Goal: Information Seeking & Learning: Check status

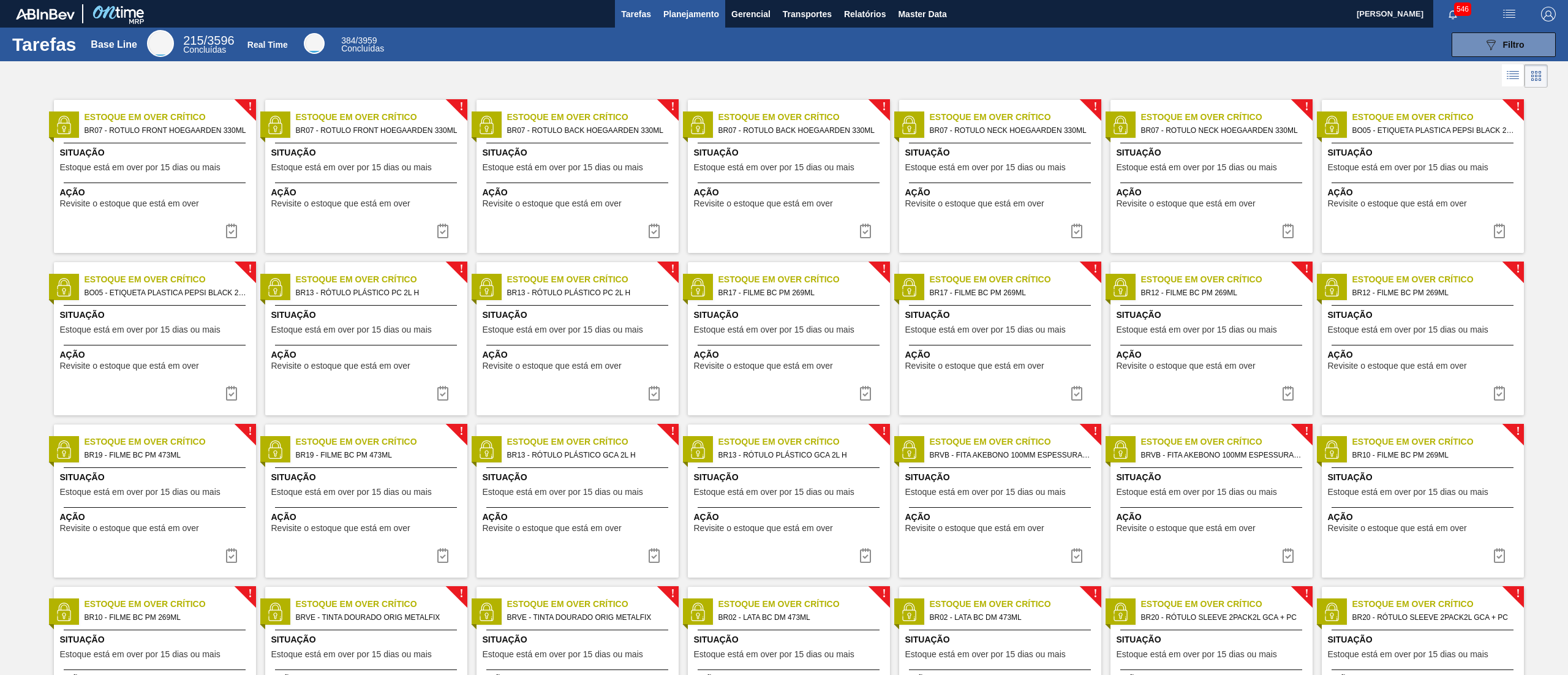
click at [677, 15] on span "Planejamento" at bounding box center [692, 14] width 56 height 15
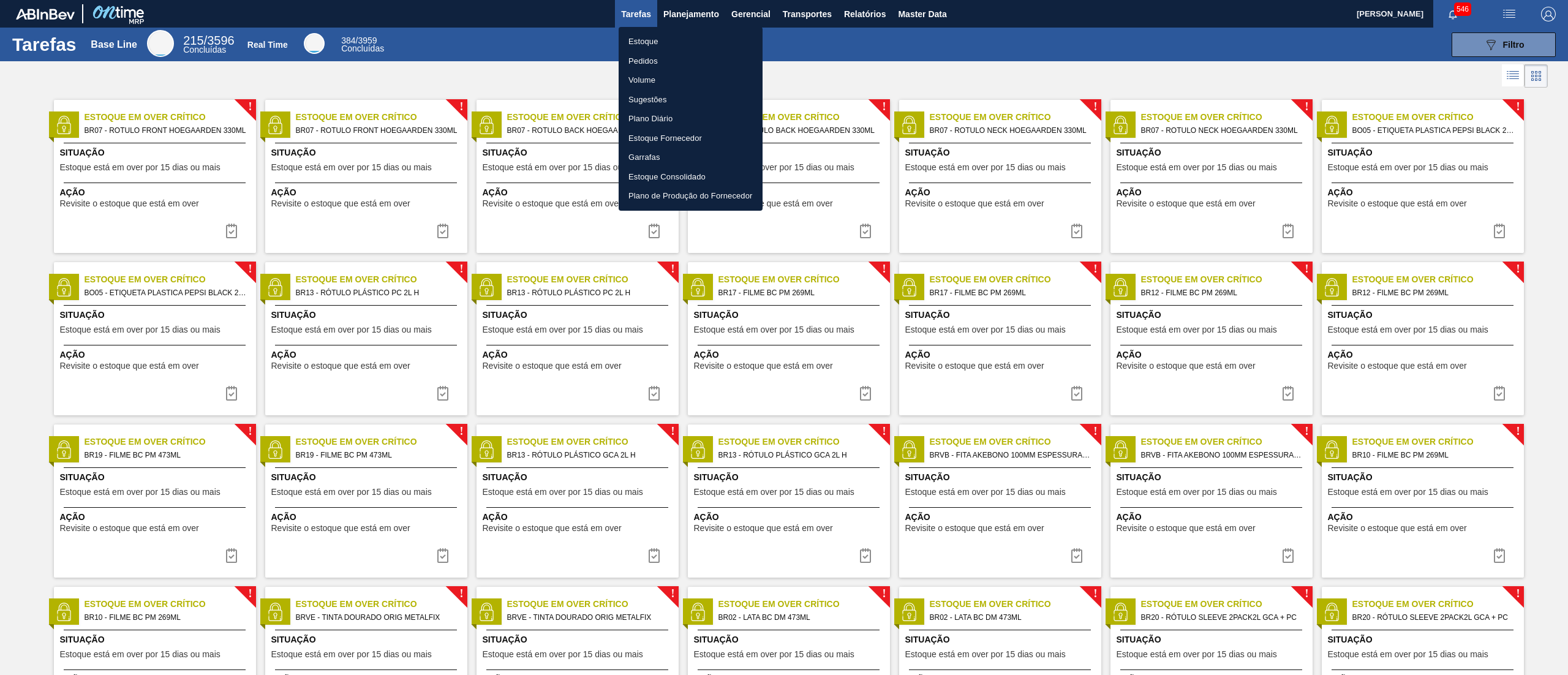
click at [674, 38] on li "Estoque" at bounding box center [690, 42] width 144 height 19
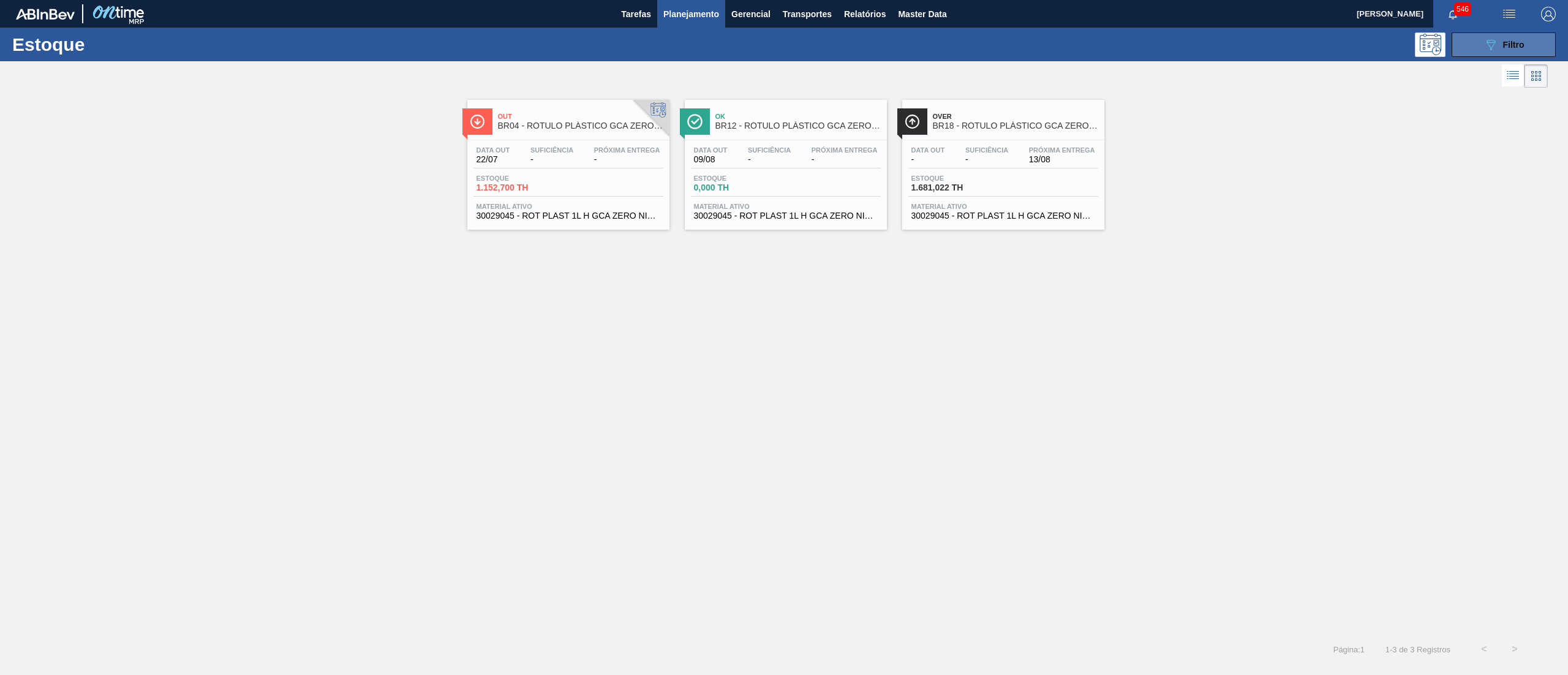
click at [784, 49] on icon "089F7B8B-B2A5-4AFE-B5C0-19BA573D28AC" at bounding box center [1490, 45] width 15 height 15
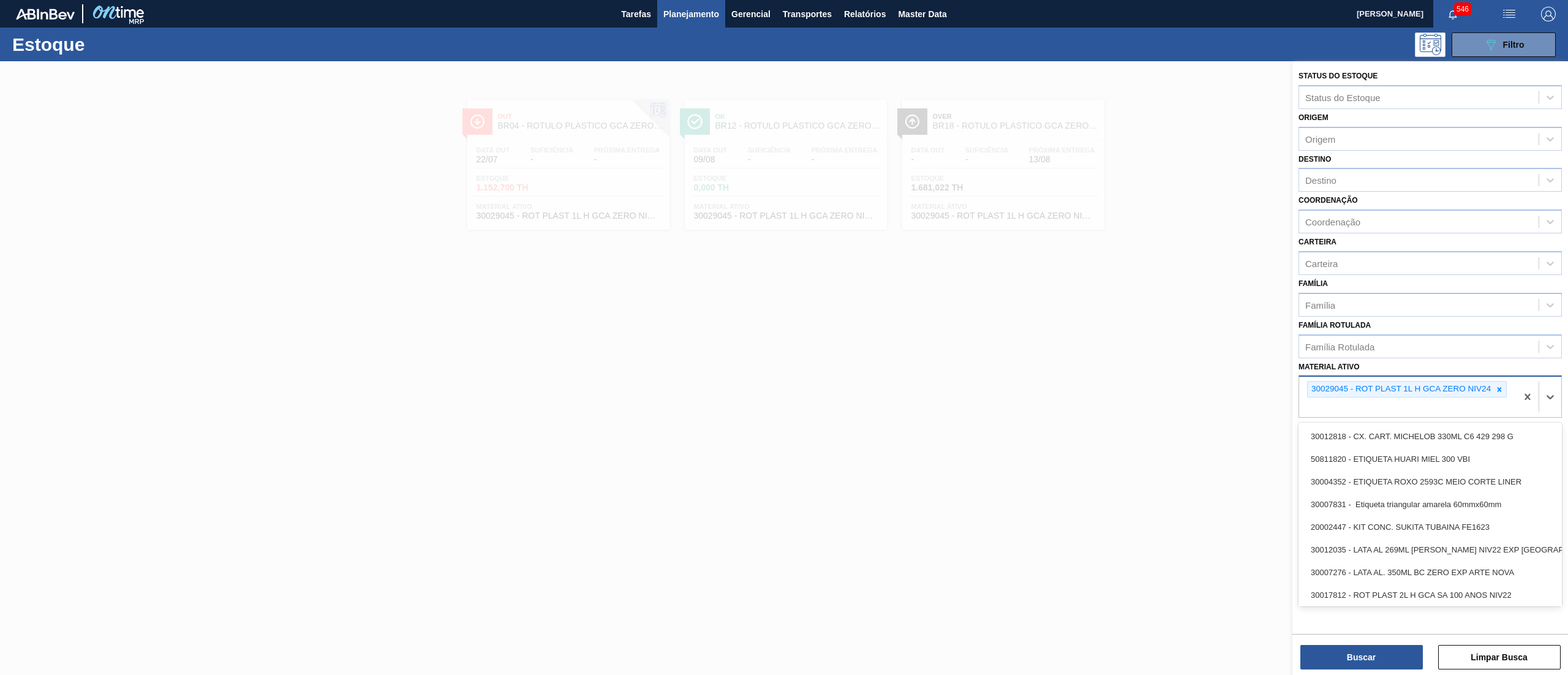
click at [784, 337] on div "30029045 - ROT PLAST 1L H GCA ZERO NIV24" at bounding box center [1408, 397] width 217 height 41
paste ativo "30034724"
type ativo "30034724"
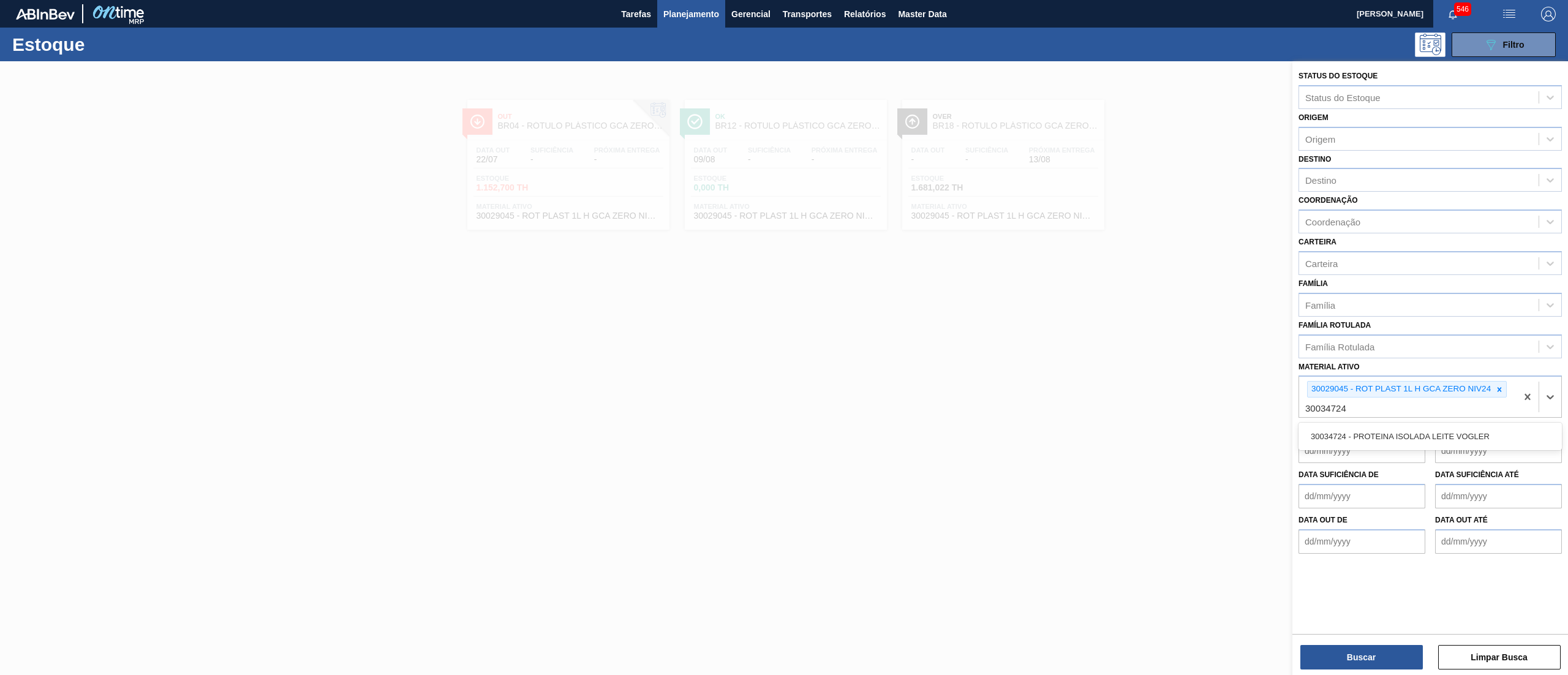
click at [784, 337] on div "30034724 - PROTEINA ISOLADA LEITE VOGLER" at bounding box center [1430, 436] width 264 height 27
click at [784, 337] on div "30034724 - PROTEINA ISOLADA LEITE VOGLER" at bounding box center [1430, 436] width 264 height 22
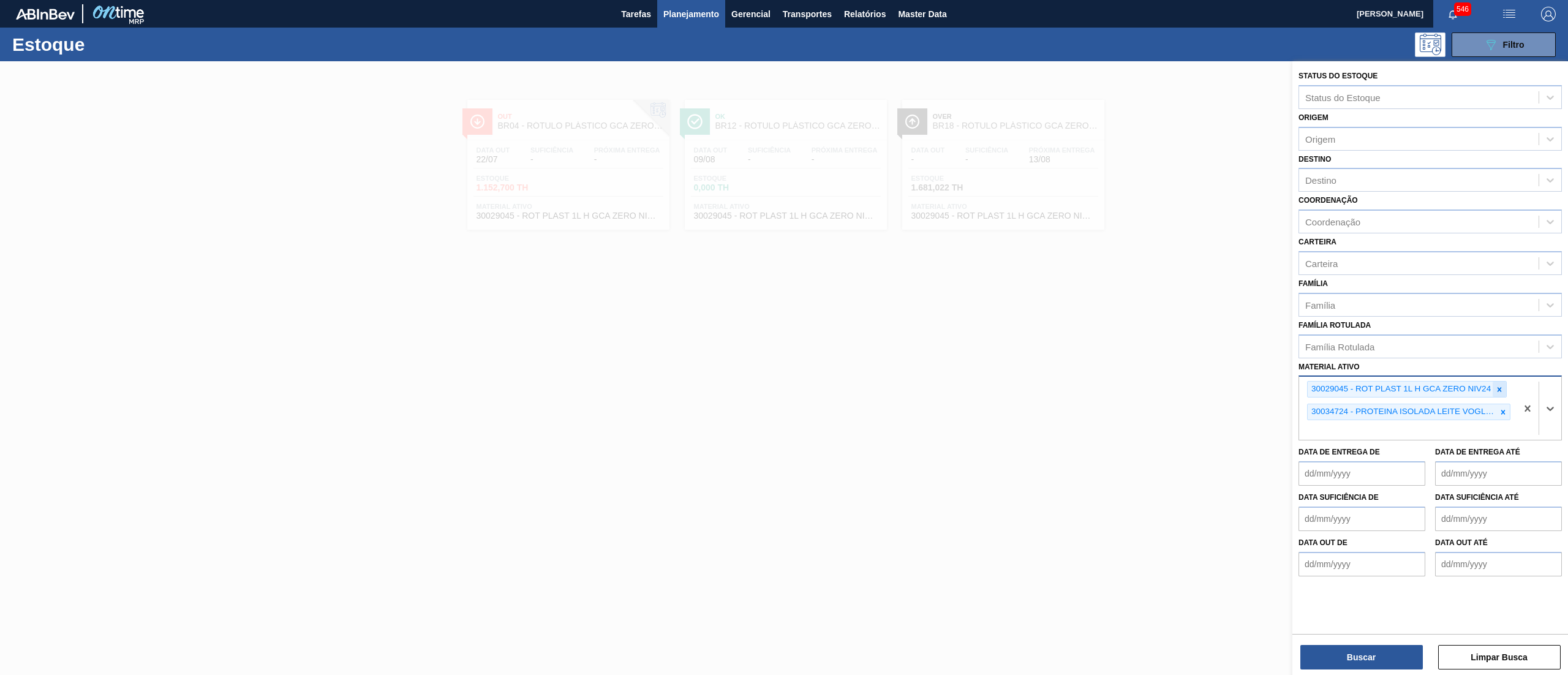
click at [784, 337] on icon at bounding box center [1499, 389] width 9 height 9
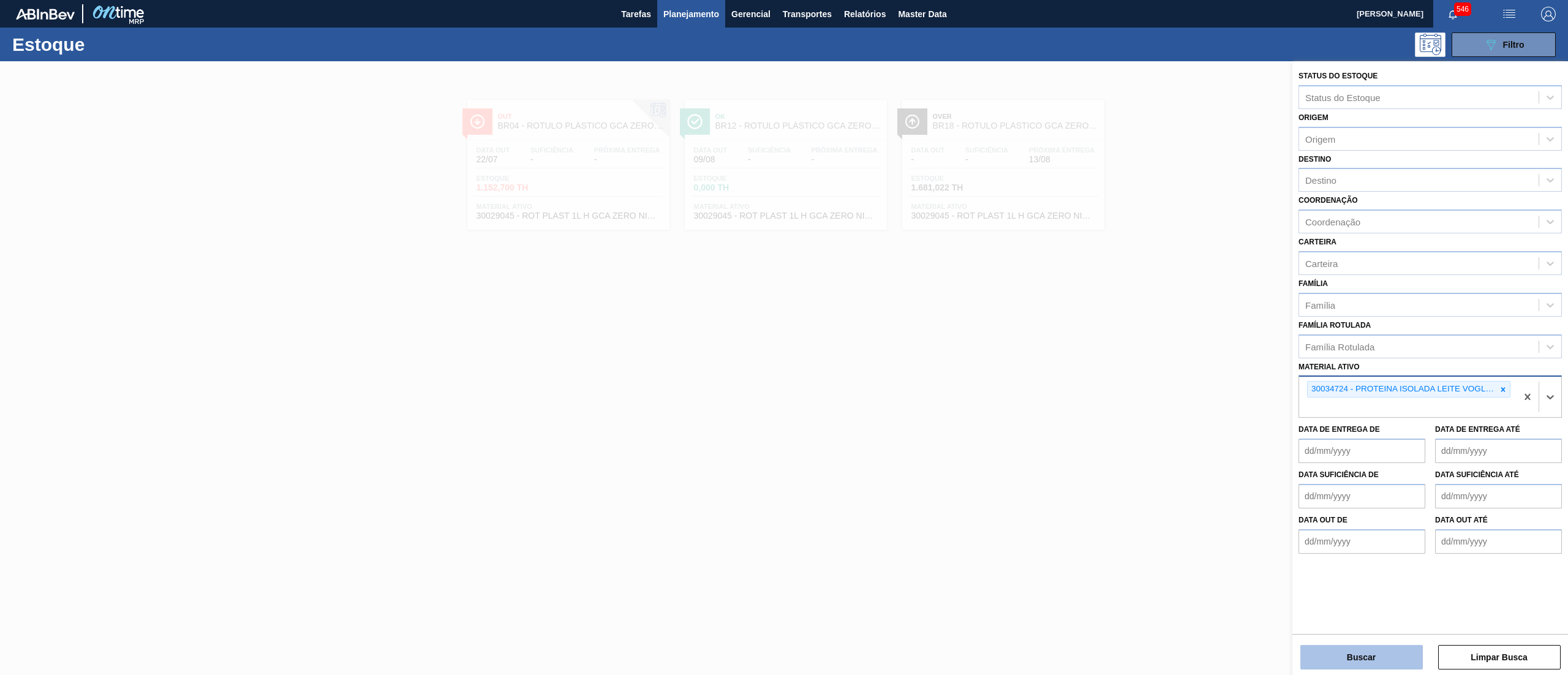
click at [784, 337] on button "Buscar" at bounding box center [1362, 657] width 122 height 24
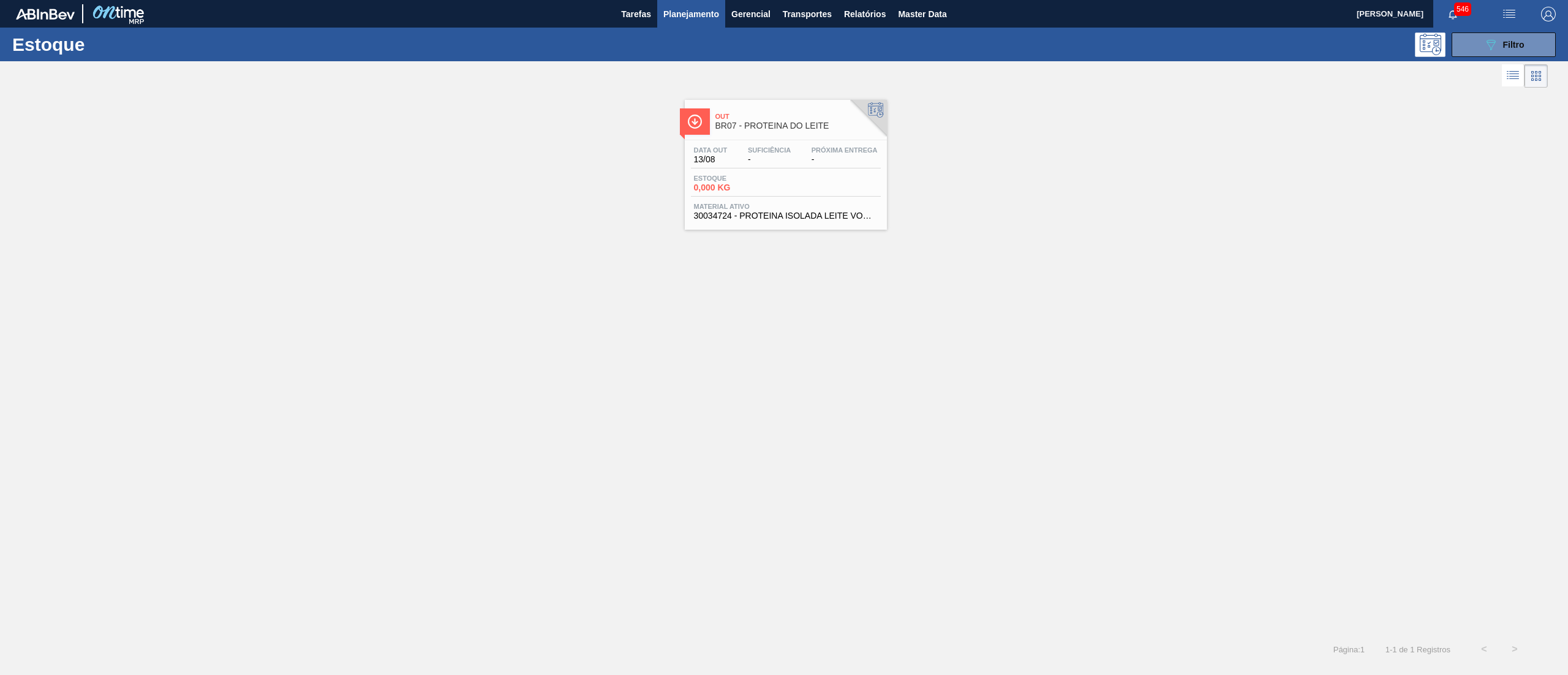
click at [784, 176] on div "Estoque 0,000 KG" at bounding box center [786, 185] width 190 height 22
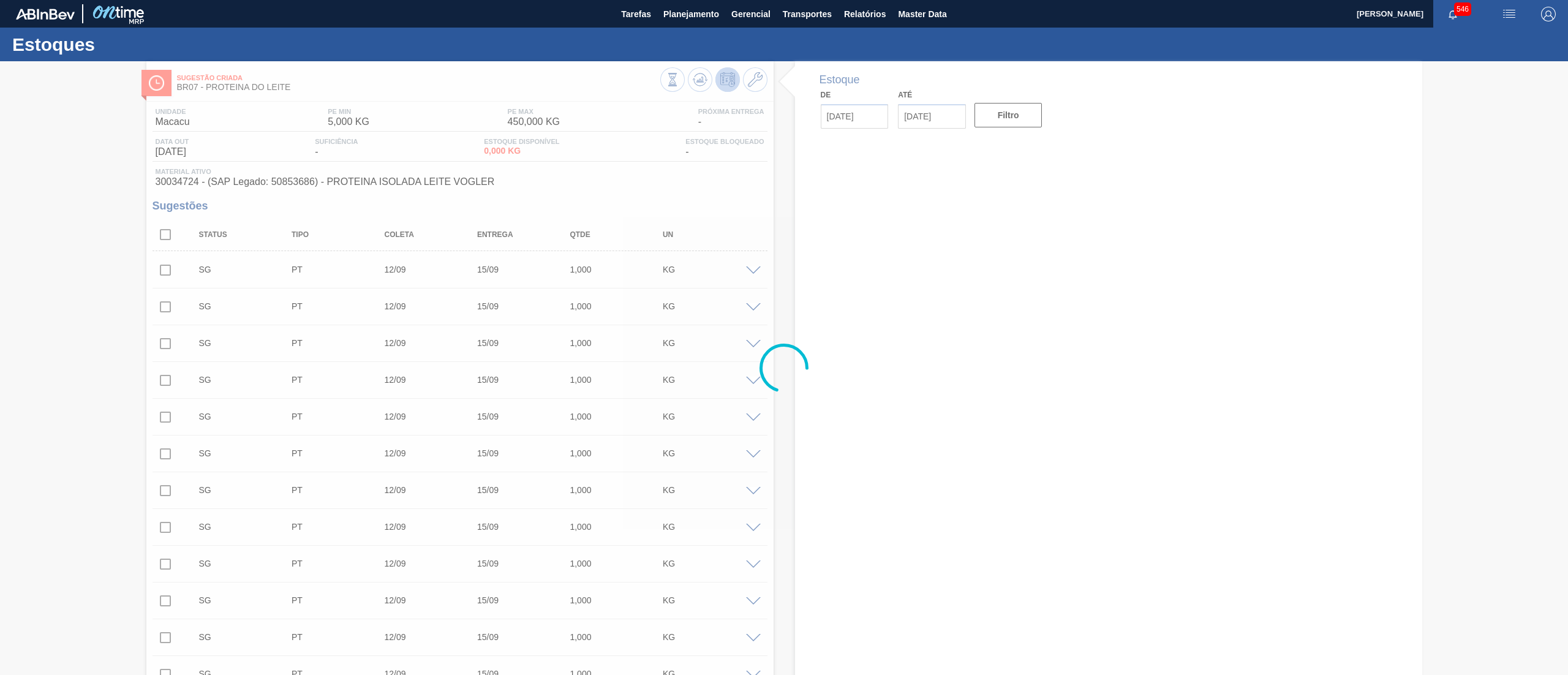
type input "[DATE]"
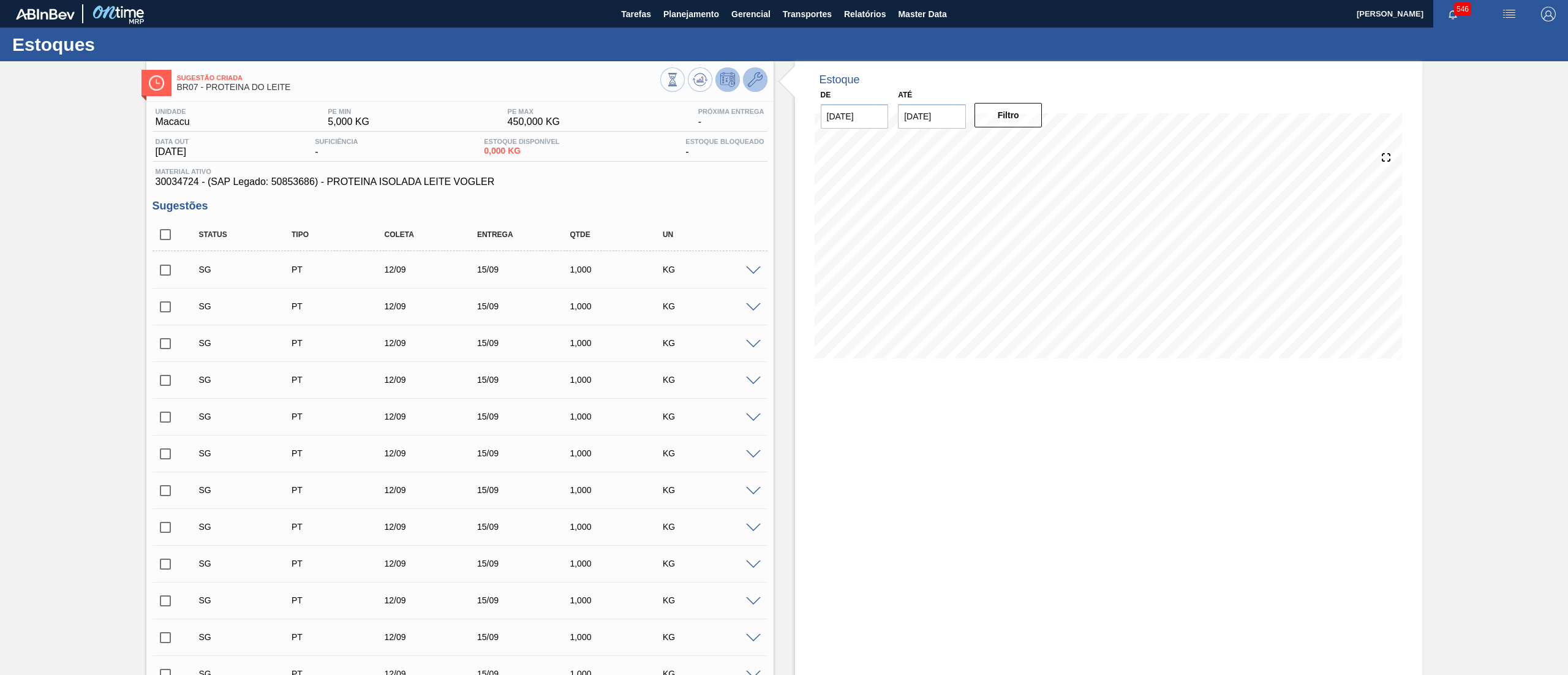
click at [757, 82] on icon at bounding box center [755, 79] width 15 height 15
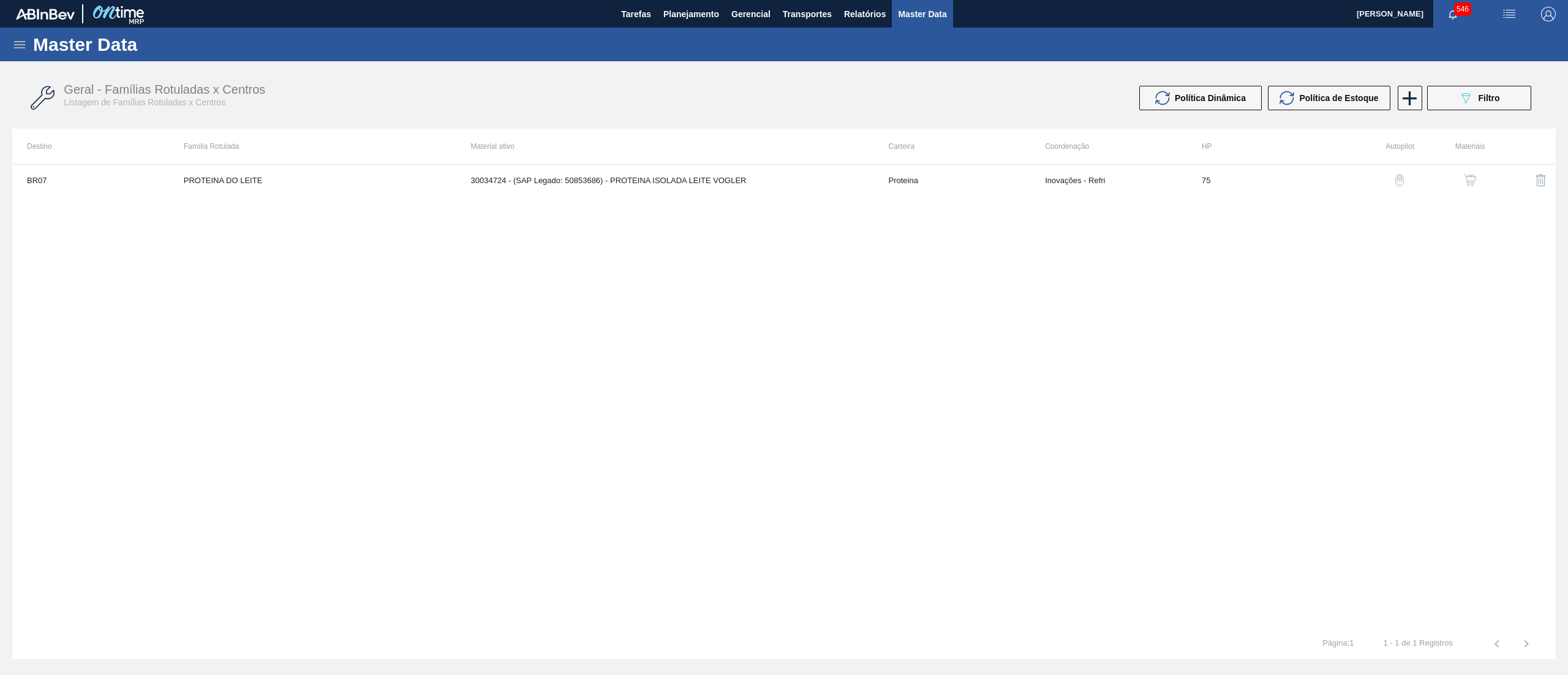
click at [784, 184] on img "button" at bounding box center [1470, 180] width 13 height 13
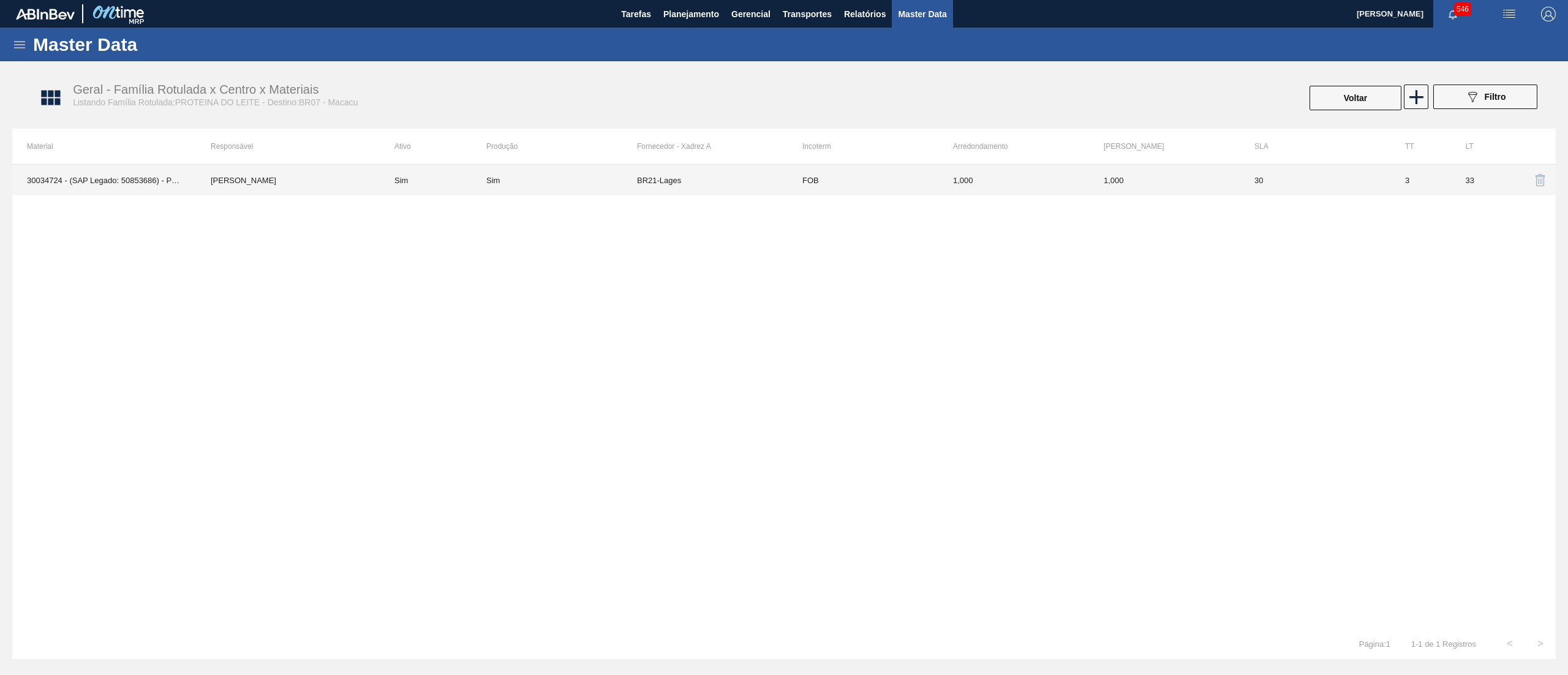
click at [728, 188] on td "BR21-Lages" at bounding box center [712, 180] width 151 height 31
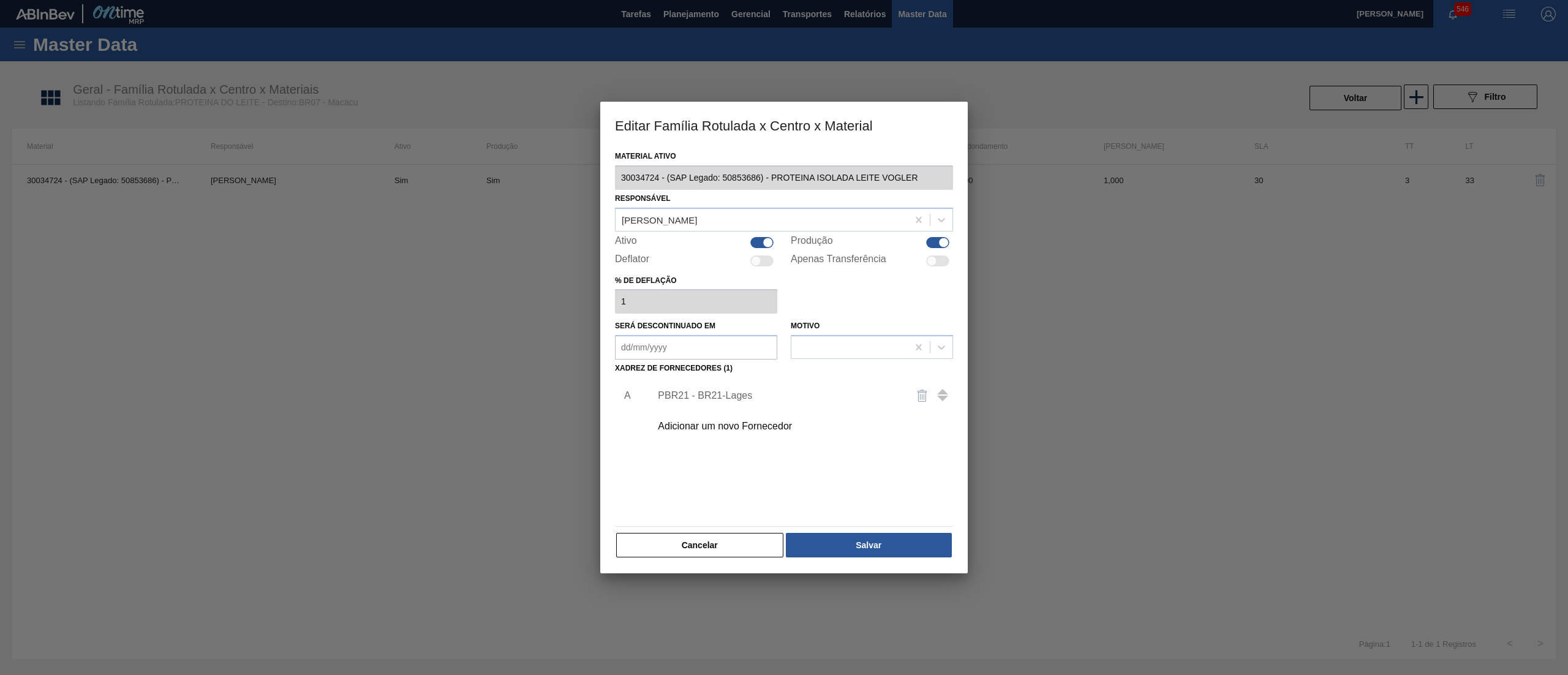
click at [736, 337] on div "Adicionar um novo Fornecedor" at bounding box center [798, 426] width 309 height 31
click at [716, 337] on div "Adicionar um novo Fornecedor" at bounding box center [778, 425] width 240 height 11
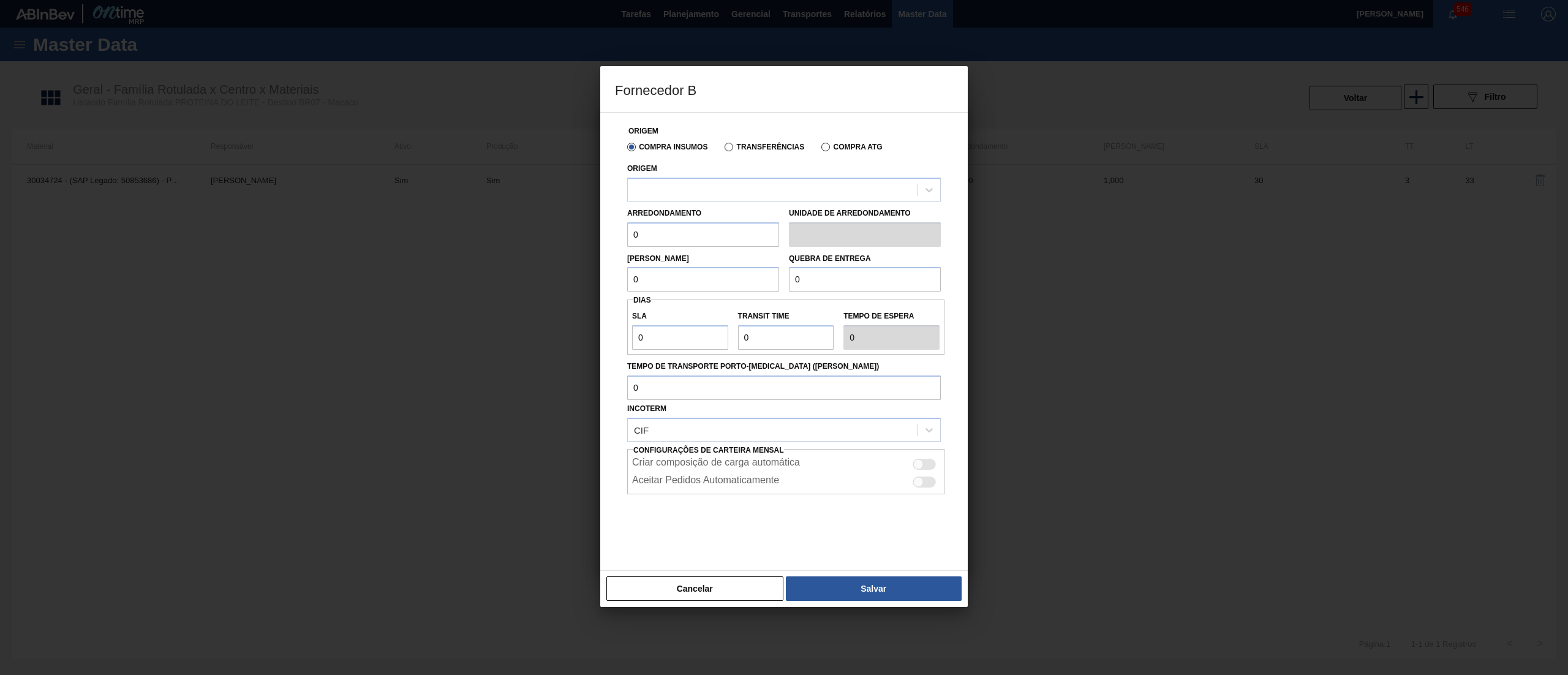
click at [716, 207] on div "Arredondamento 0" at bounding box center [703, 226] width 152 height 43
click at [713, 194] on div at bounding box center [772, 189] width 290 height 17
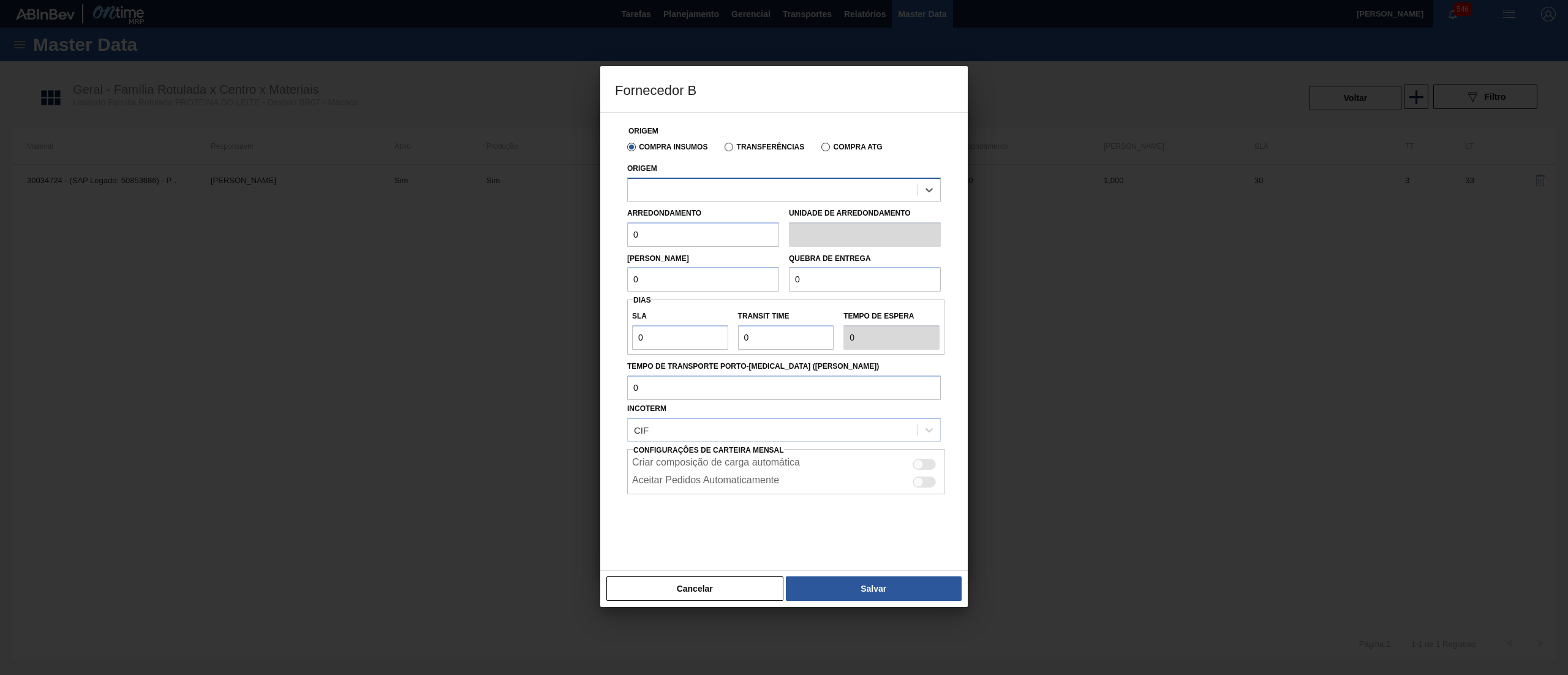
click at [713, 194] on div at bounding box center [772, 189] width 290 height 17
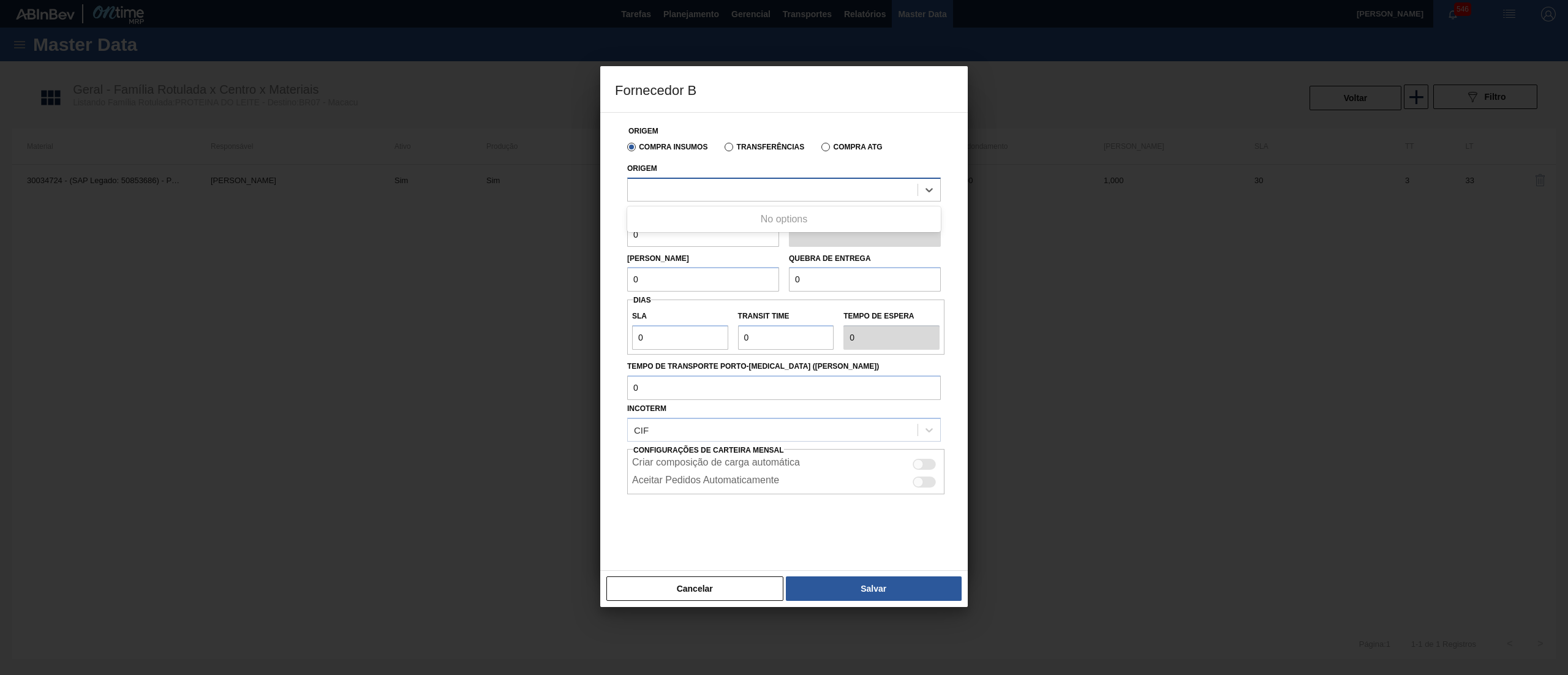
click at [713, 194] on div at bounding box center [772, 189] width 290 height 17
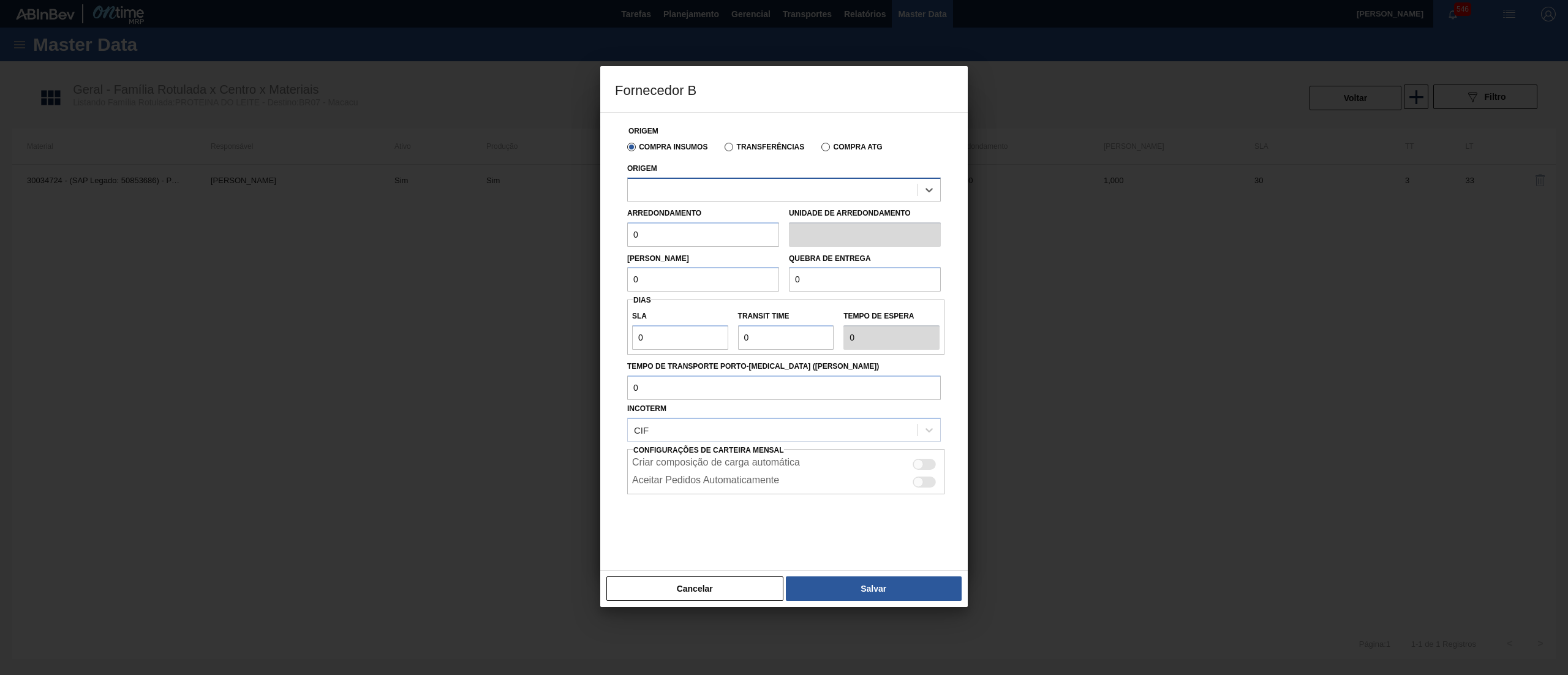
click at [713, 194] on div at bounding box center [772, 189] width 290 height 17
click at [731, 337] on button "Cancelar" at bounding box center [695, 588] width 177 height 24
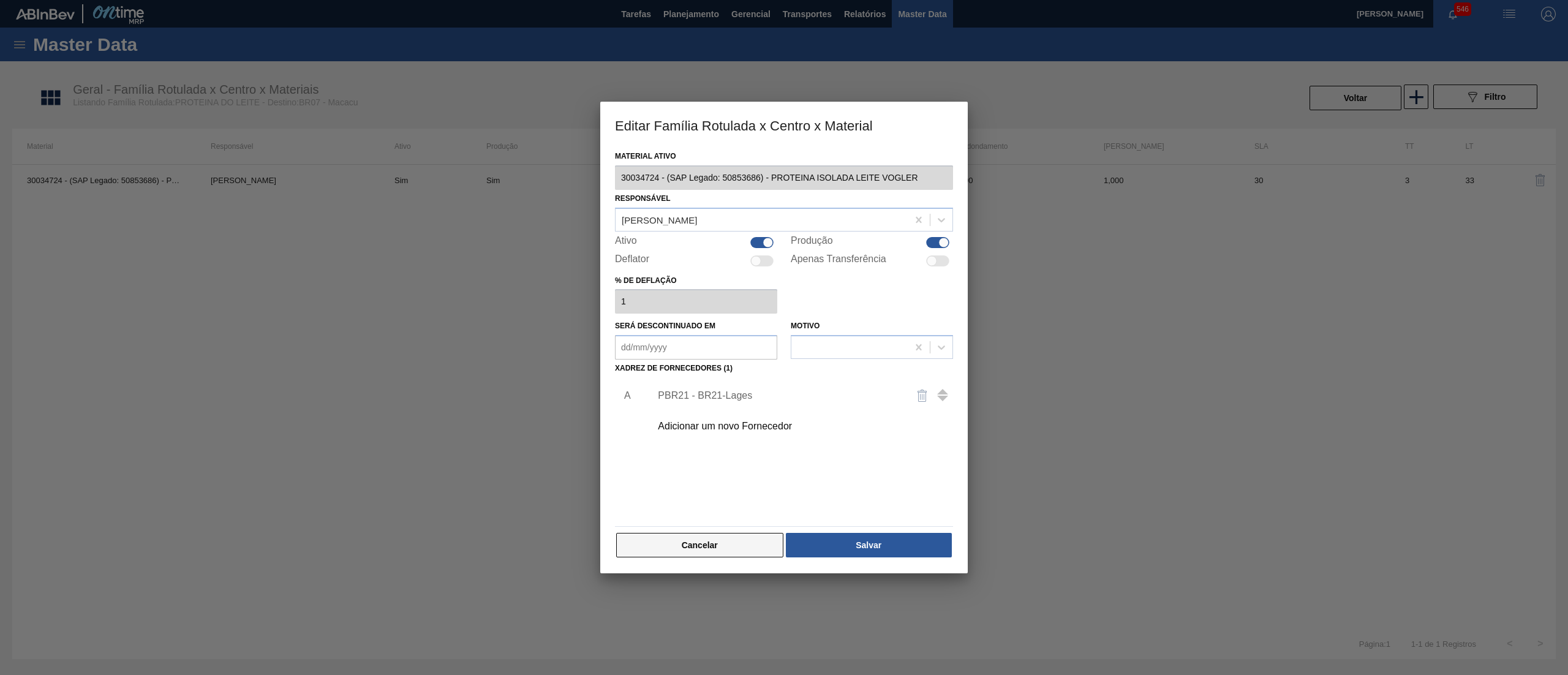
click at [733, 337] on button "Cancelar" at bounding box center [700, 544] width 168 height 24
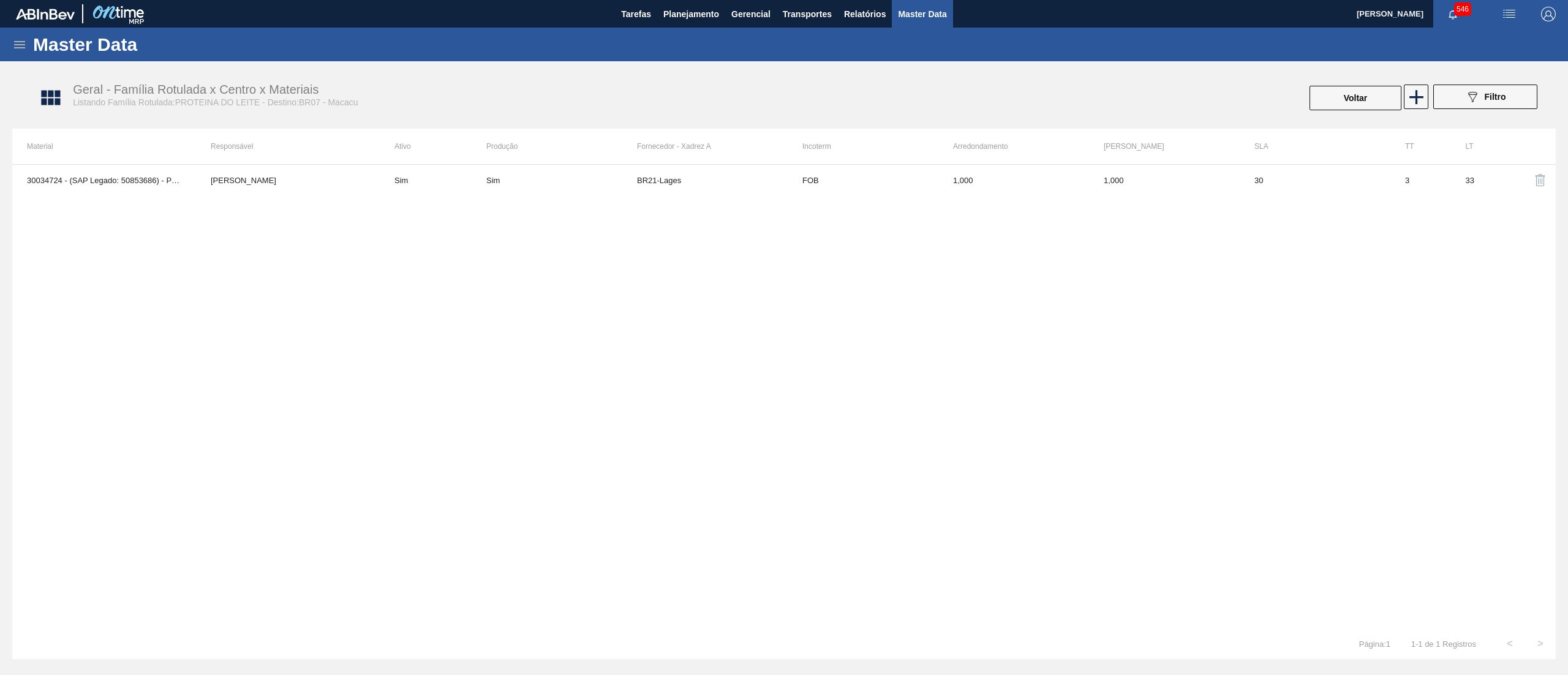
click at [17, 47] on icon at bounding box center [19, 45] width 11 height 8
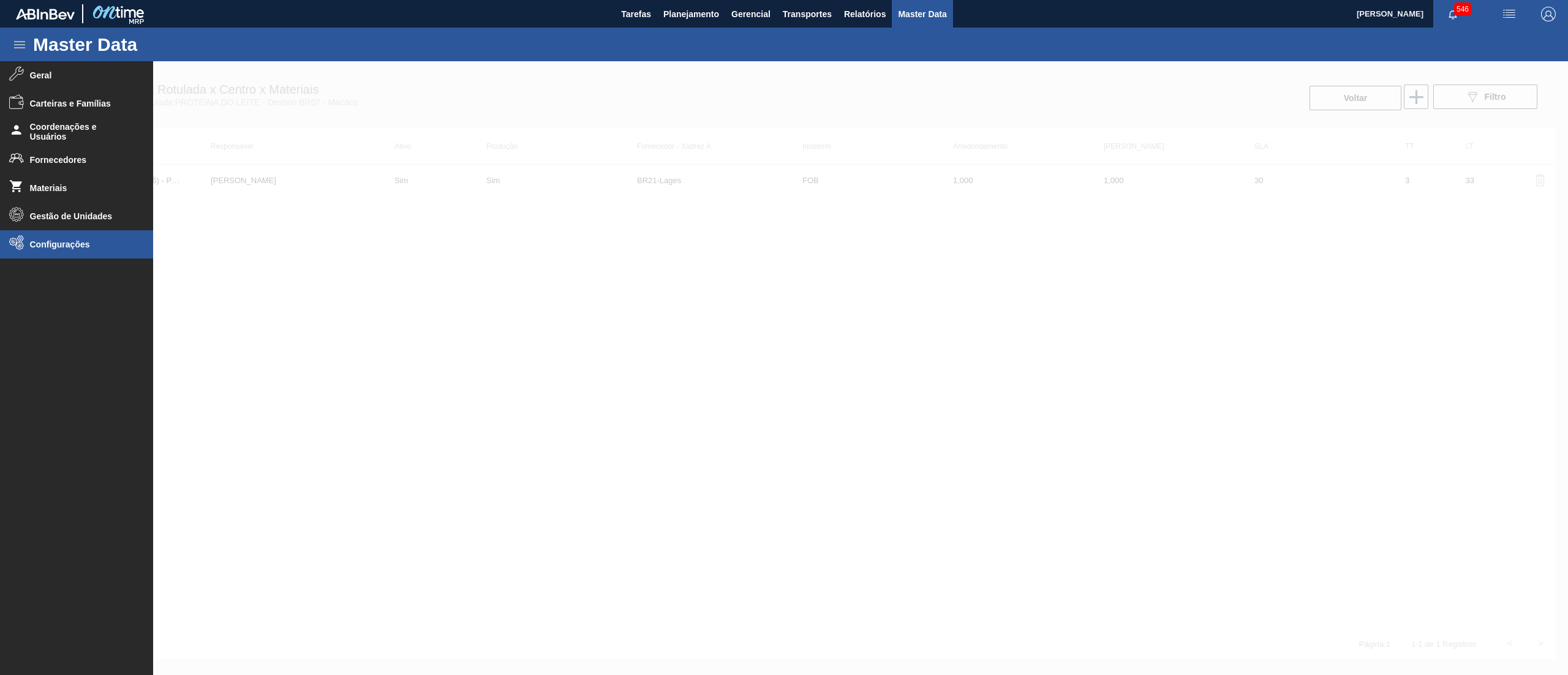
click at [79, 237] on li "Configurações" at bounding box center [77, 244] width 153 height 28
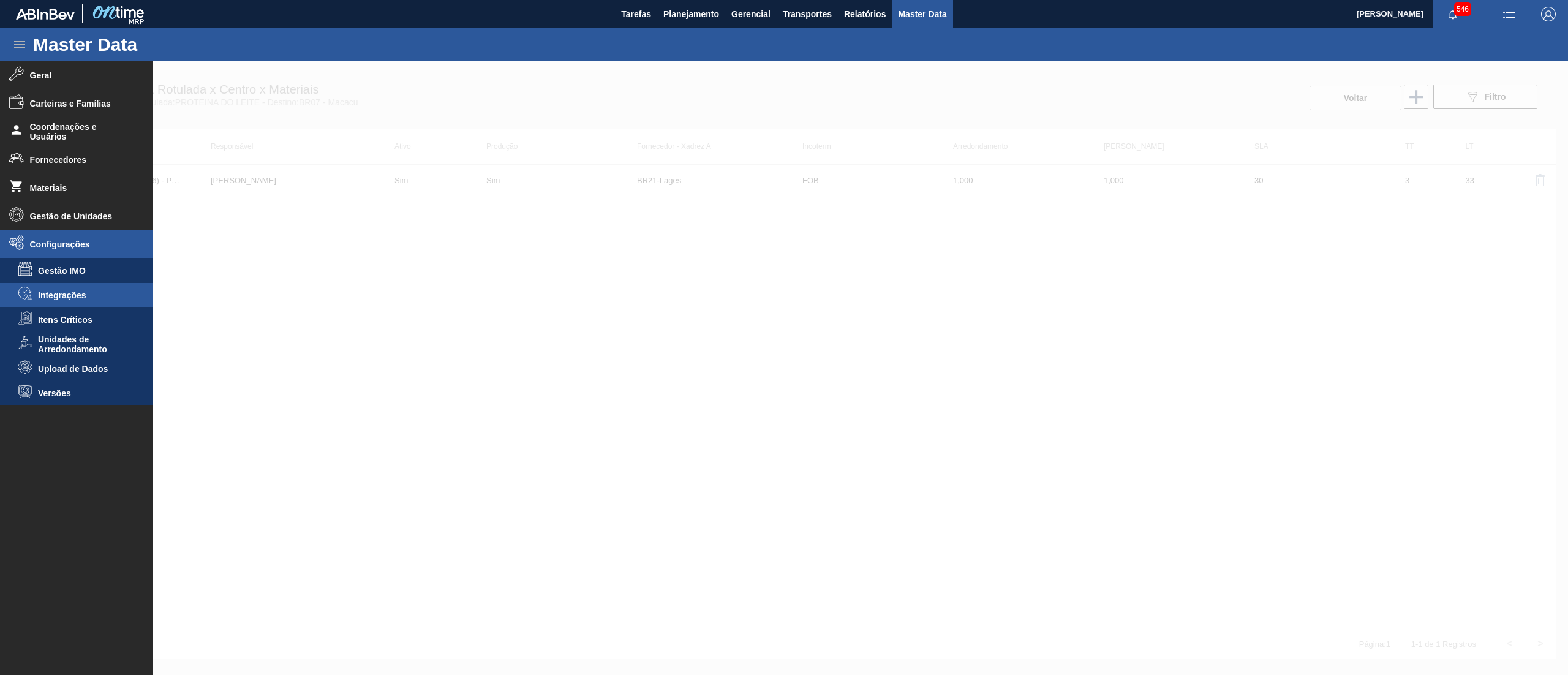
click at [76, 301] on li "Integrações" at bounding box center [77, 294] width 153 height 24
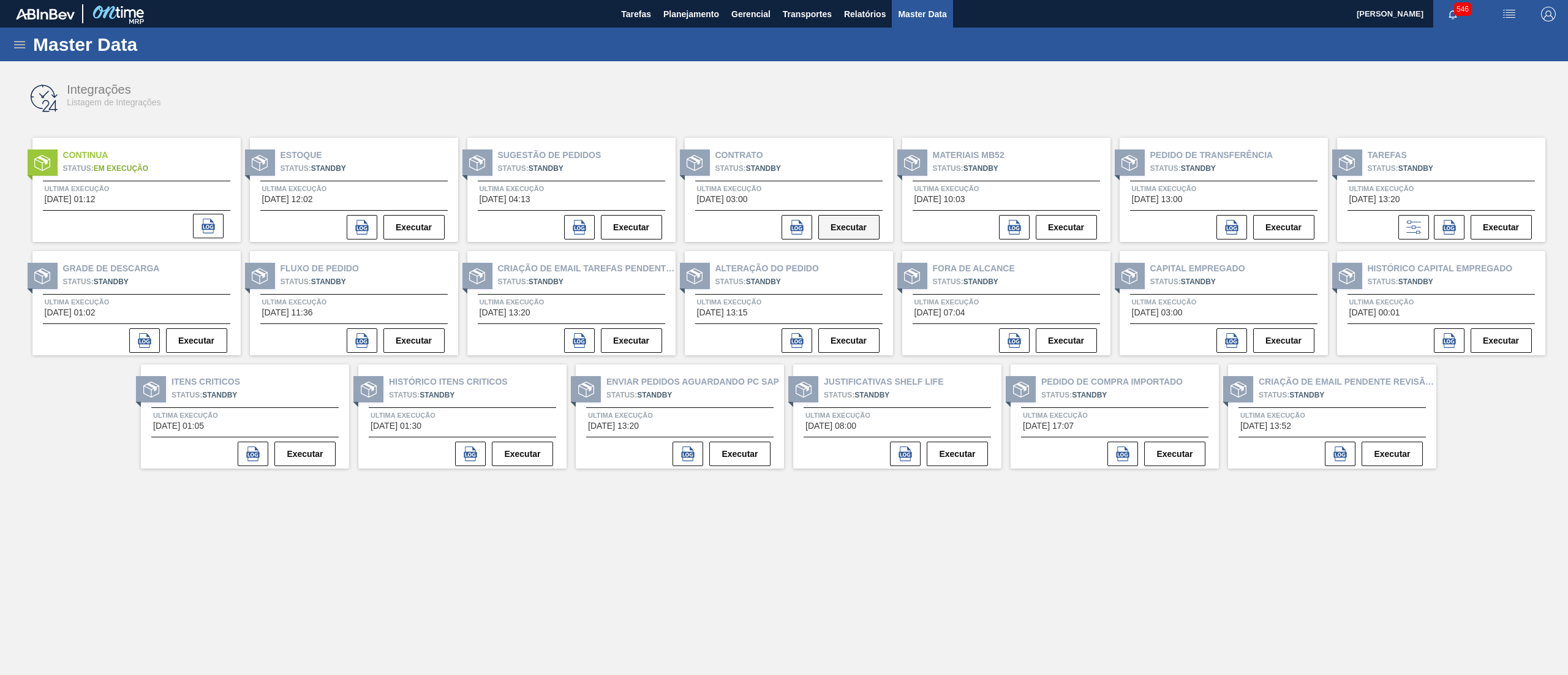
click at [784, 233] on button "Executar" at bounding box center [849, 227] width 61 height 24
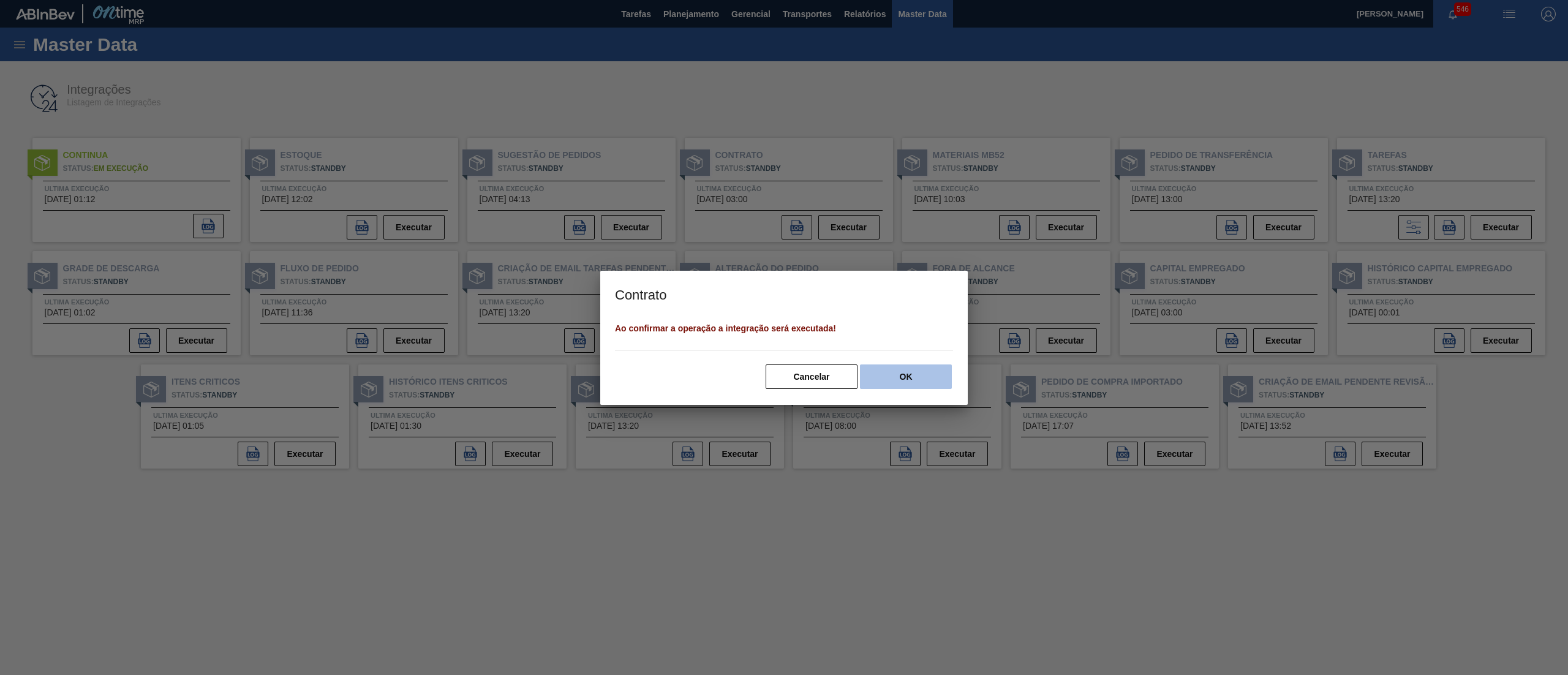
click at [784, 337] on button "OK" at bounding box center [906, 376] width 92 height 24
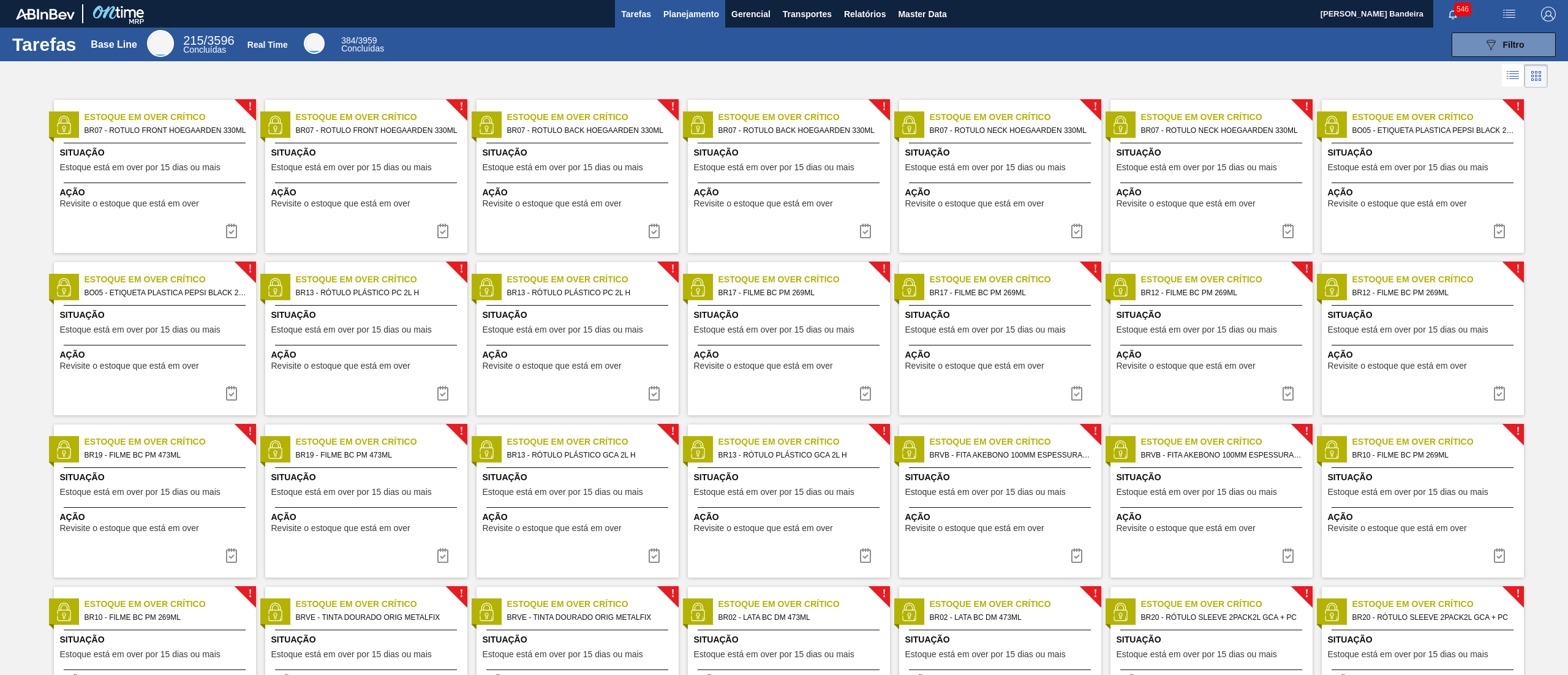
click at [692, 18] on span "Planejamento" at bounding box center [692, 14] width 56 height 15
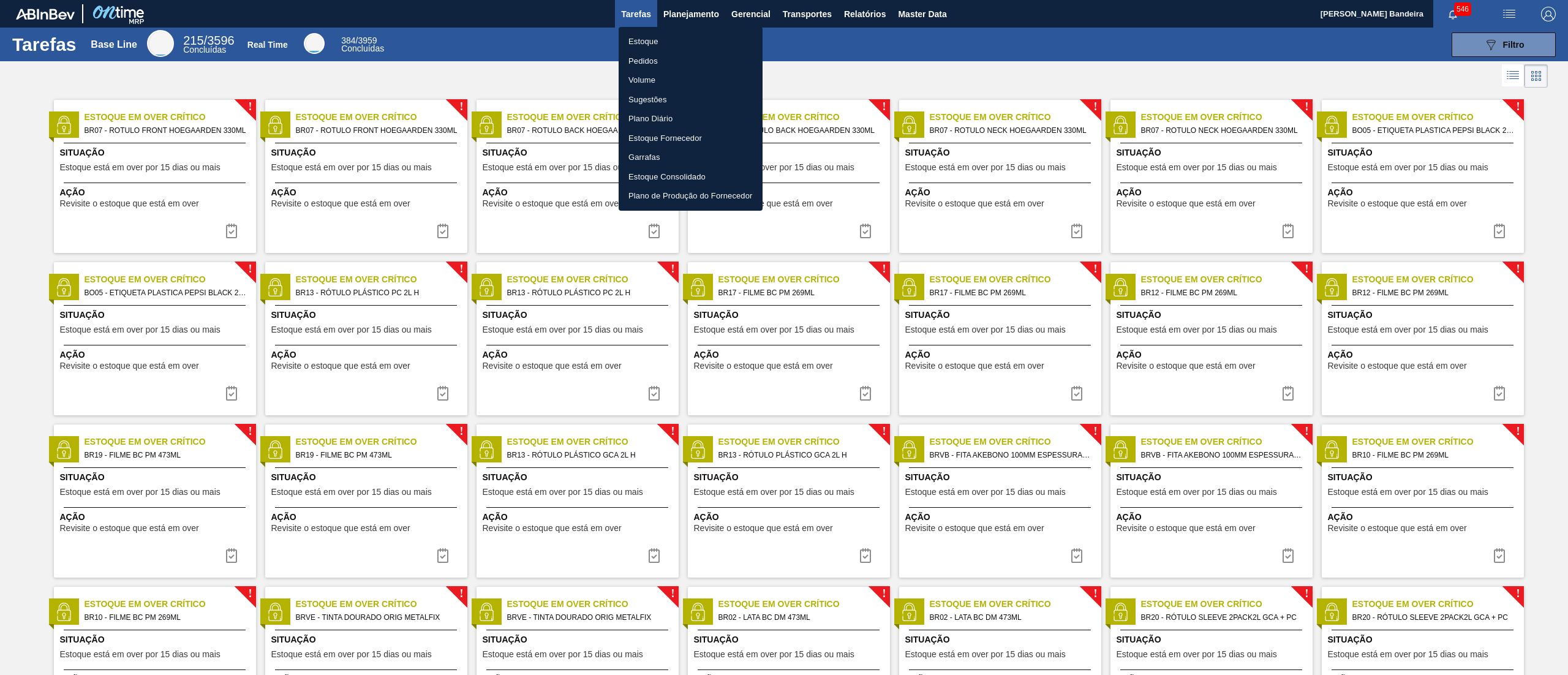
click at [655, 41] on li "Estoque" at bounding box center [690, 42] width 144 height 19
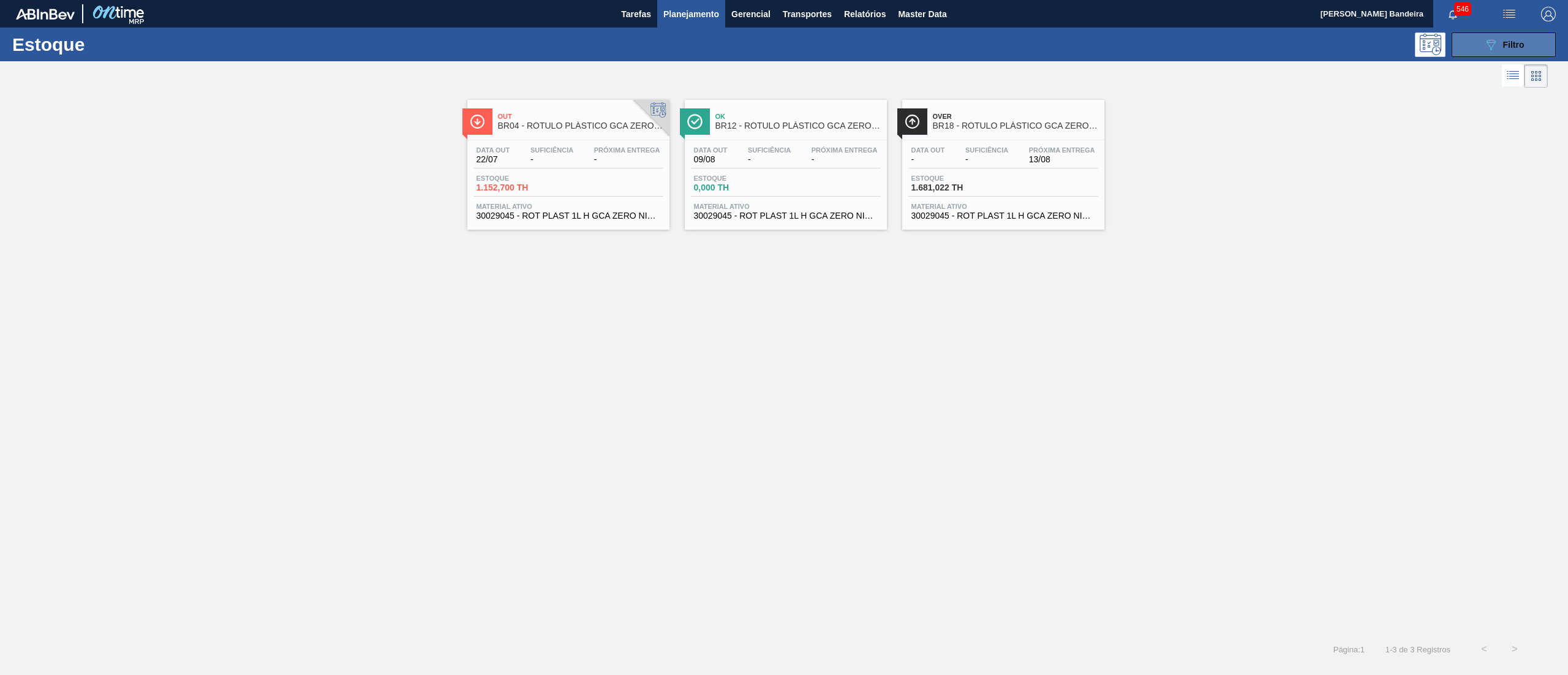
click at [1475, 46] on button "089F7B8B-B2A5-4AFE-B5C0-19BA573D28AC Filtro" at bounding box center [1503, 45] width 104 height 24
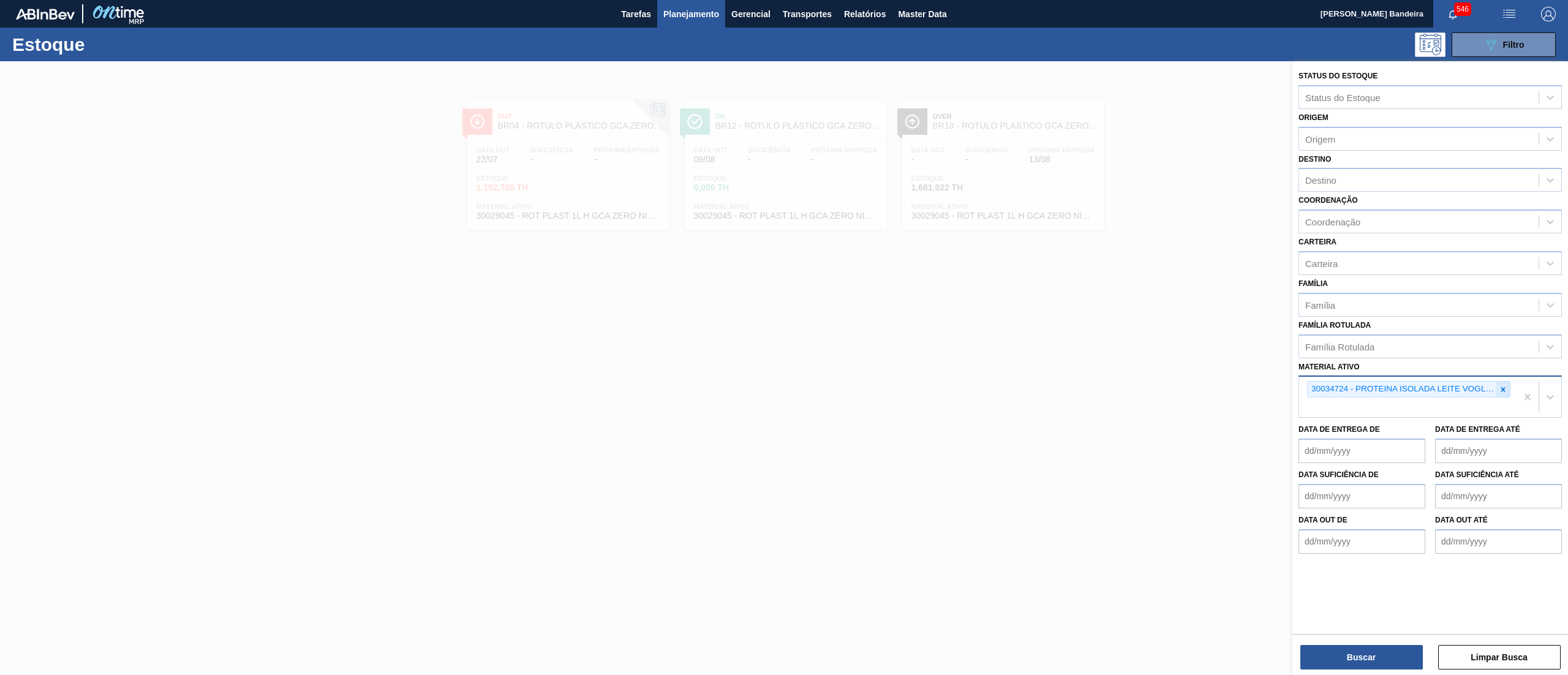
click at [1505, 382] on div at bounding box center [1503, 389] width 14 height 15
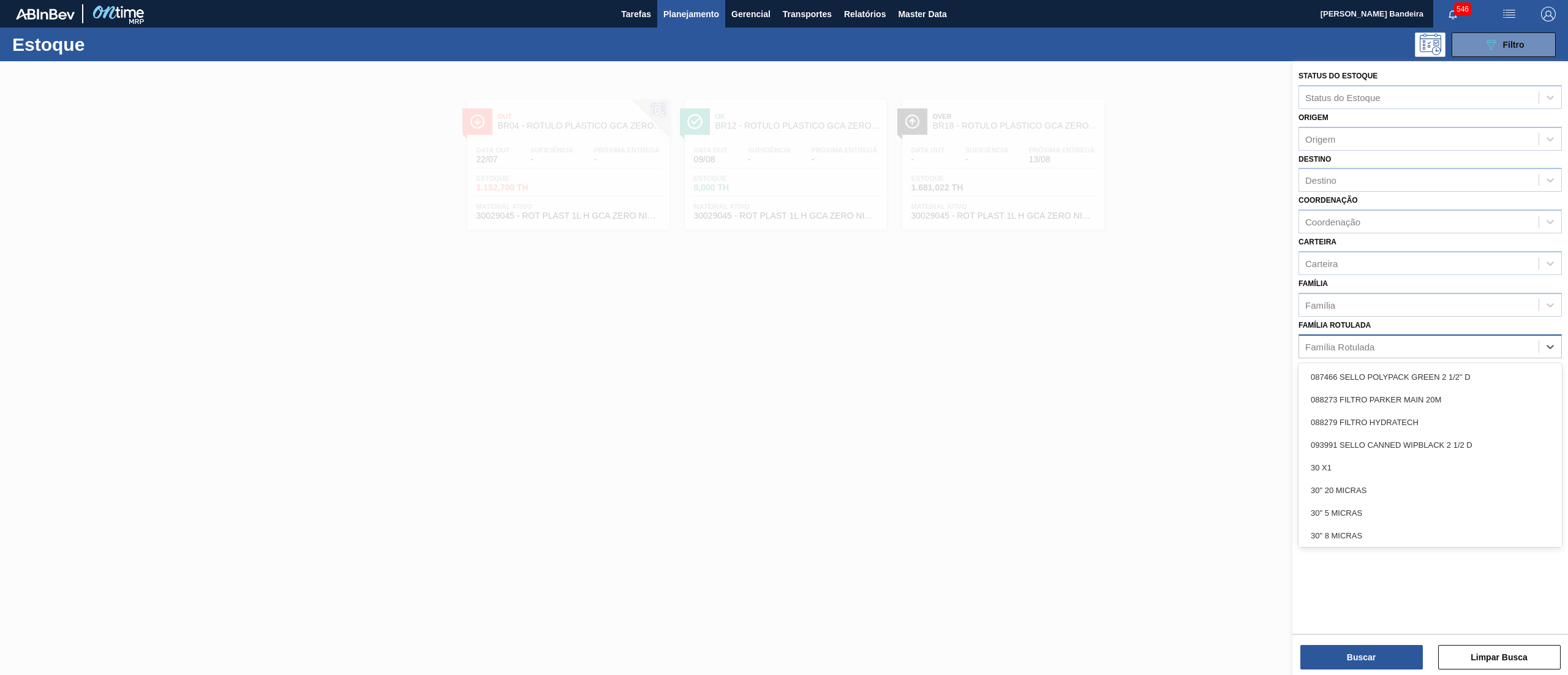
click at [1357, 341] on div "Família Rotulada" at bounding box center [1339, 346] width 69 height 11
type Rotulada "sak"
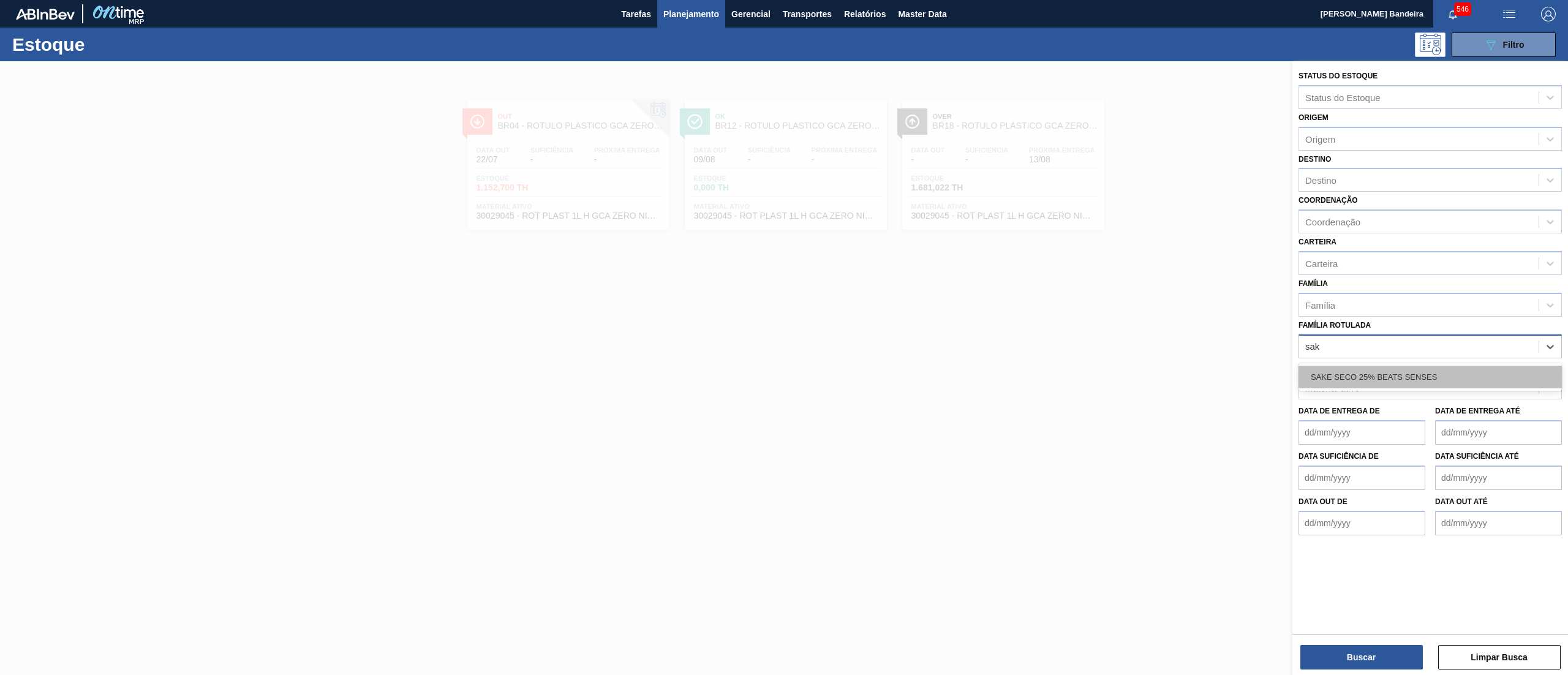
click at [1359, 382] on div "SAKE SECO 25% BEATS SENSES" at bounding box center [1430, 376] width 264 height 22
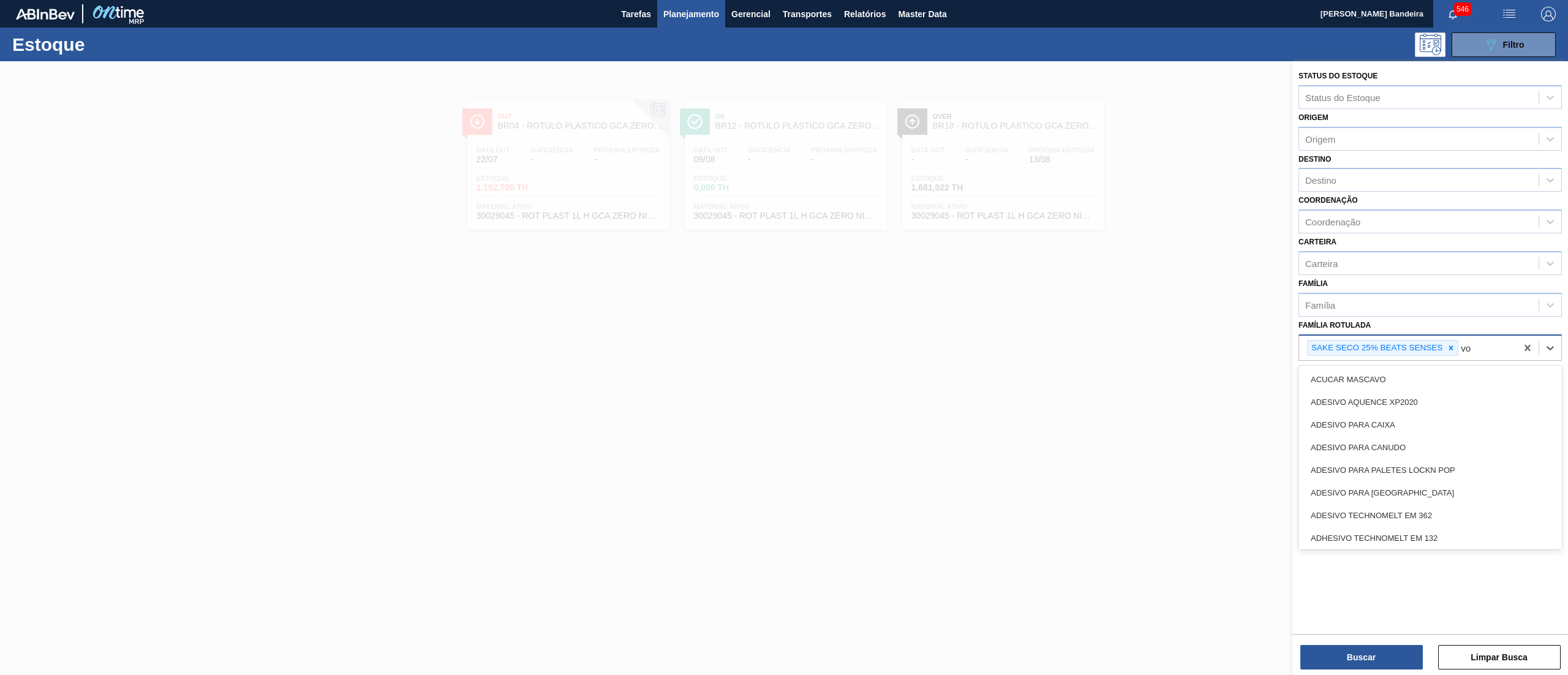
type Rotulada "vod"
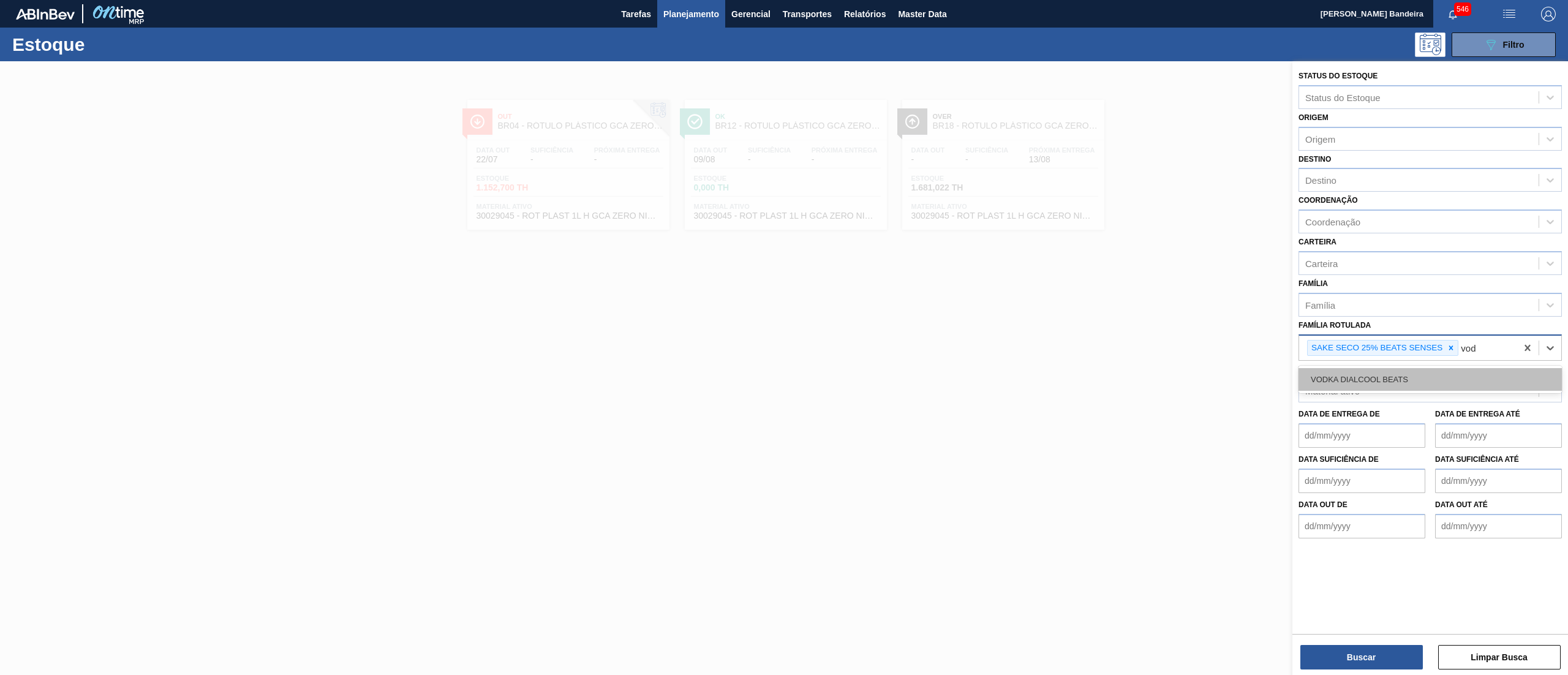
click at [1420, 379] on div "VODKA DIALCOOL BEATS" at bounding box center [1430, 379] width 264 height 22
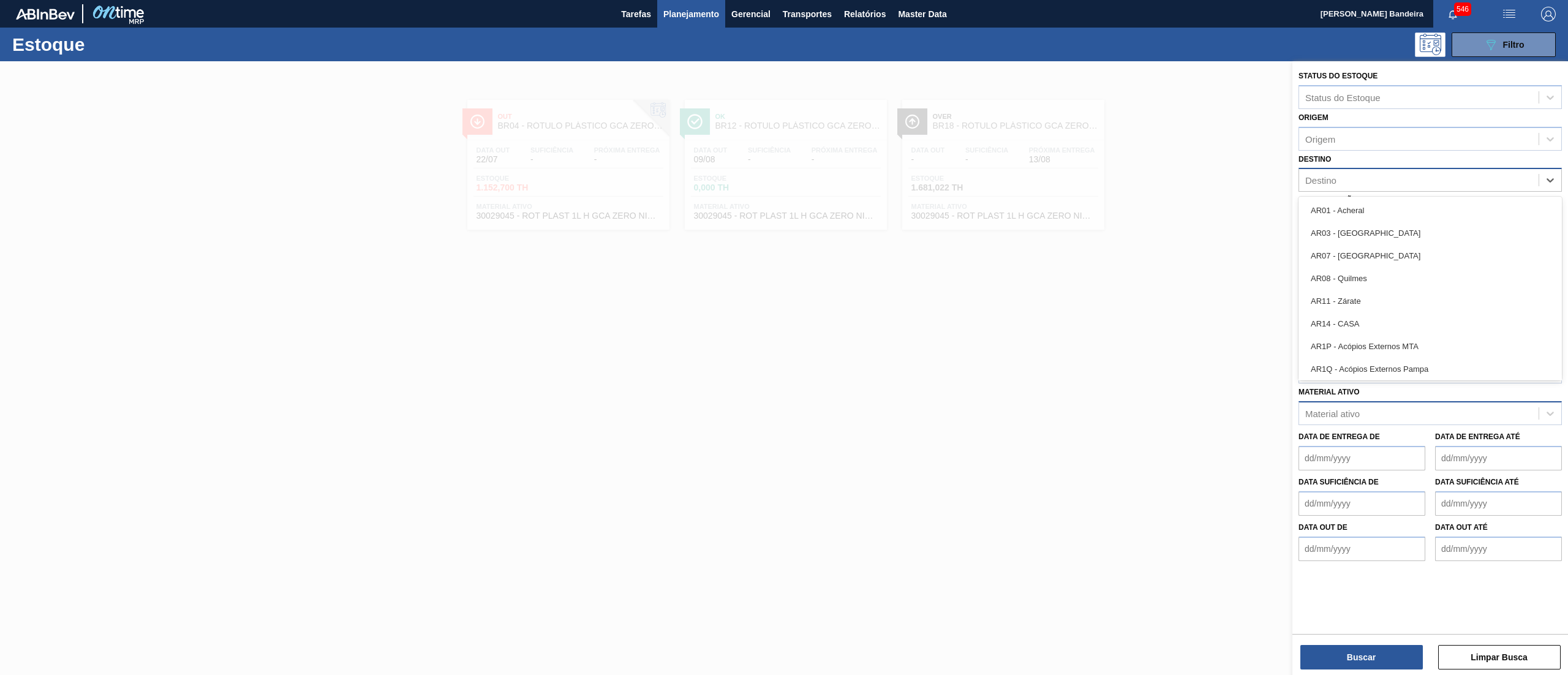
click at [1349, 181] on div "Destino" at bounding box center [1419, 180] width 239 height 17
type input "16"
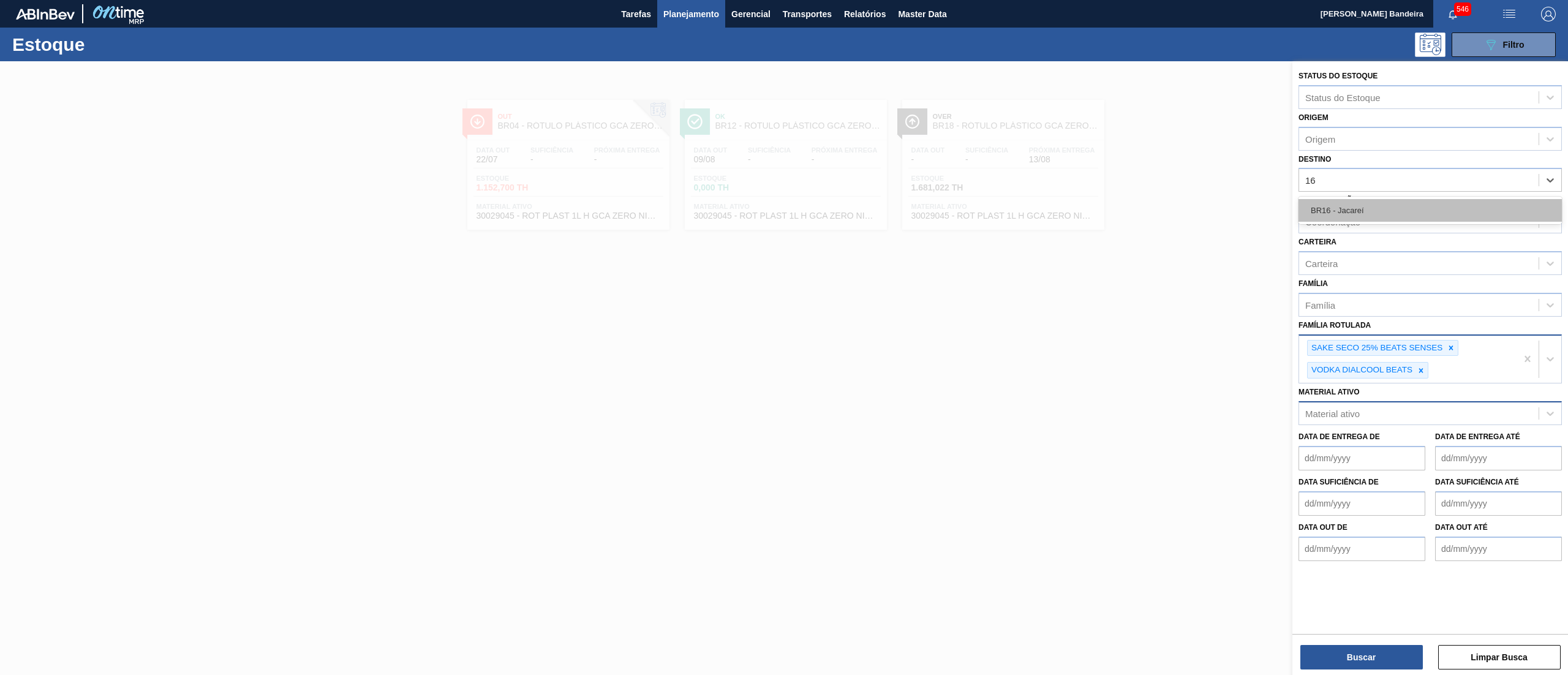
click at [1343, 214] on div "BR16 - Jacareí" at bounding box center [1430, 209] width 264 height 22
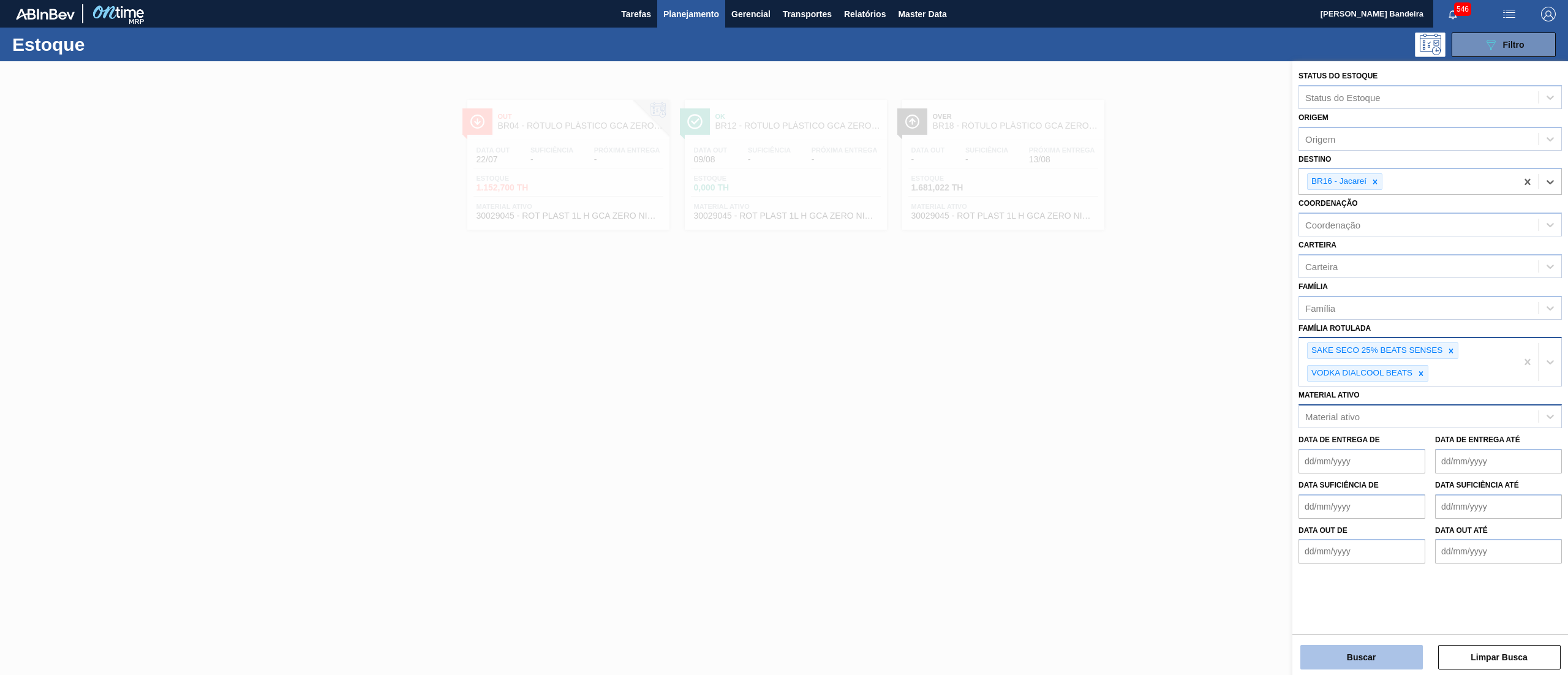
click at [1373, 648] on button "Buscar" at bounding box center [1362, 657] width 122 height 24
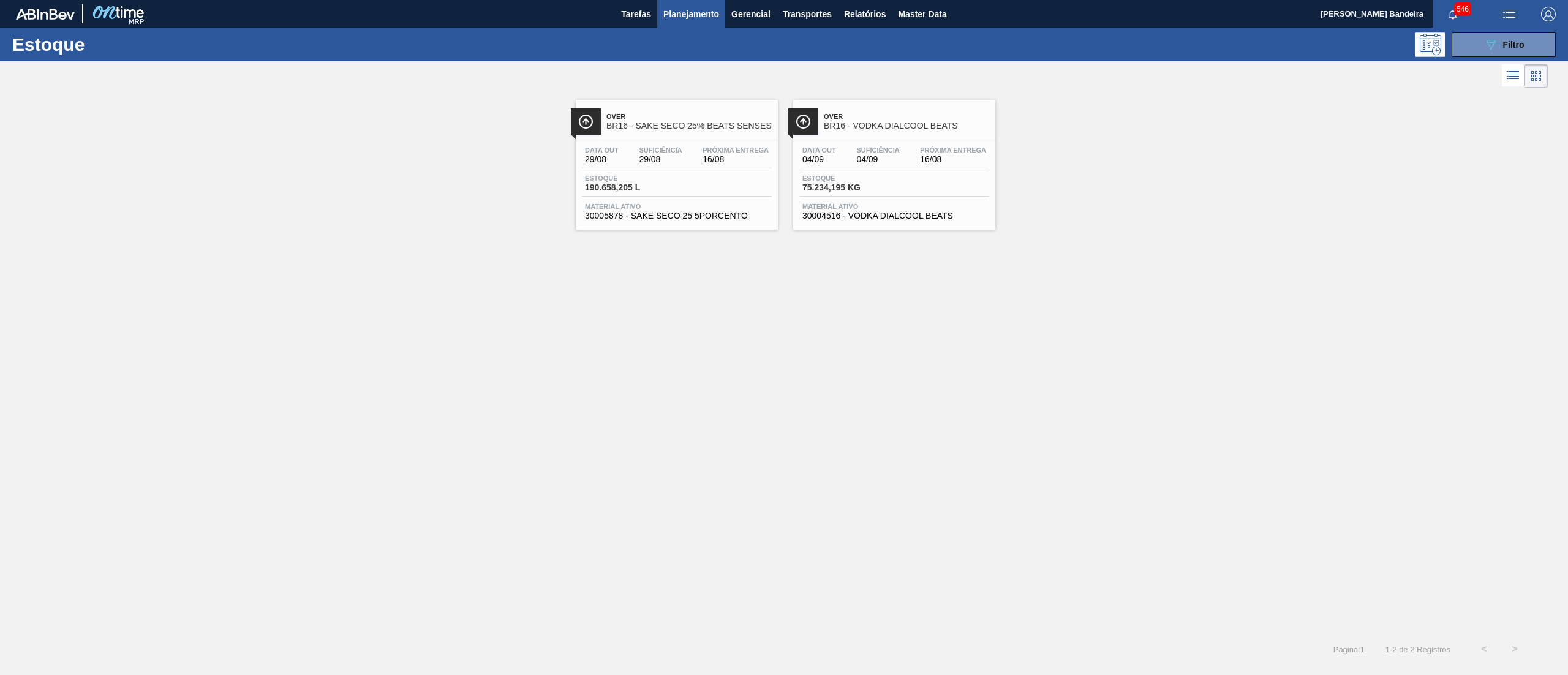
click at [677, 212] on span "30005878 - SAKE SECO 25 5PORCENTO" at bounding box center [677, 215] width 184 height 9
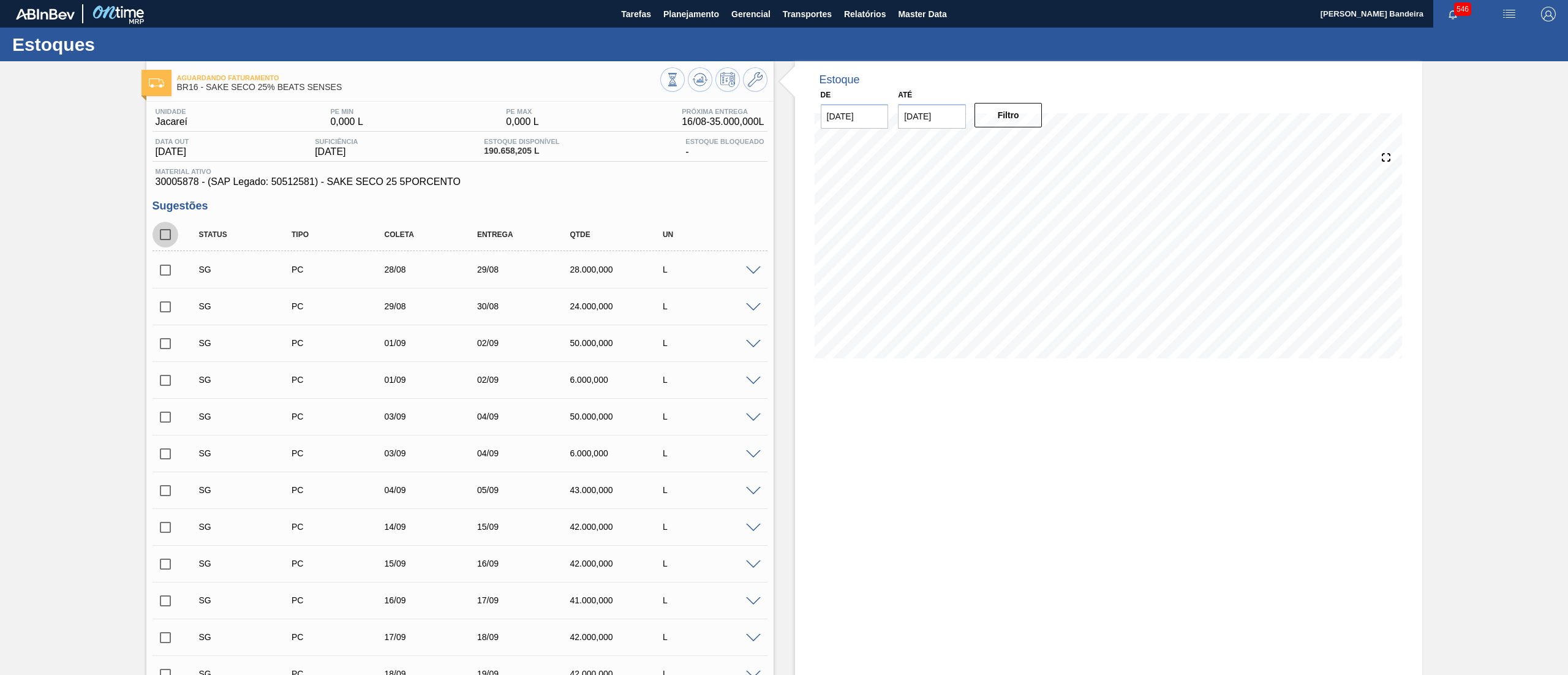
click at [167, 231] on input "checkbox" at bounding box center [165, 234] width 26 height 26
checkbox input "true"
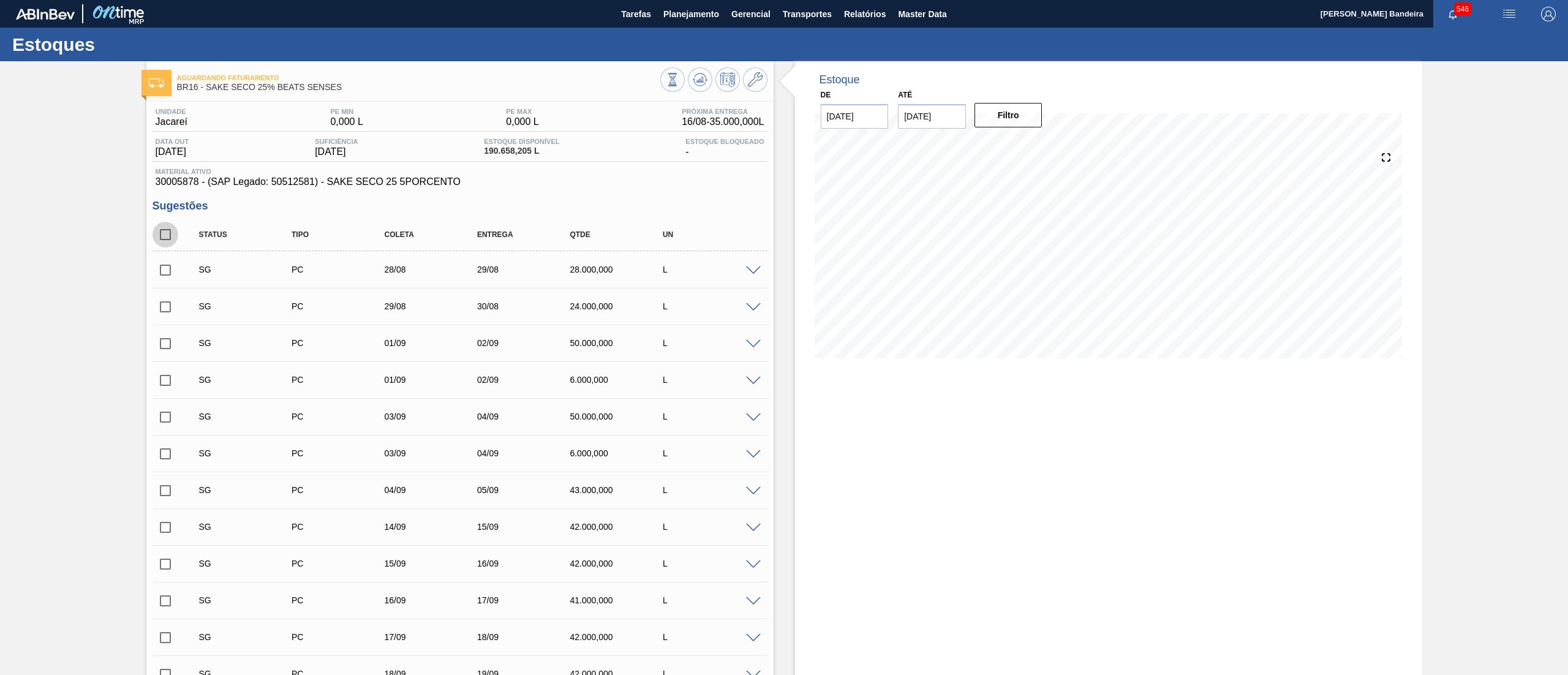
checkbox input "true"
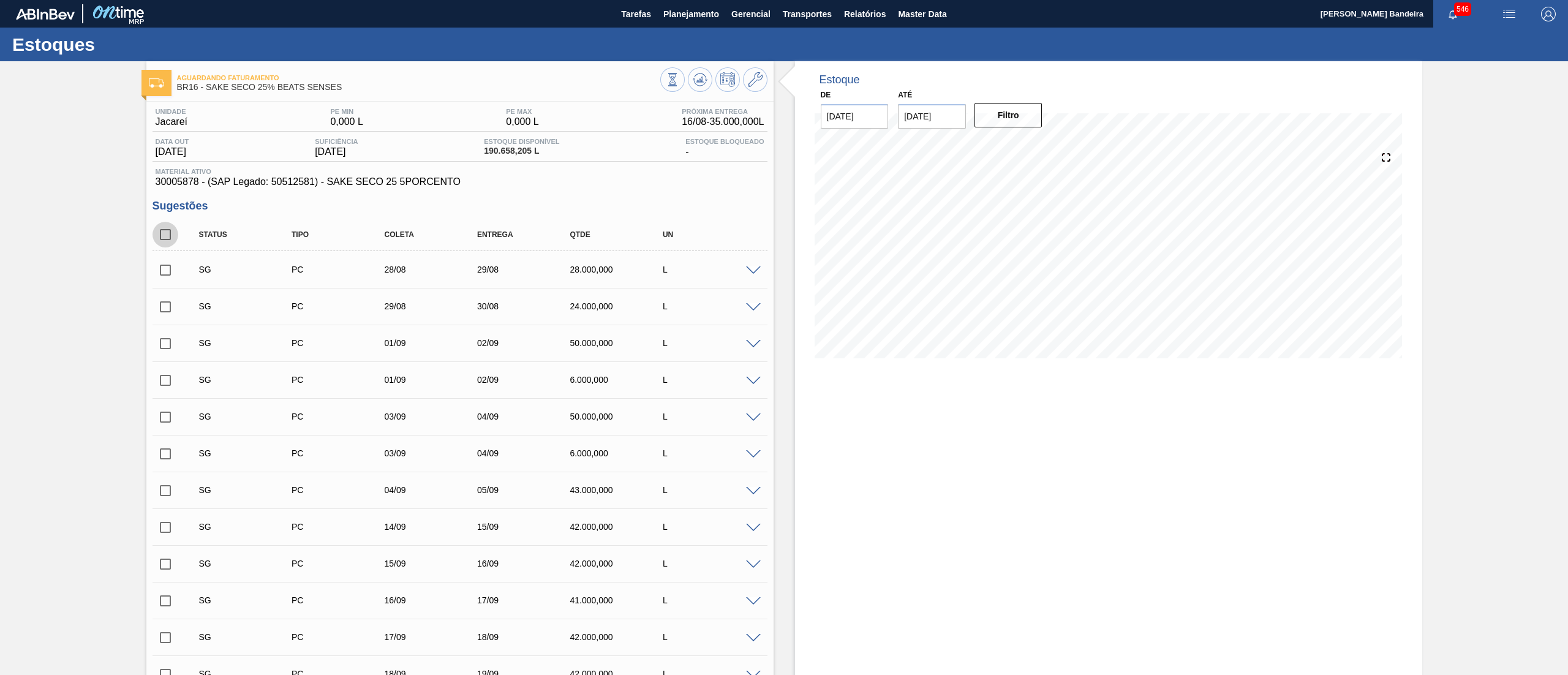
checkbox input "true"
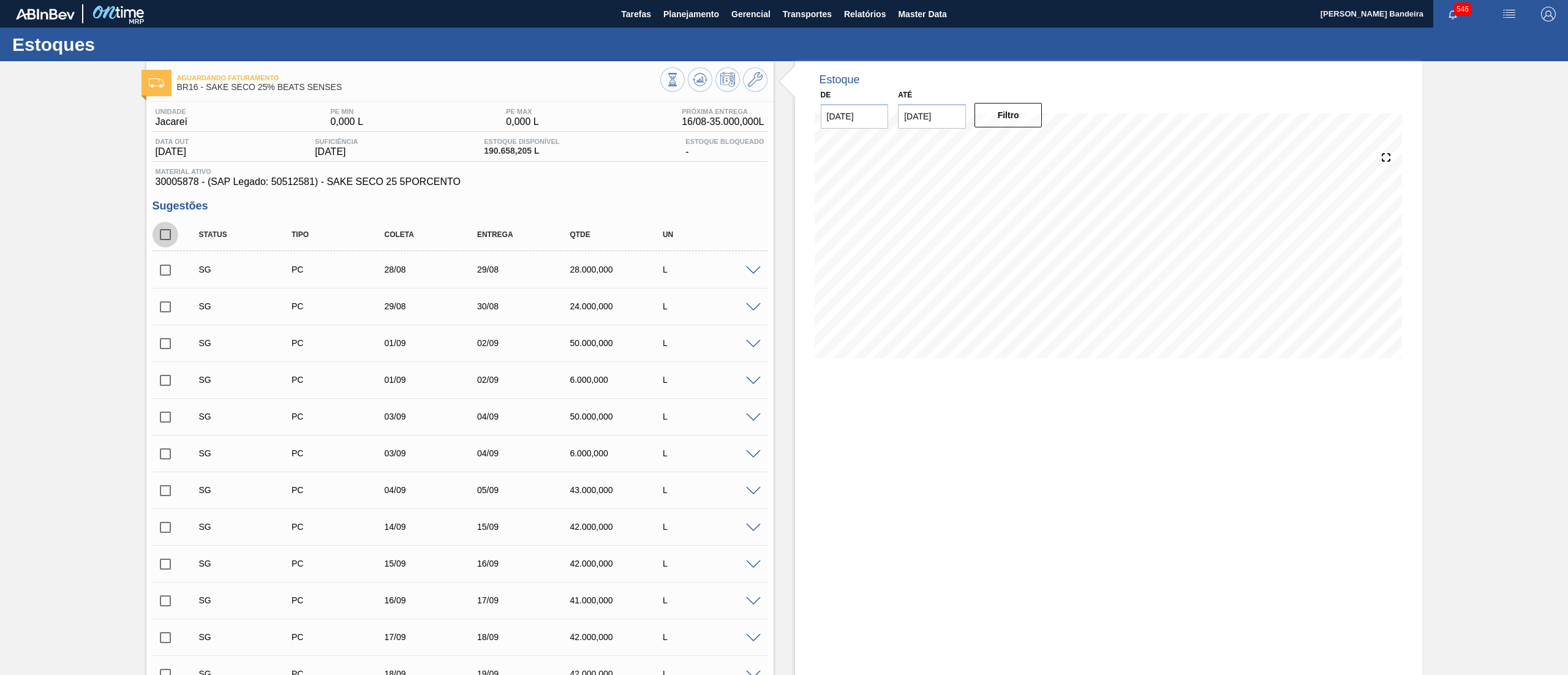
checkbox input "true"
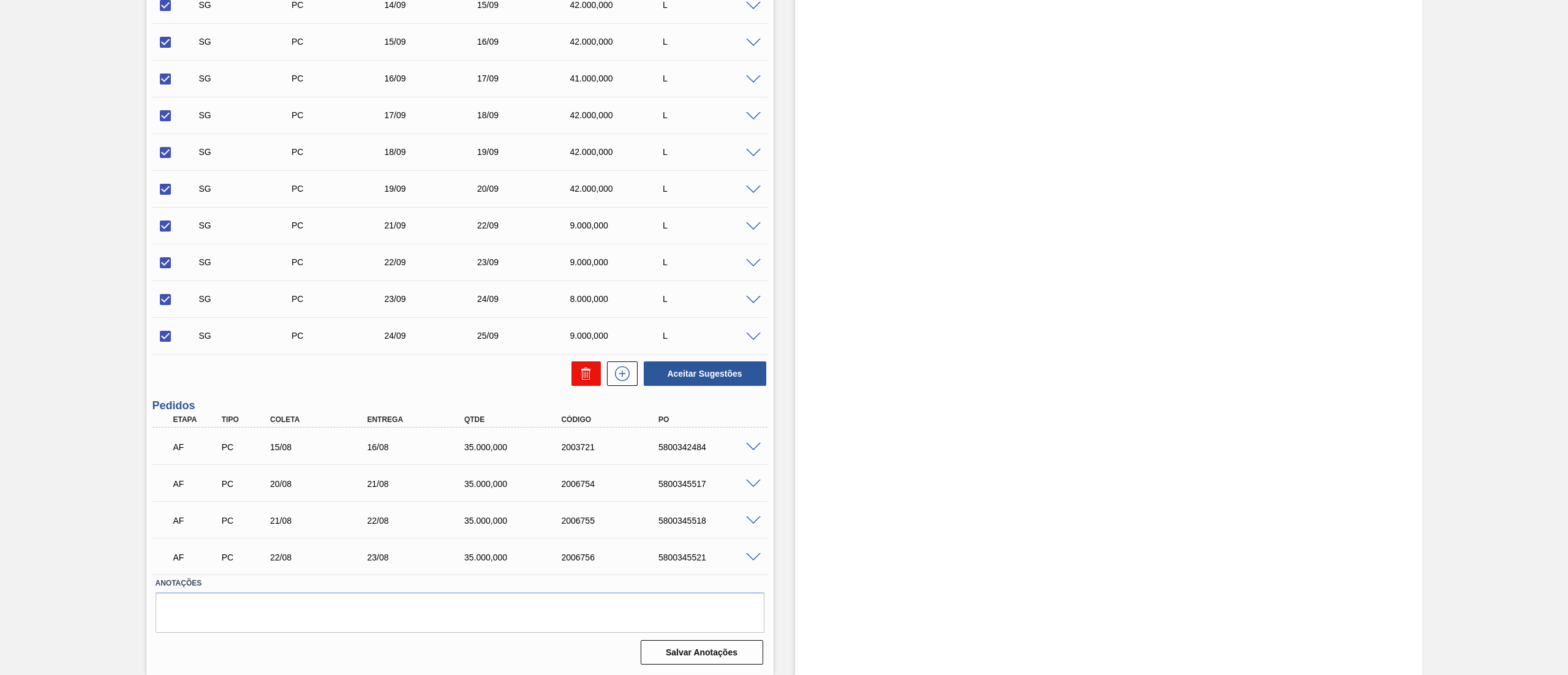
click at [580, 381] on icon at bounding box center [585, 373] width 15 height 15
checkbox input "false"
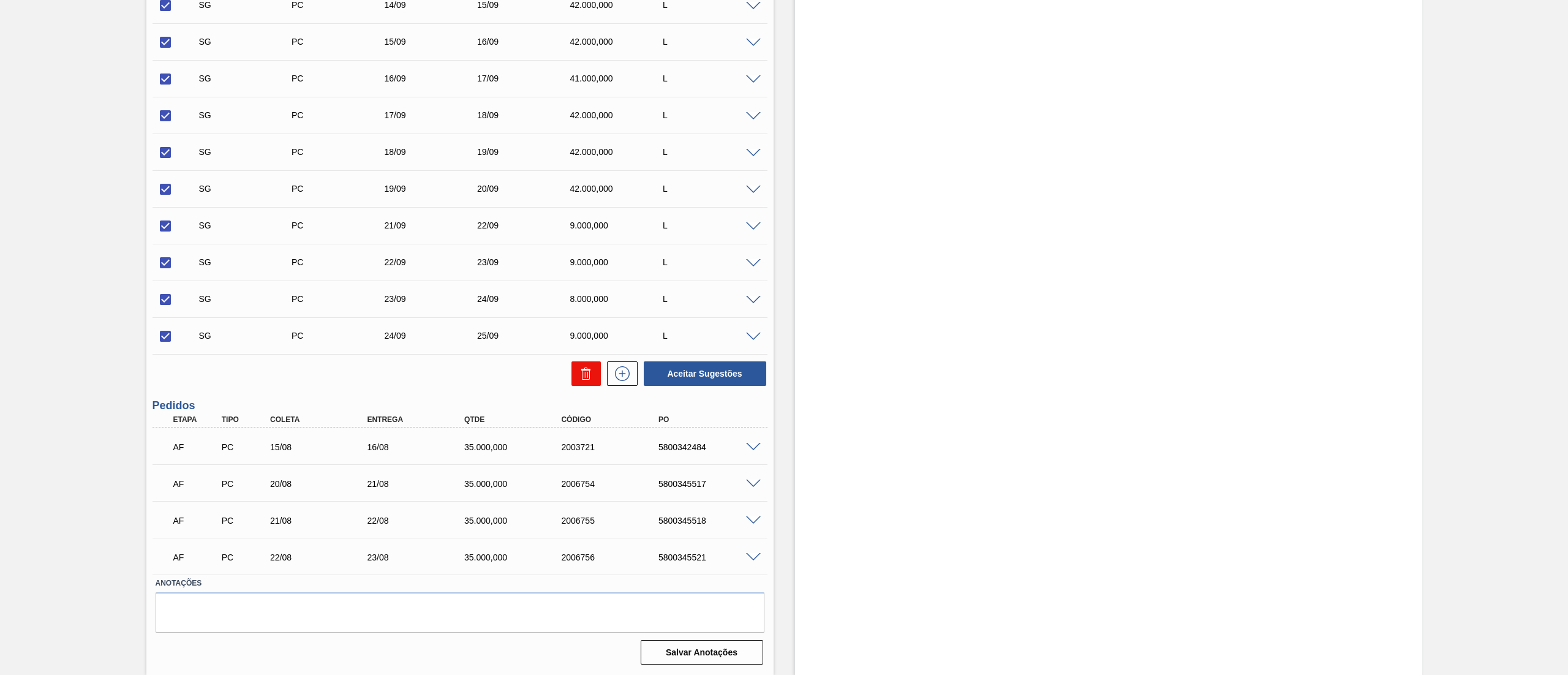
checkbox input "false"
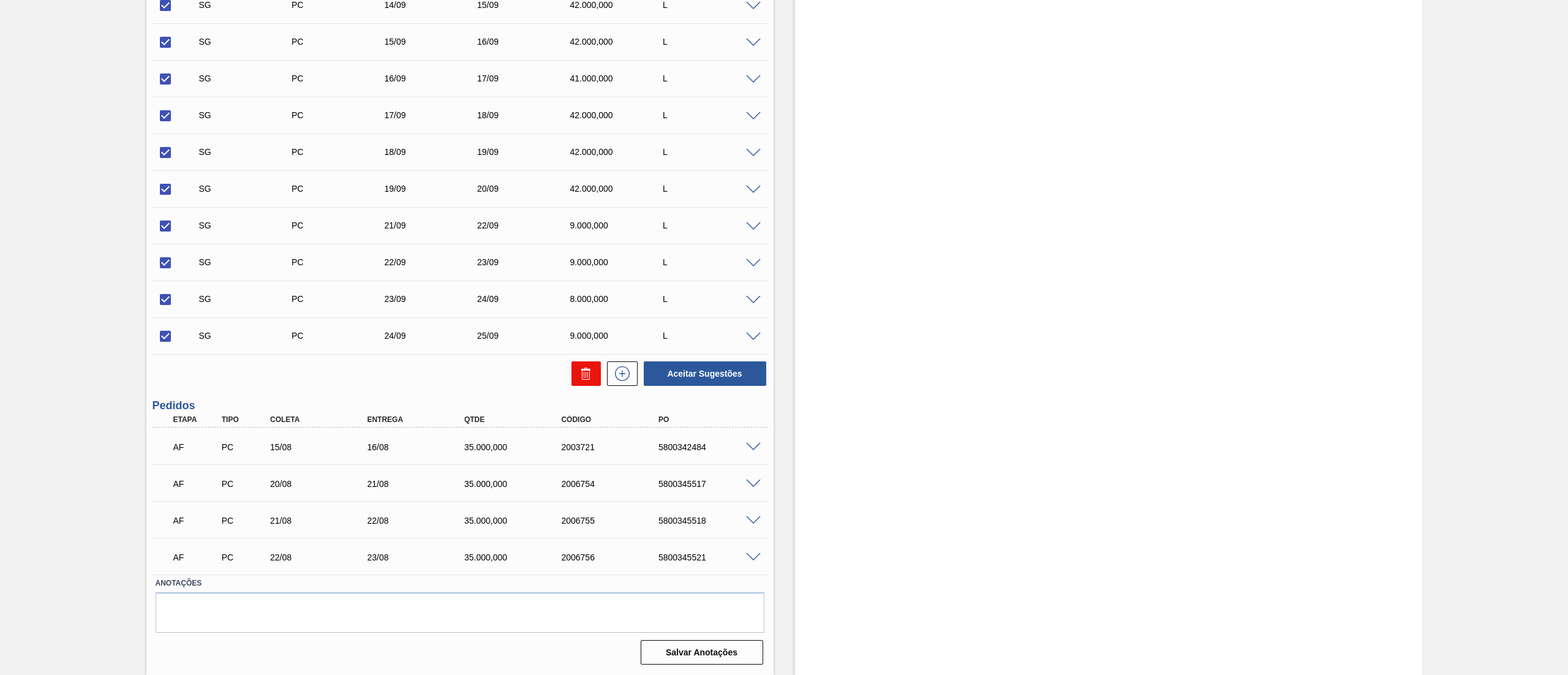
checkbox input "false"
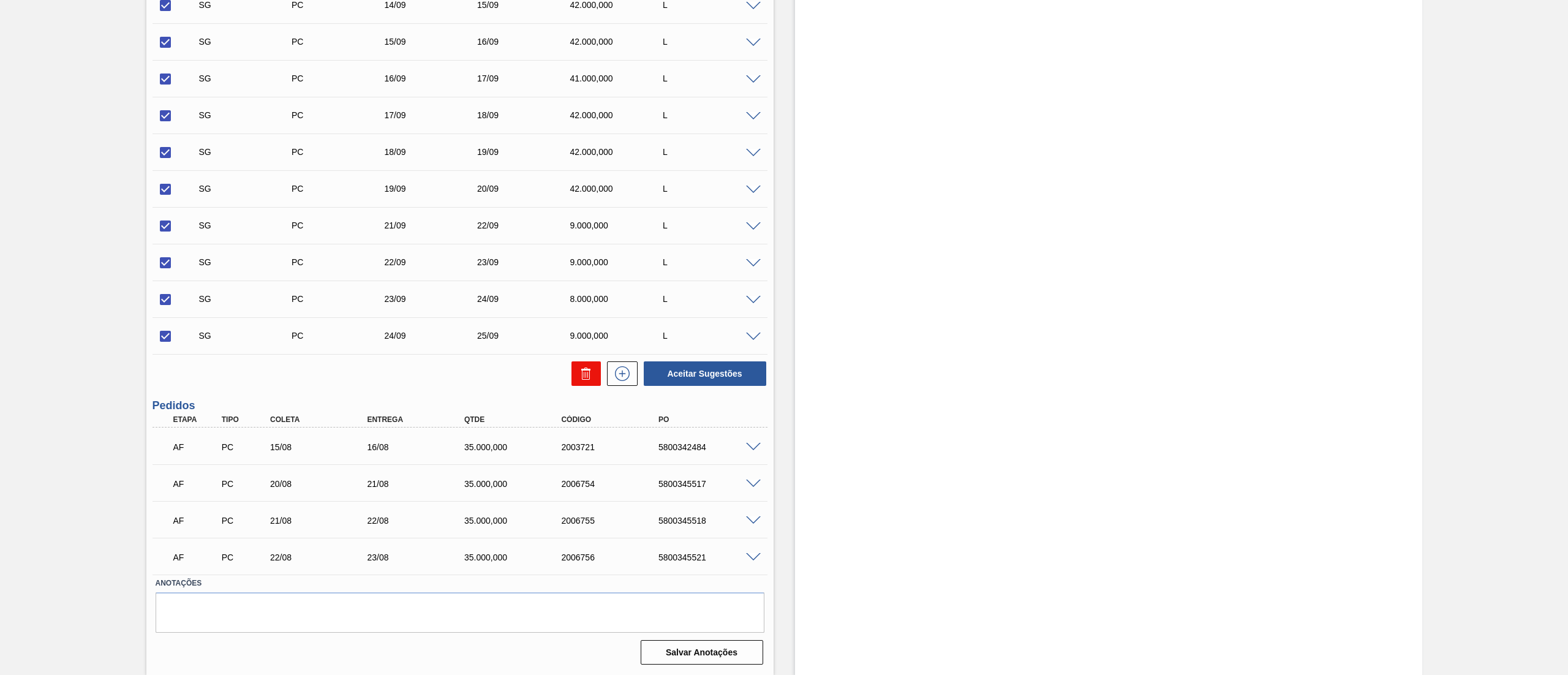
checkbox input "false"
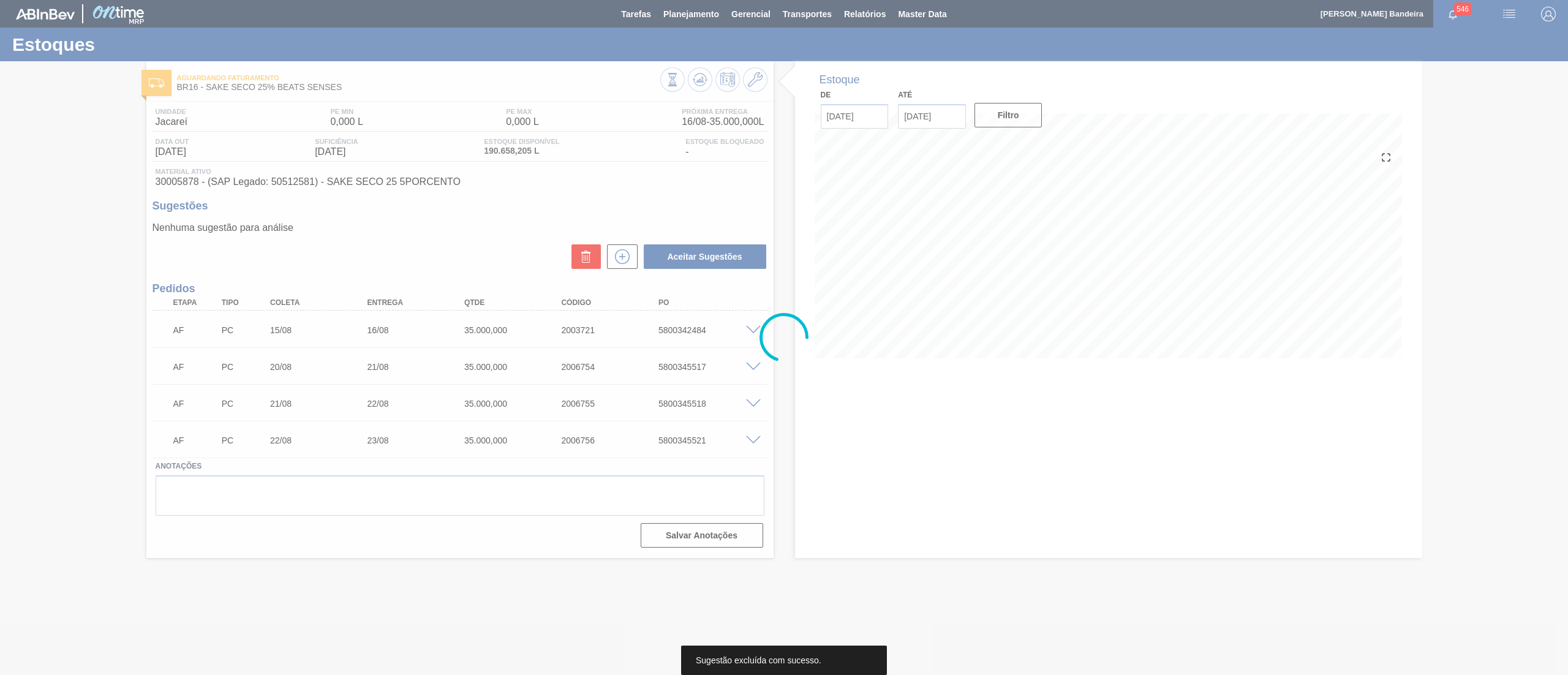
scroll to position [0, 0]
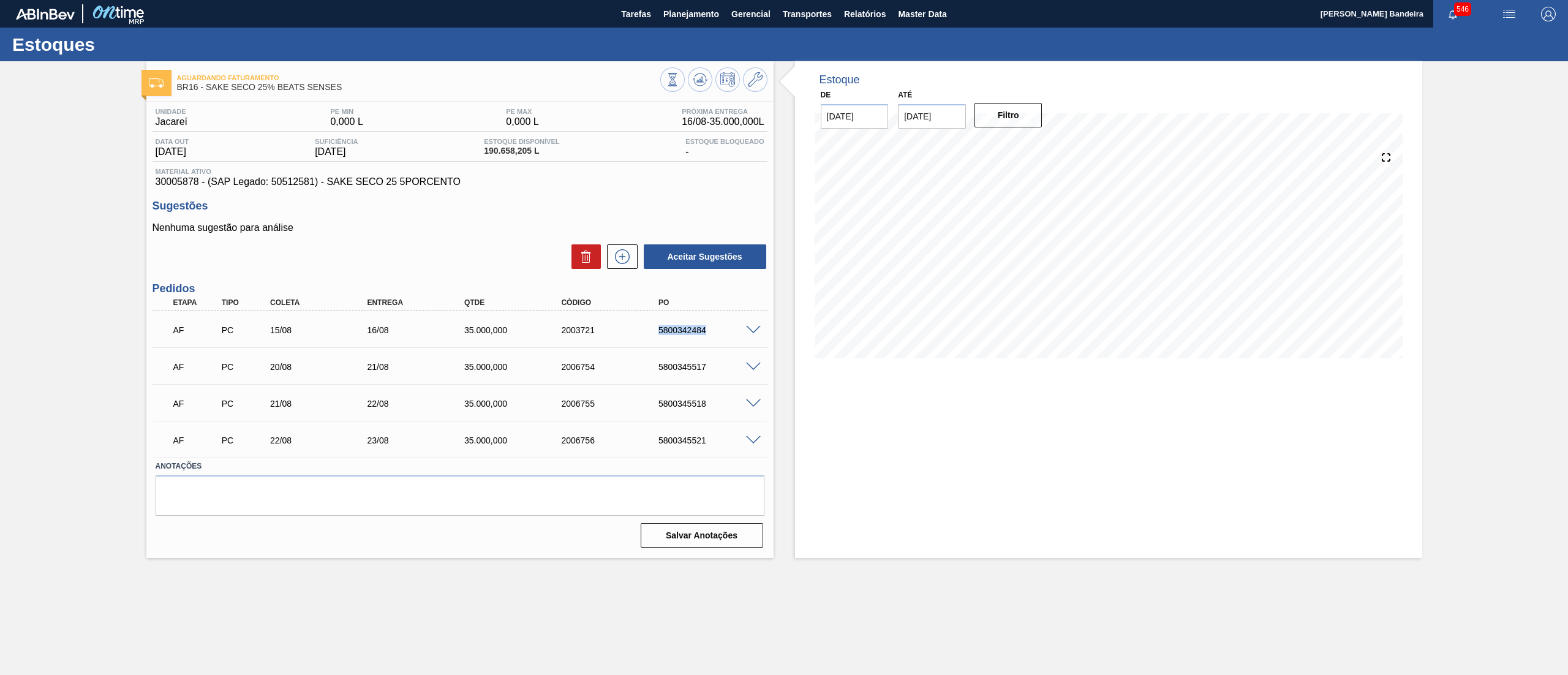
drag, startPoint x: 660, startPoint y: 328, endPoint x: 726, endPoint y: 330, distance: 66.0
click at [726, 330] on div "5800342484" at bounding box center [710, 330] width 110 height 10
copy div "5800342484"
drag, startPoint x: 633, startPoint y: 364, endPoint x: 726, endPoint y: 371, distance: 93.3
click at [726, 371] on div "AF PC 20/08 21/08 35.000,000 2006754 5800345517" at bounding box center [456, 365] width 582 height 24
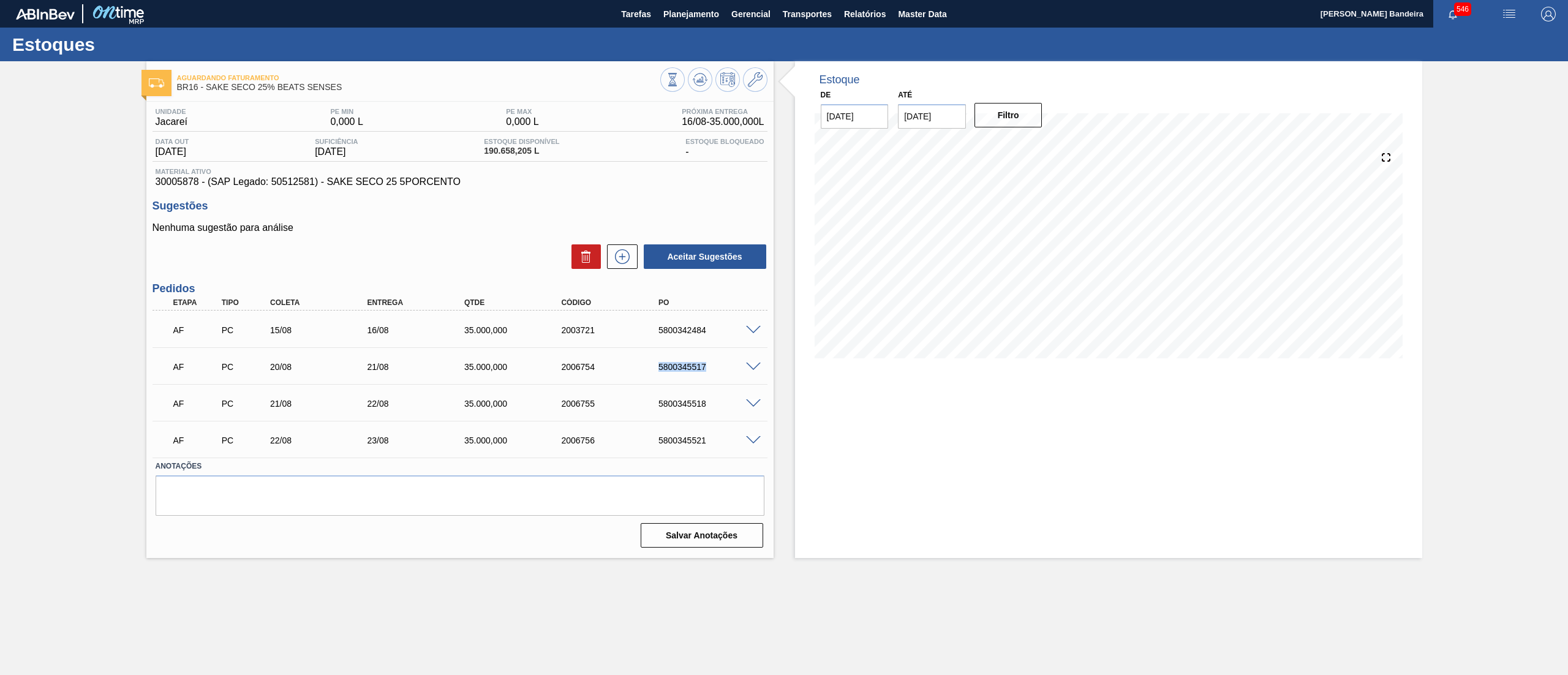
copy div "5800345517"
drag, startPoint x: 653, startPoint y: 400, endPoint x: 729, endPoint y: 407, distance: 76.3
click at [729, 407] on div "5800345518" at bounding box center [699, 404] width 97 height 10
copy div "5800345518"
drag, startPoint x: 660, startPoint y: 441, endPoint x: 711, endPoint y: 441, distance: 51.0
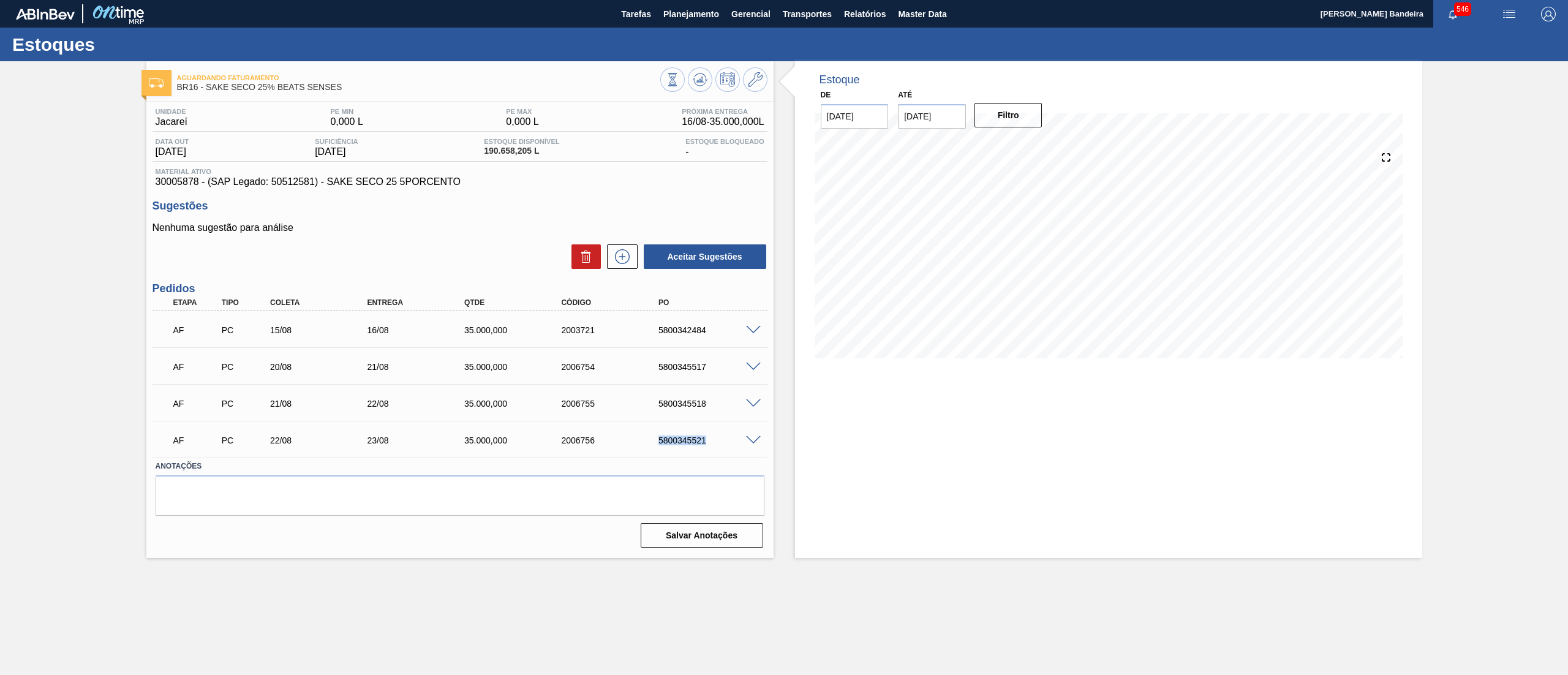
click at [711, 441] on div "5800345521" at bounding box center [710, 440] width 110 height 10
copy div "5800345521"
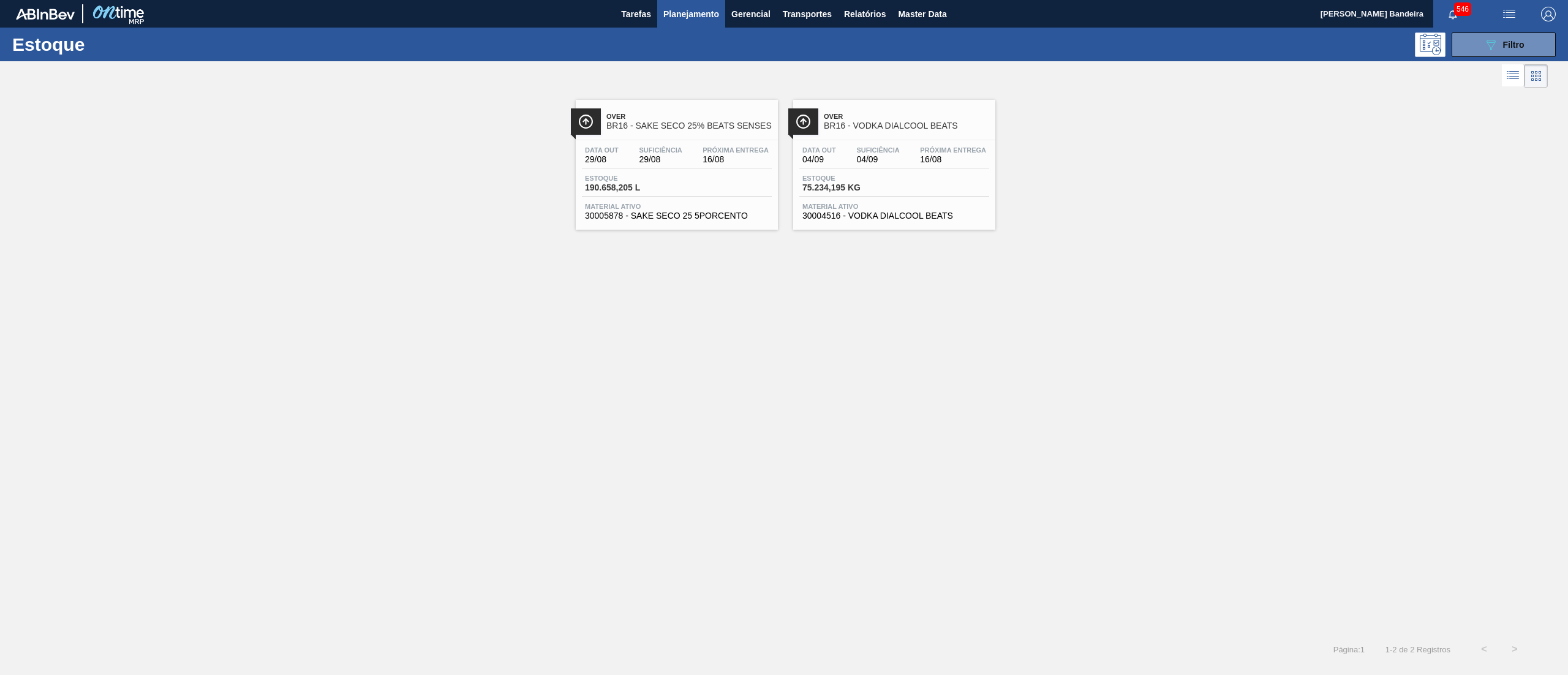
click at [880, 230] on div "Over BR16 - SAKE SECO 25% BEATS SENSES Data out 29/08 Suficiência 29/08 Próxima…" at bounding box center [784, 362] width 1568 height 543
click at [873, 214] on span "30004516 - VODKA DIALCOOL BEATS" at bounding box center [894, 215] width 184 height 9
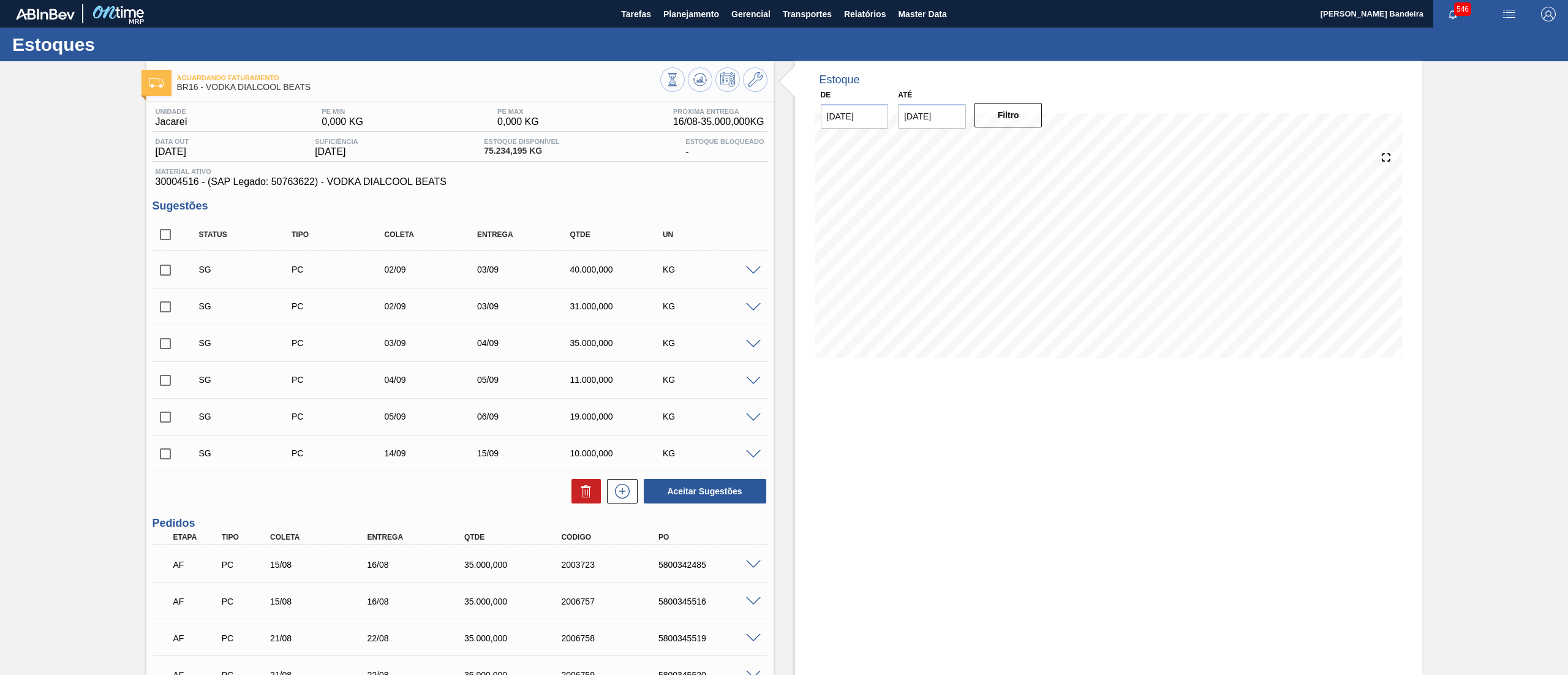
scroll to position [117, 0]
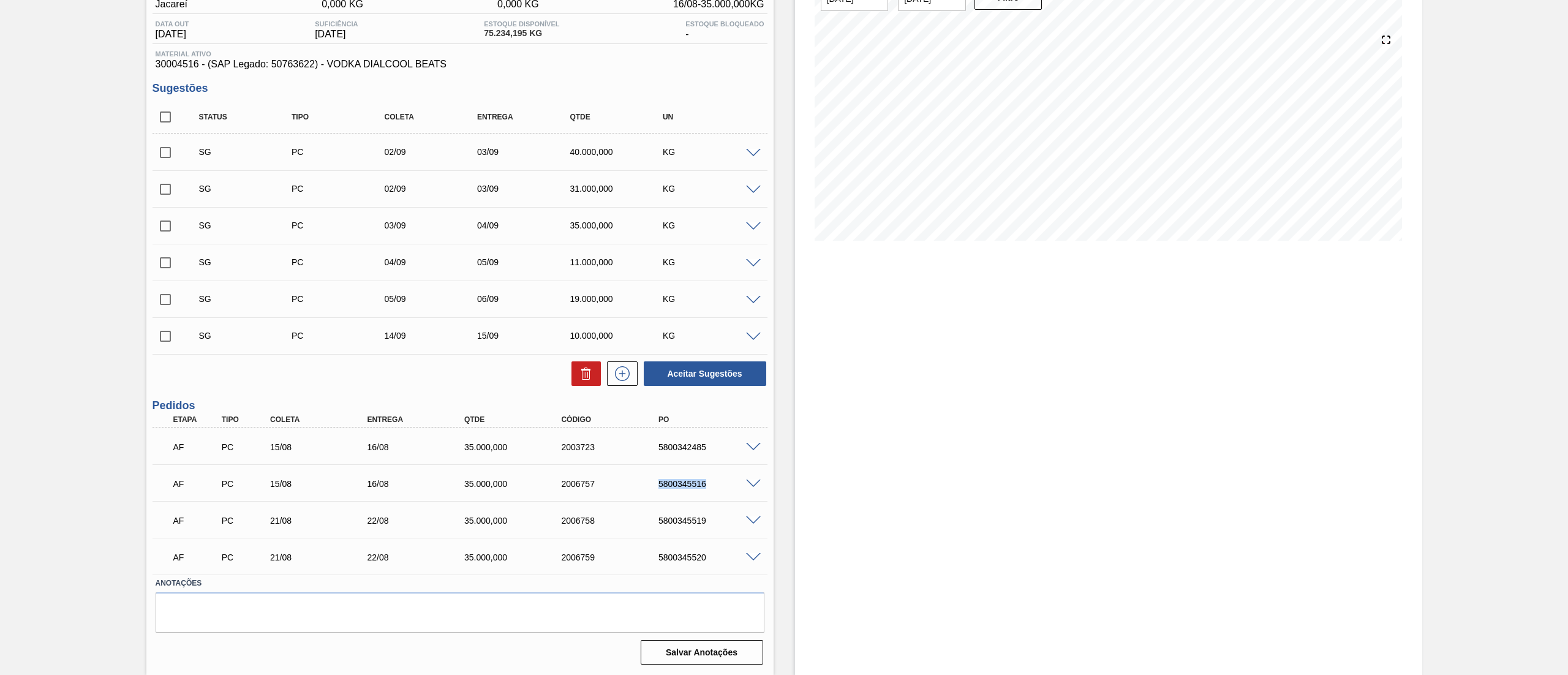
drag, startPoint x: 647, startPoint y: 489, endPoint x: 729, endPoint y: 486, distance: 82.1
click at [729, 486] on div "AF PC 15/08 16/08 35.000,000 2006757 5800345516" at bounding box center [456, 482] width 582 height 24
copy div "5800345516"
drag, startPoint x: 650, startPoint y: 519, endPoint x: 724, endPoint y: 519, distance: 74.0
click at [724, 519] on div "5800345519" at bounding box center [699, 520] width 97 height 10
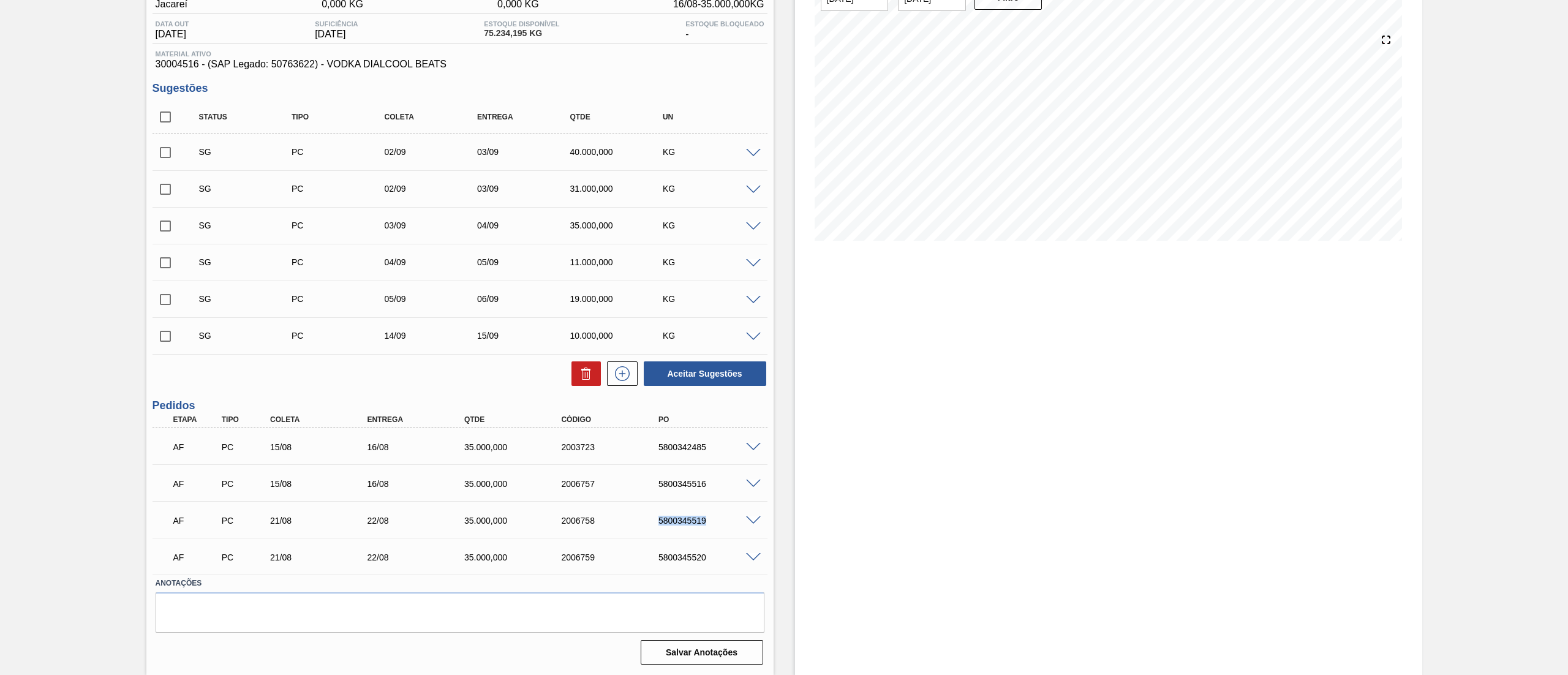
copy div "5800345519"
drag, startPoint x: 654, startPoint y: 558, endPoint x: 721, endPoint y: 558, distance: 67.0
click at [721, 558] on div "5800345520" at bounding box center [710, 557] width 110 height 10
copy div "5800345520"
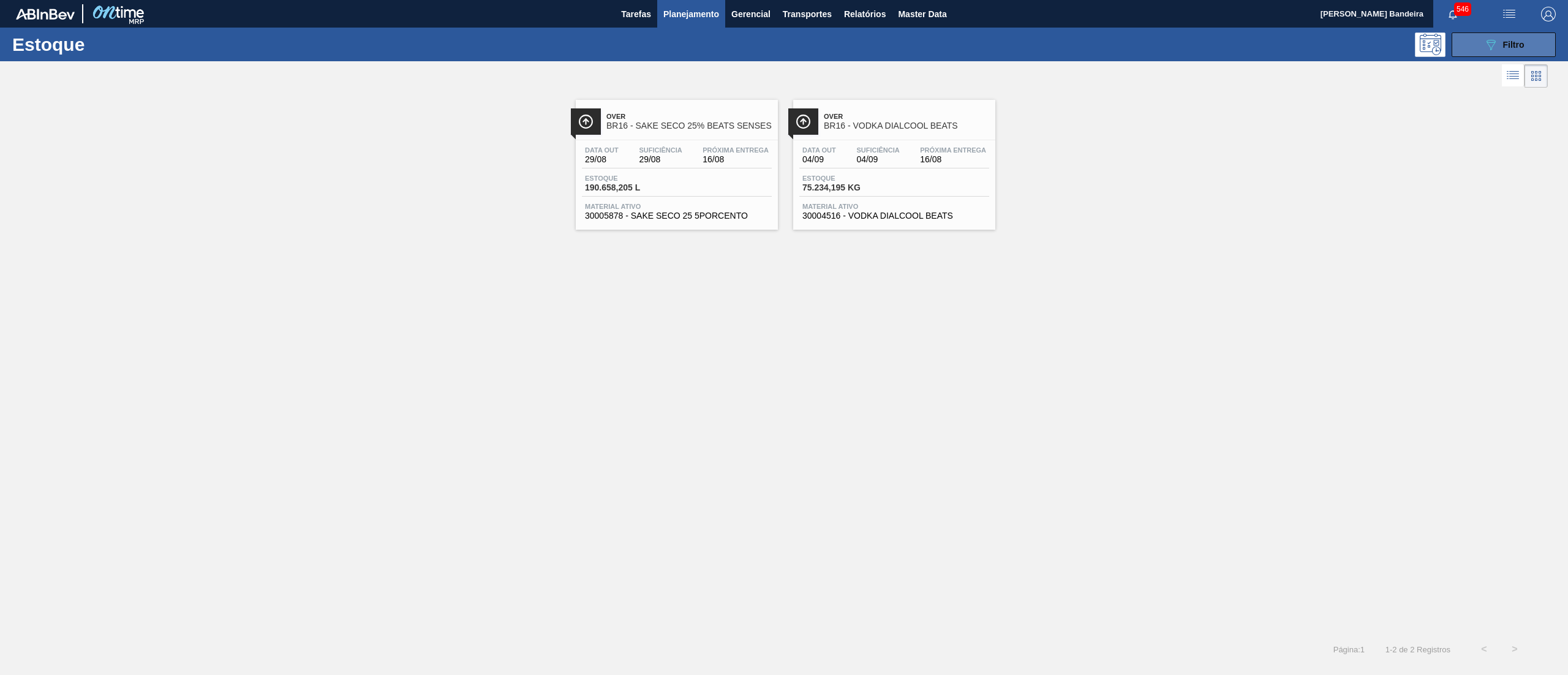
click at [1527, 43] on button "089F7B8B-B2A5-4AFE-B5C0-19BA573D28AC Filtro" at bounding box center [1503, 45] width 104 height 24
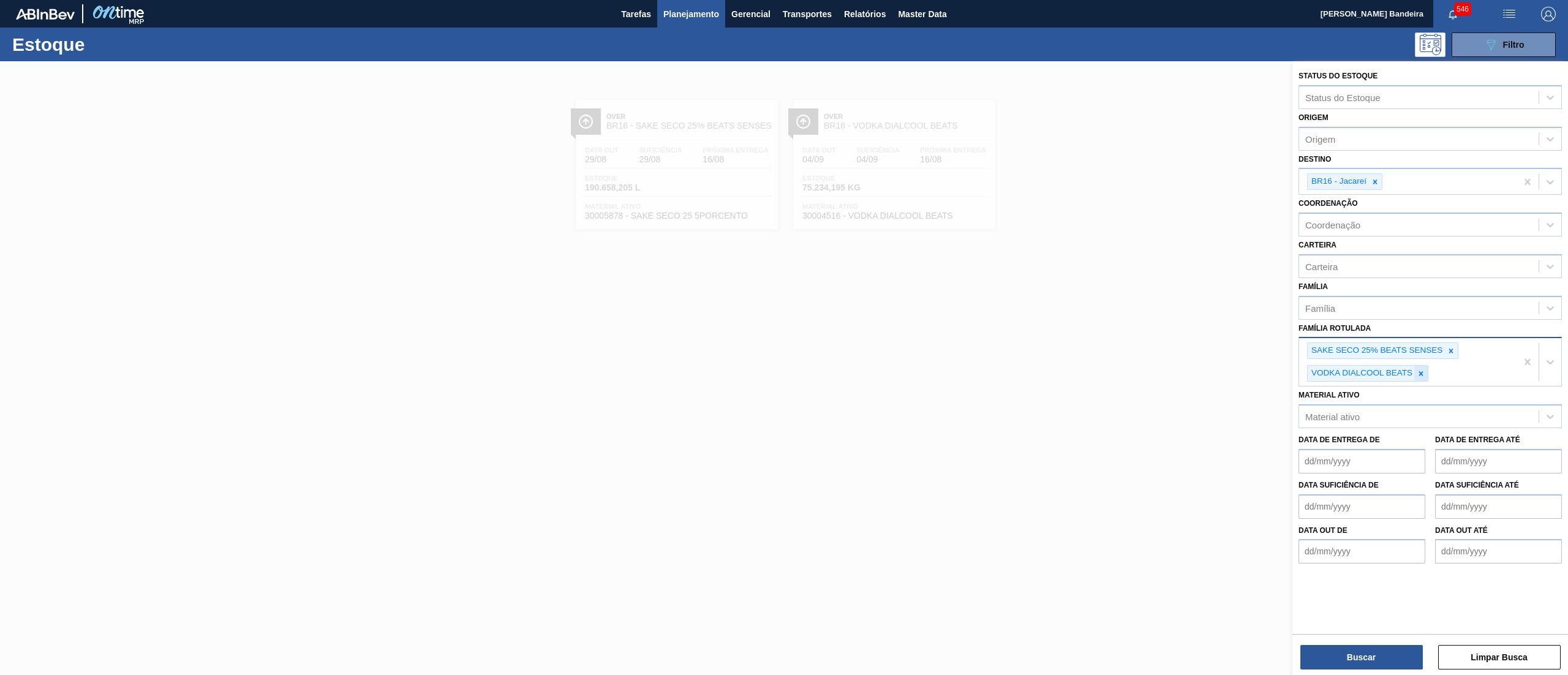
click at [1420, 370] on icon at bounding box center [1421, 373] width 9 height 9
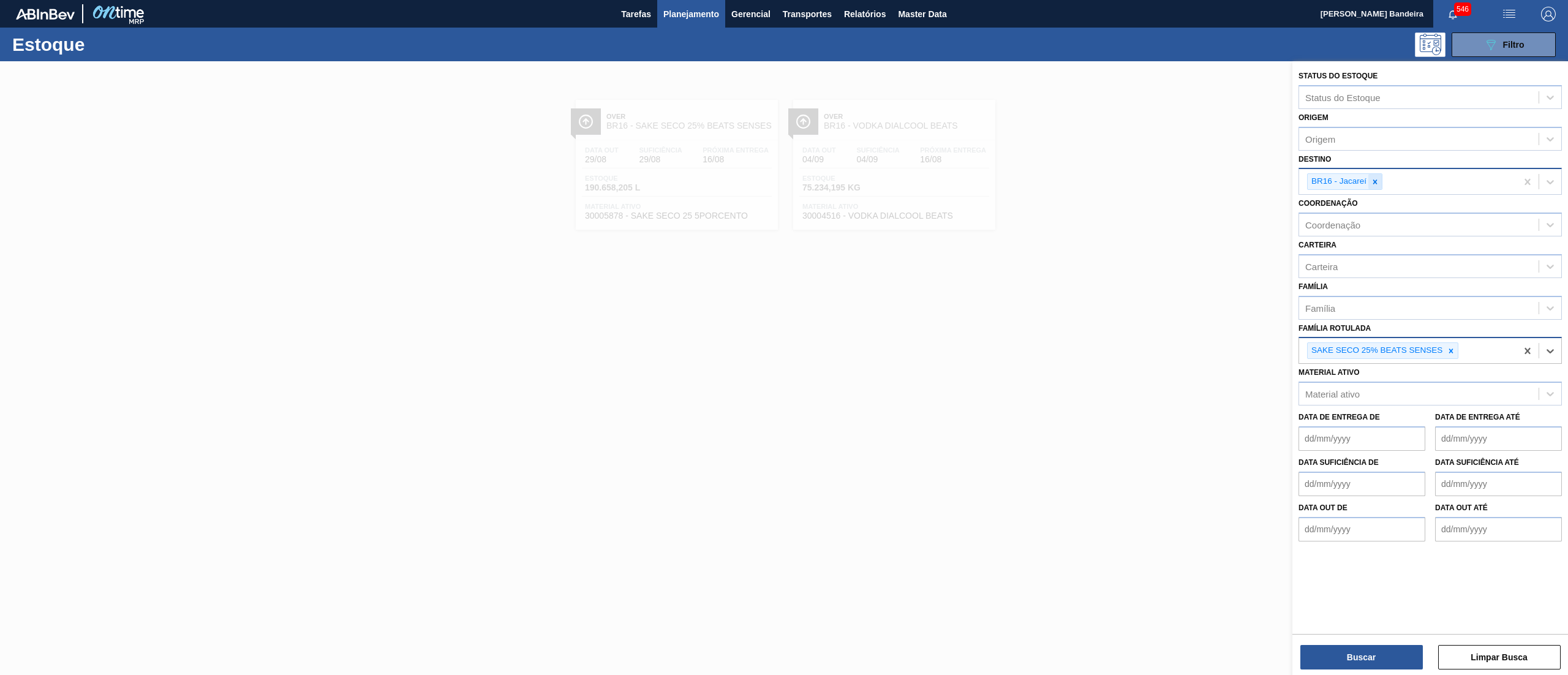
click at [1372, 180] on icon at bounding box center [1375, 181] width 9 height 9
click at [1417, 670] on div "Status do Estoque Status do Estoque Origem Origem Destino Destino Coordenação C…" at bounding box center [1430, 369] width 275 height 616
click at [1378, 647] on button "Buscar" at bounding box center [1362, 657] width 122 height 24
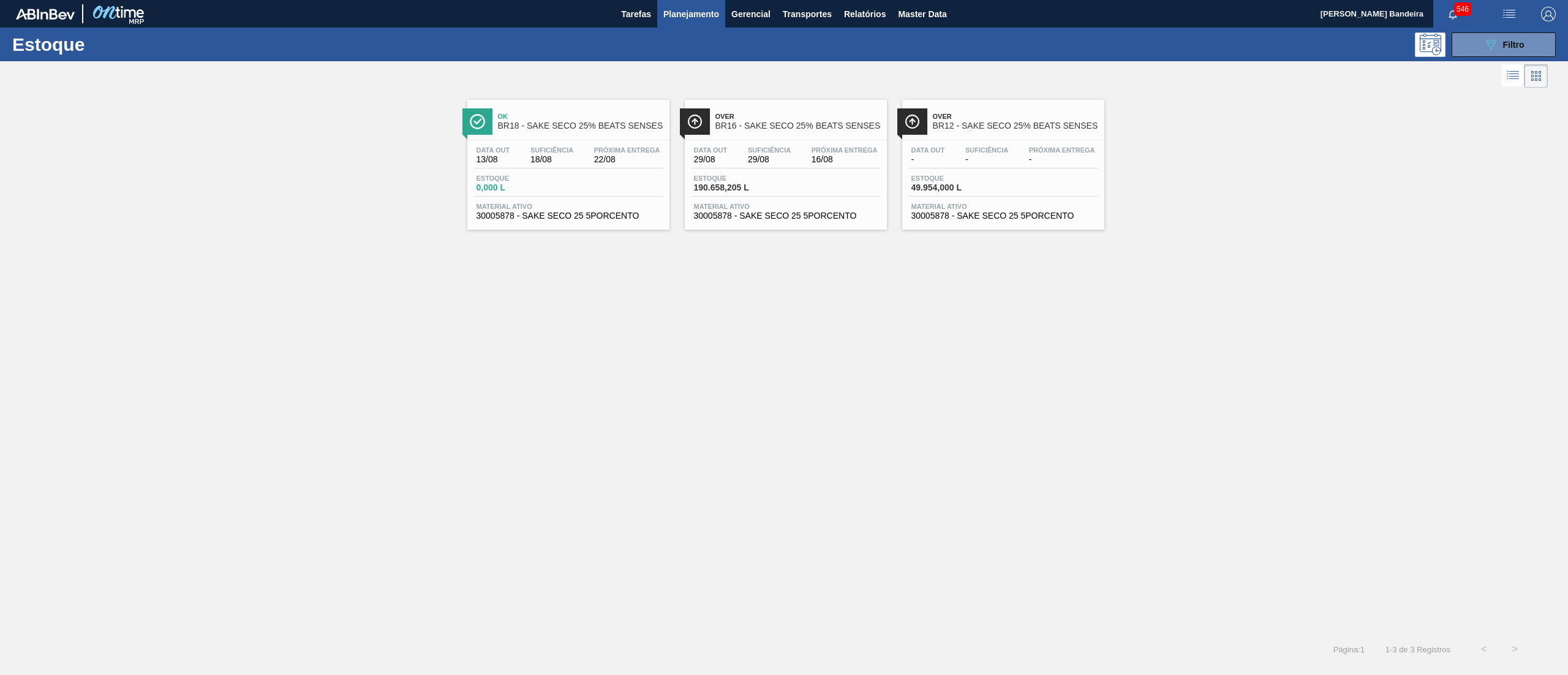
click at [930, 216] on span "30005878 - SAKE SECO 25 5PORCENTO" at bounding box center [1004, 215] width 184 height 9
click at [612, 214] on span "30005878 - SAKE SECO 25 5PORCENTO" at bounding box center [569, 215] width 184 height 9
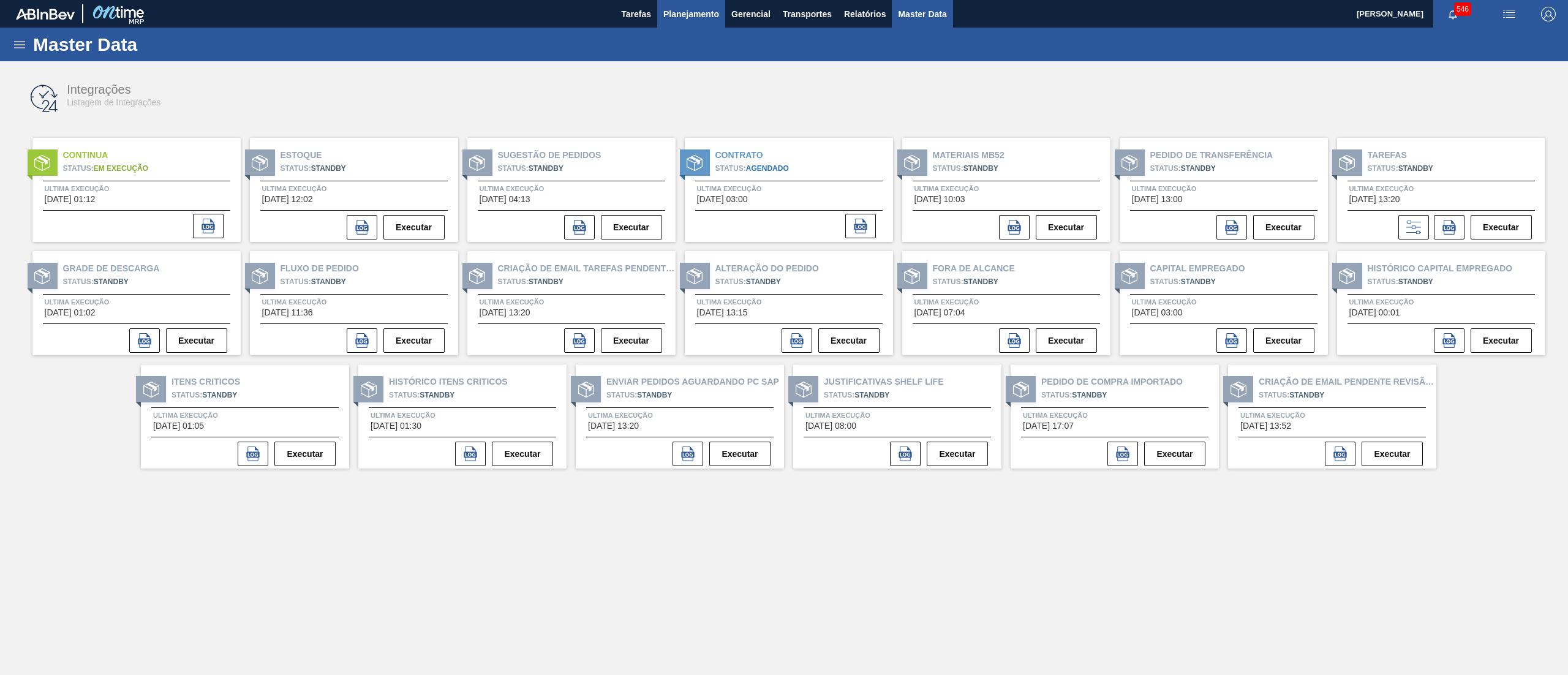
click at [682, 19] on span "Planejamento" at bounding box center [692, 14] width 56 height 15
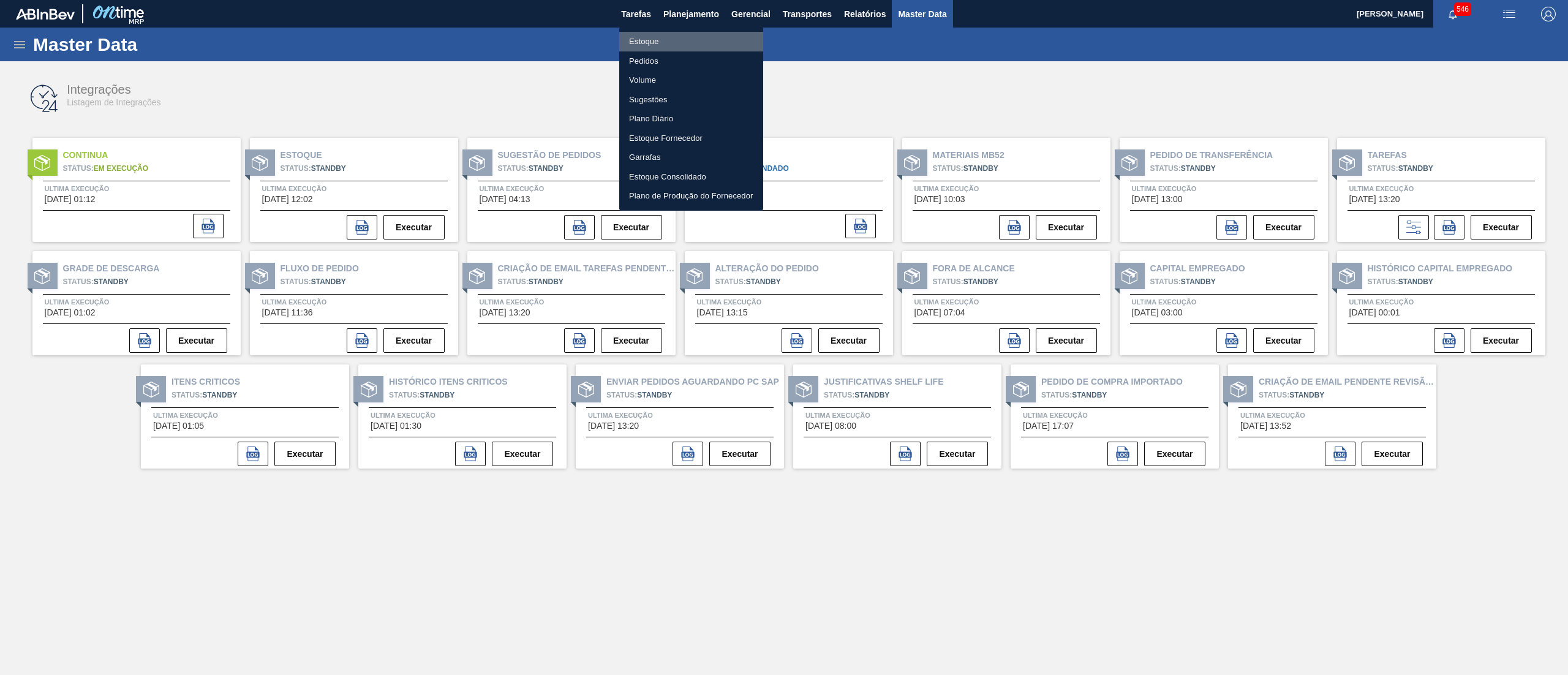
click at [663, 42] on li "Estoque" at bounding box center [691, 42] width 144 height 19
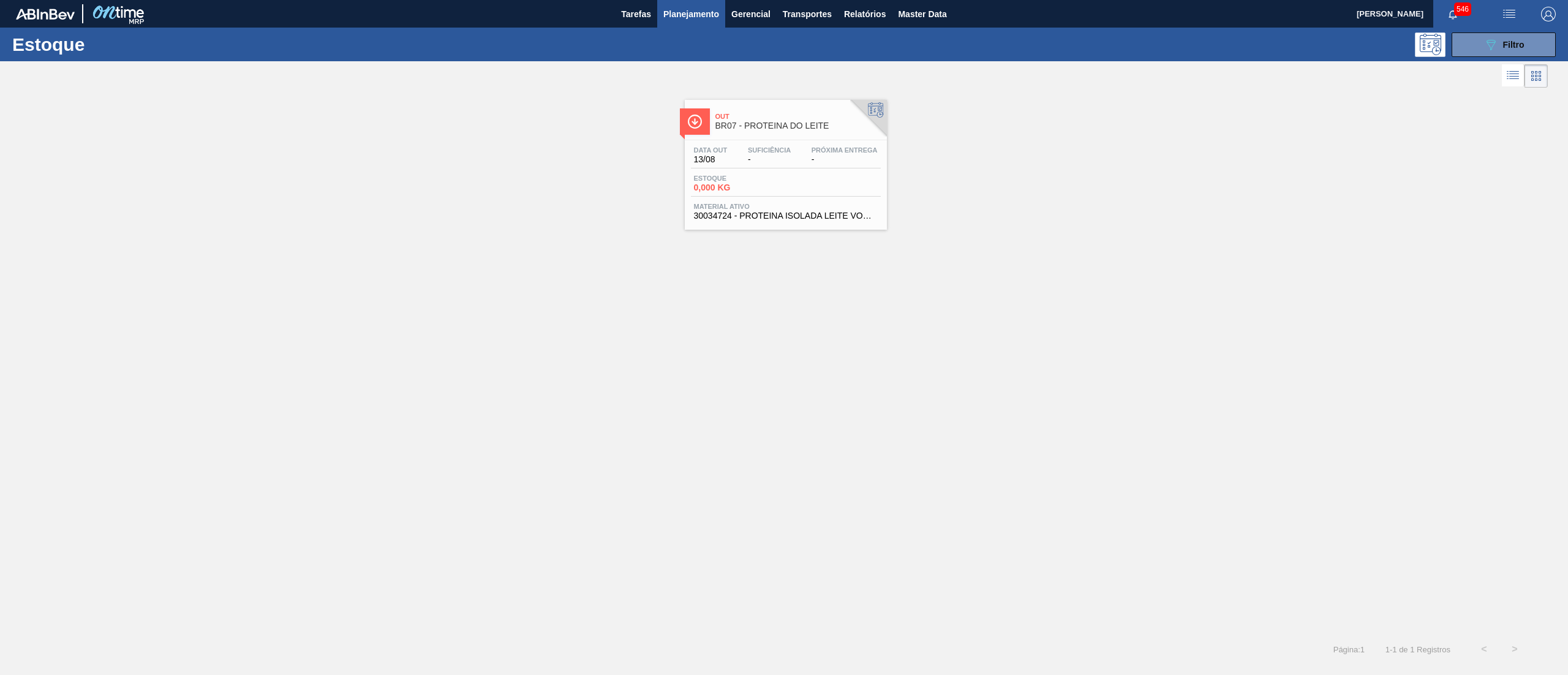
click at [789, 126] on span "BR07 - PROTEINA DO LEITE" at bounding box center [798, 125] width 166 height 9
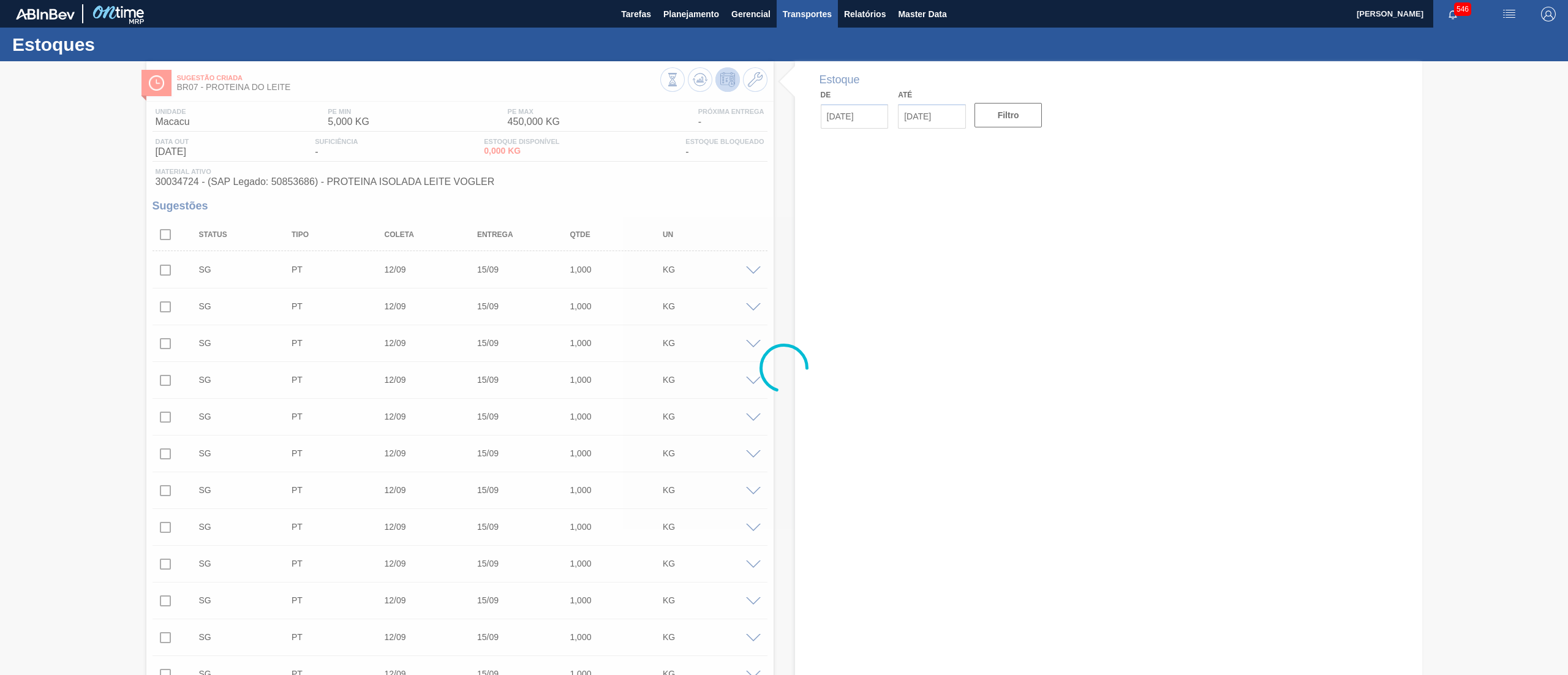
type input "[DATE]"
type input "27/08/2025"
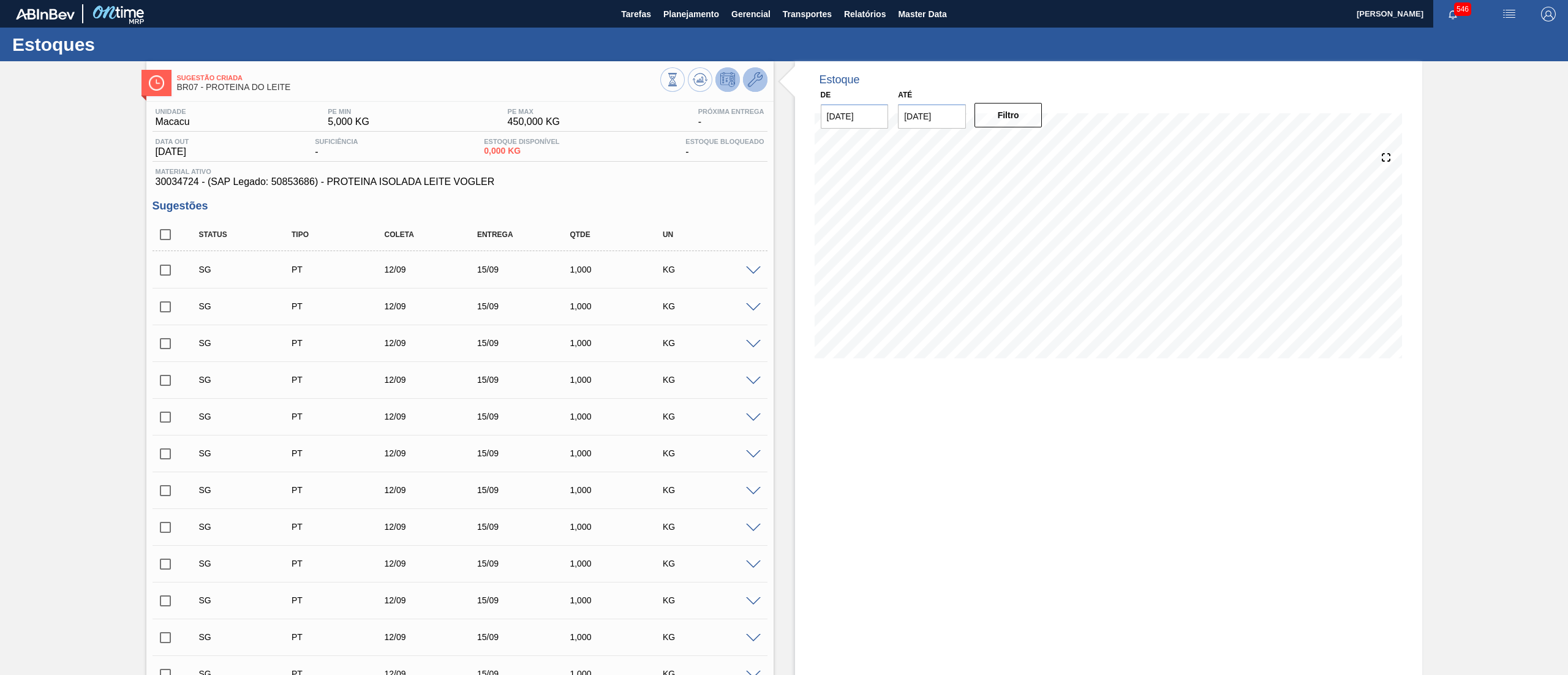
click at [748, 82] on icon at bounding box center [755, 79] width 15 height 15
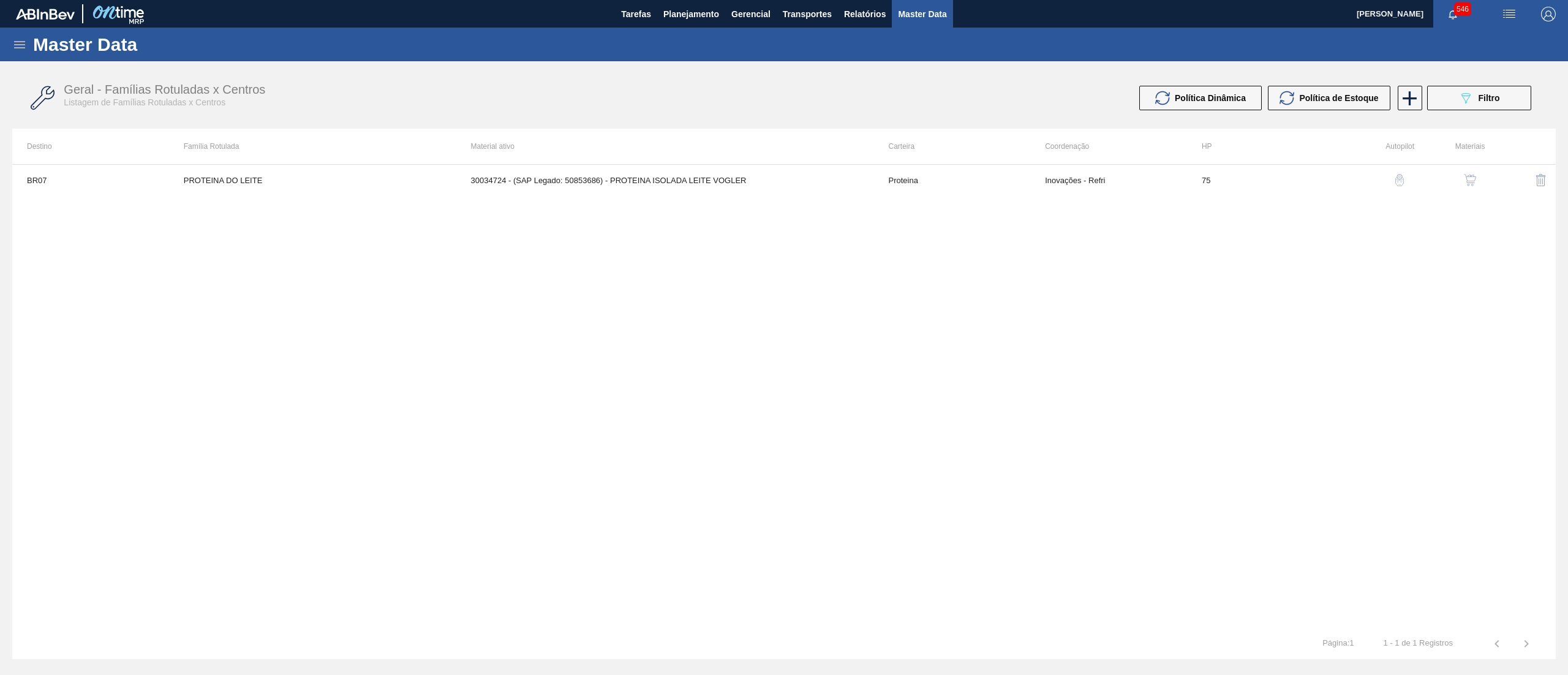
click at [1468, 188] on button "button" at bounding box center [1470, 180] width 29 height 29
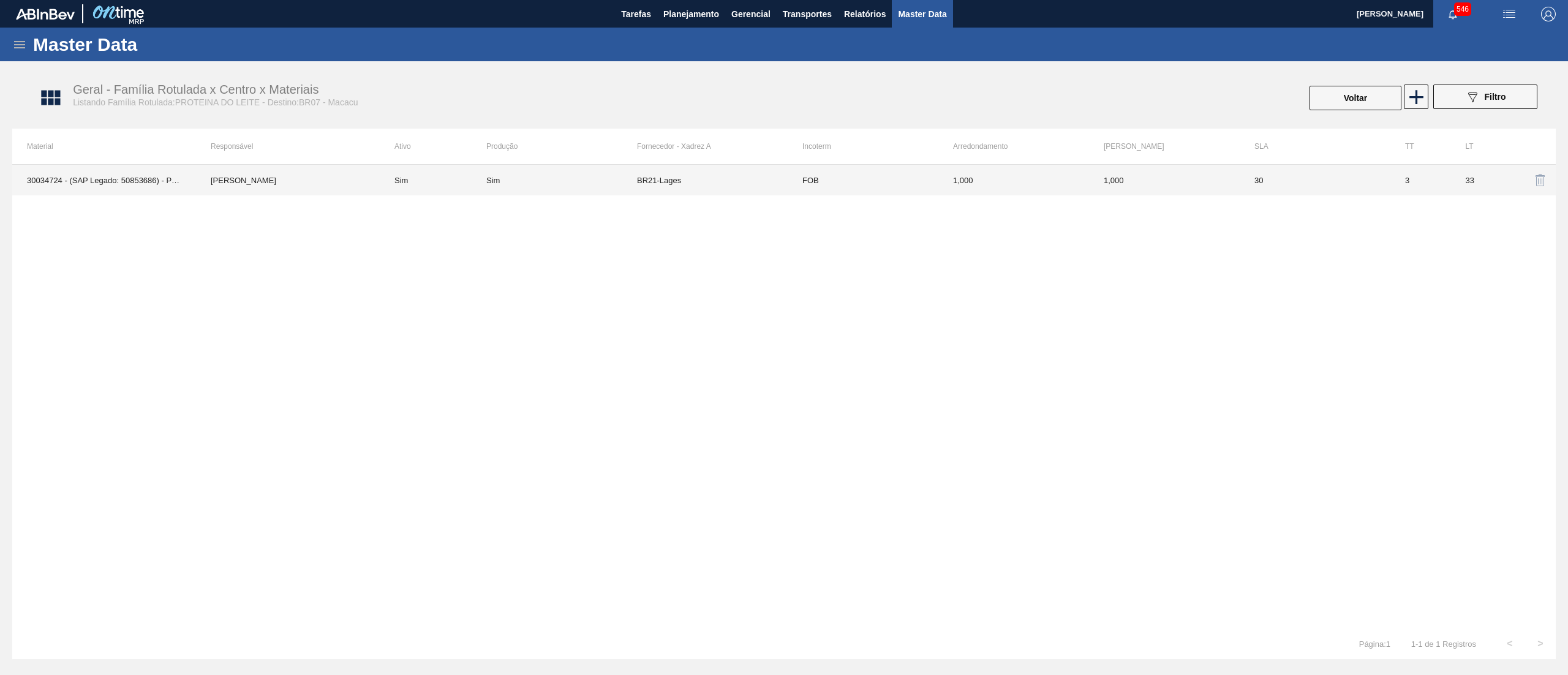
click at [677, 177] on td "BR21-Lages" at bounding box center [712, 180] width 151 height 31
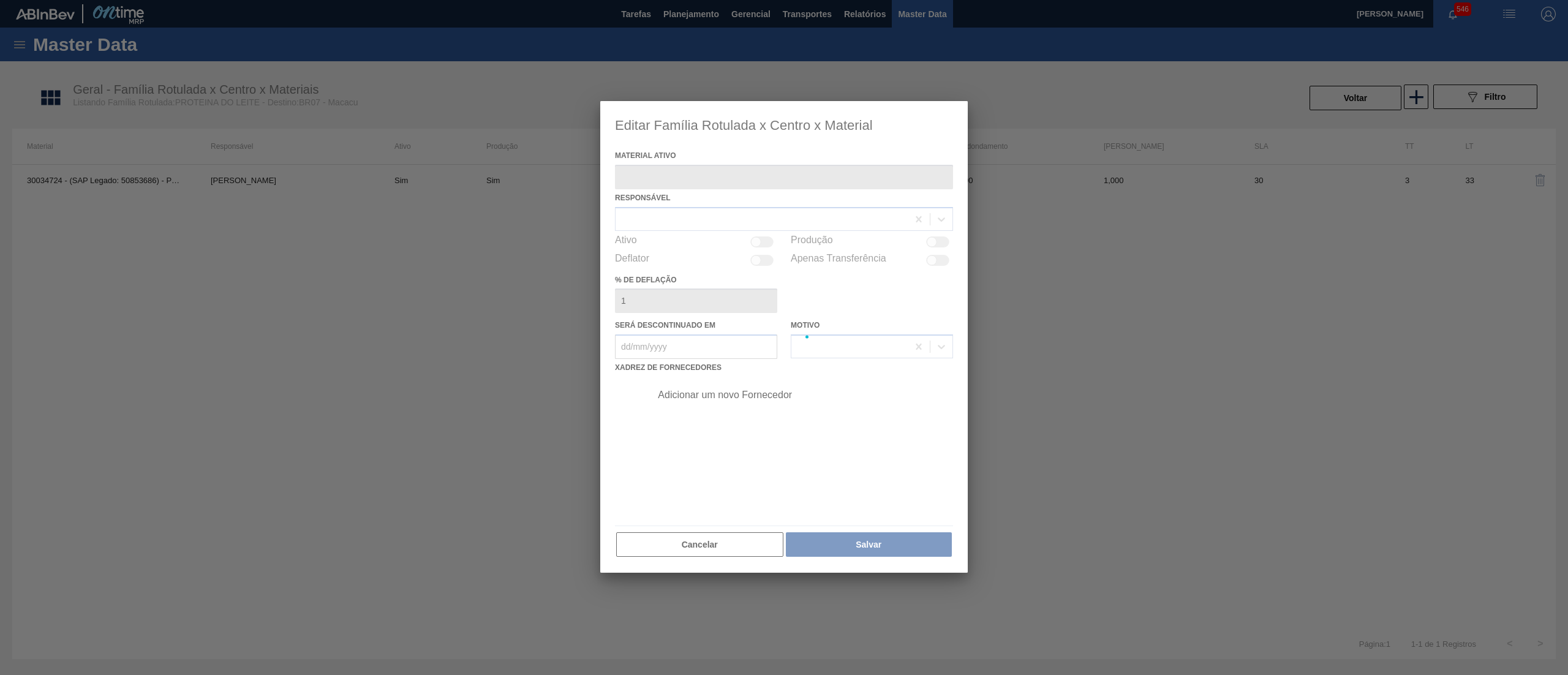
type ativo "30034724 - (SAP Legado: 50853686) - PROTEINA ISOLADA LEITE VOGLER"
checkbox input "true"
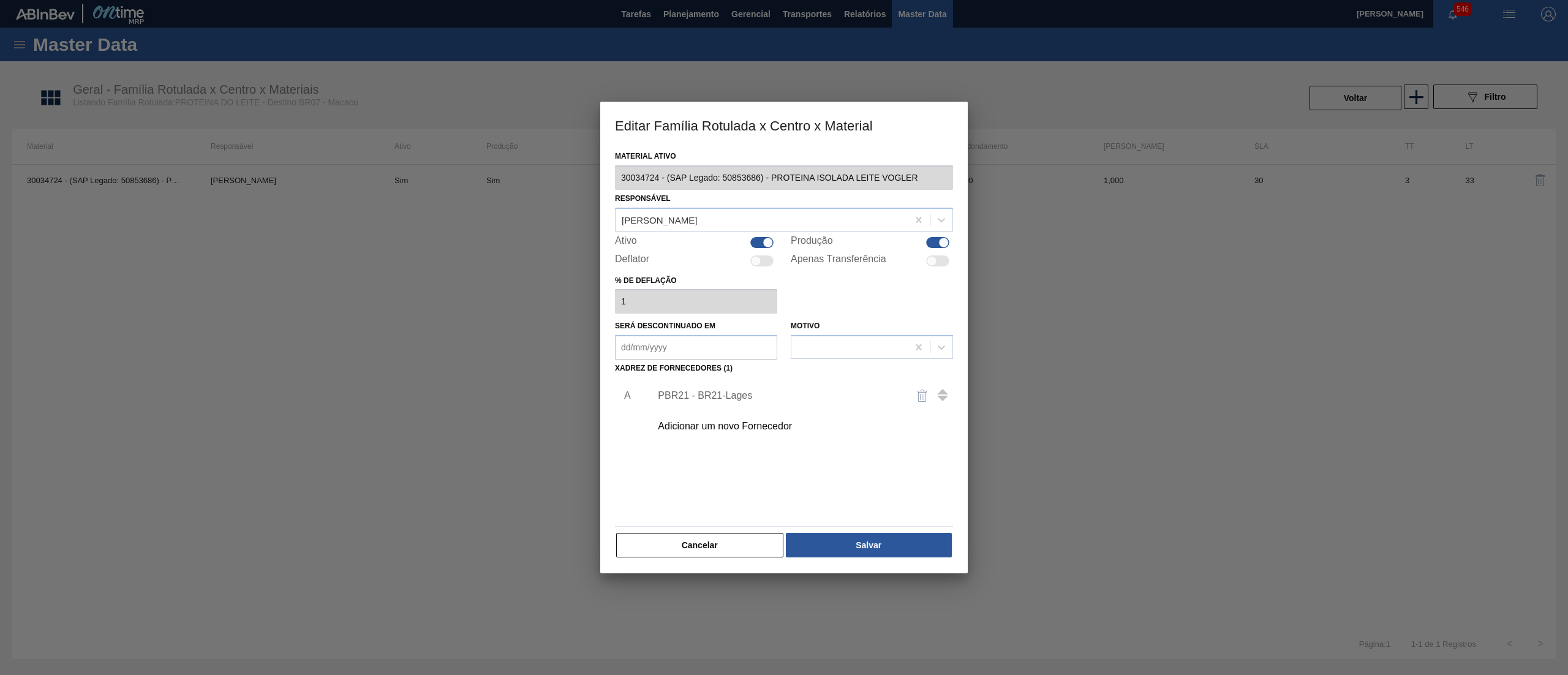
click at [750, 426] on div "Adicionar um novo Fornecedor" at bounding box center [778, 425] width 240 height 11
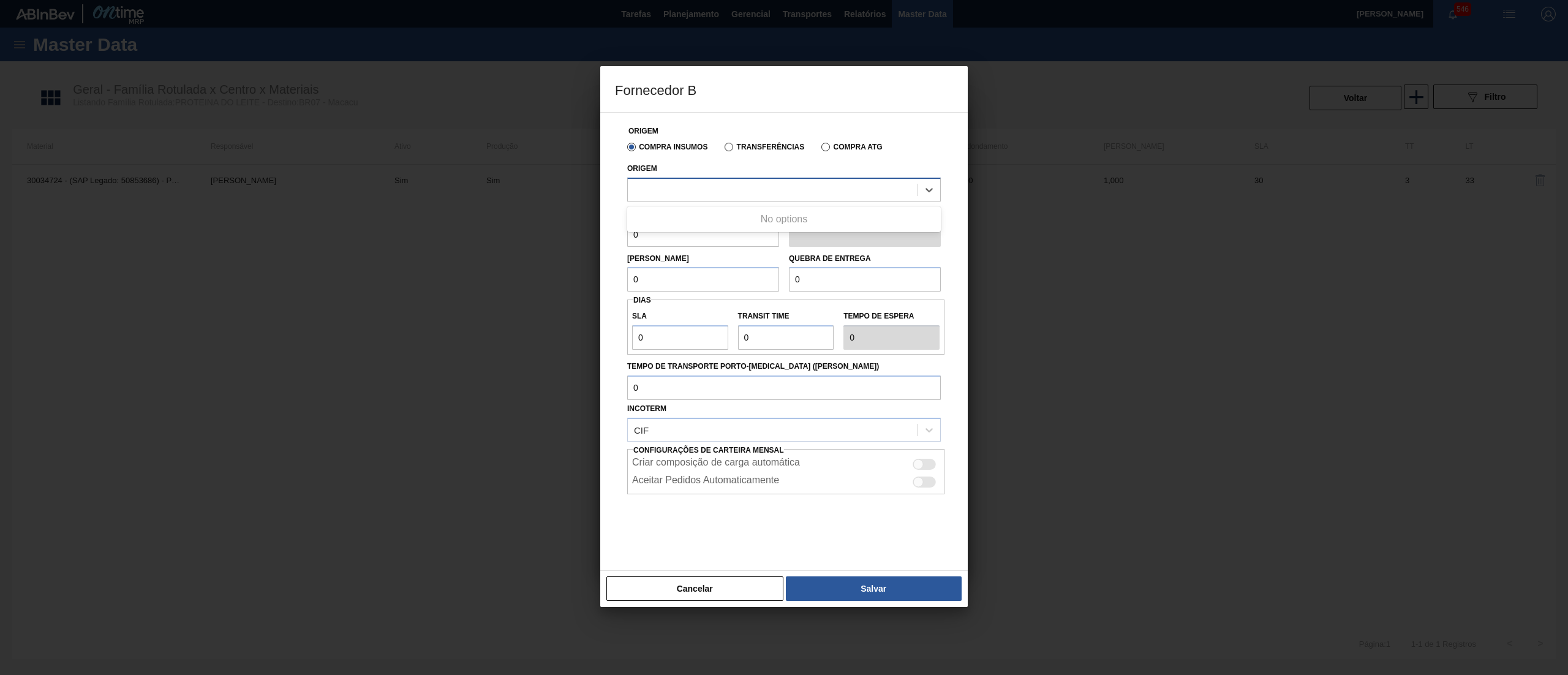
click at [741, 199] on div at bounding box center [772, 189] width 290 height 17
click at [673, 236] on input "0" at bounding box center [703, 233] width 152 height 24
click at [667, 175] on div "Origem" at bounding box center [784, 180] width 314 height 42
click at [667, 183] on div at bounding box center [772, 189] width 290 height 17
click at [724, 158] on div "Origem" at bounding box center [784, 179] width 324 height 45
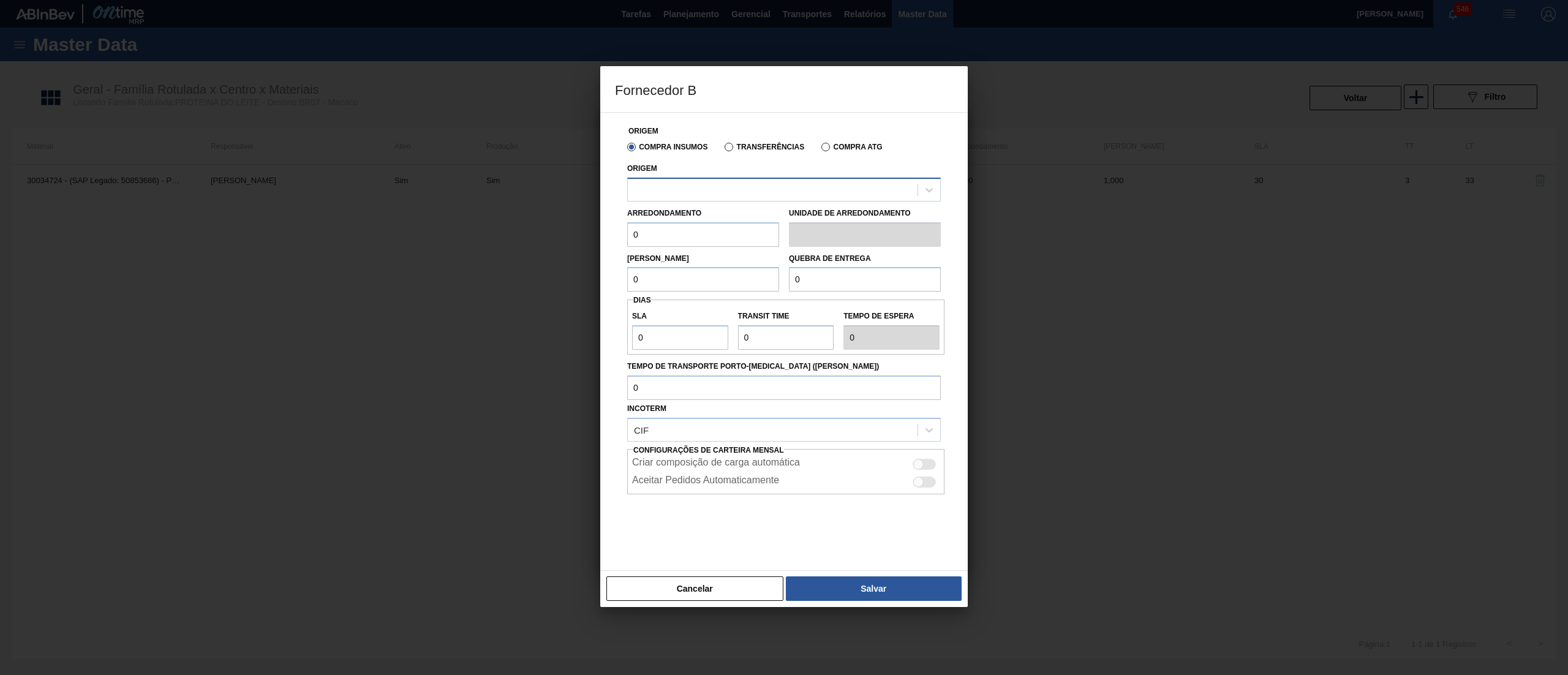
click at [662, 196] on div at bounding box center [772, 189] width 290 height 17
click at [710, 585] on button "Cancelar" at bounding box center [695, 588] width 177 height 24
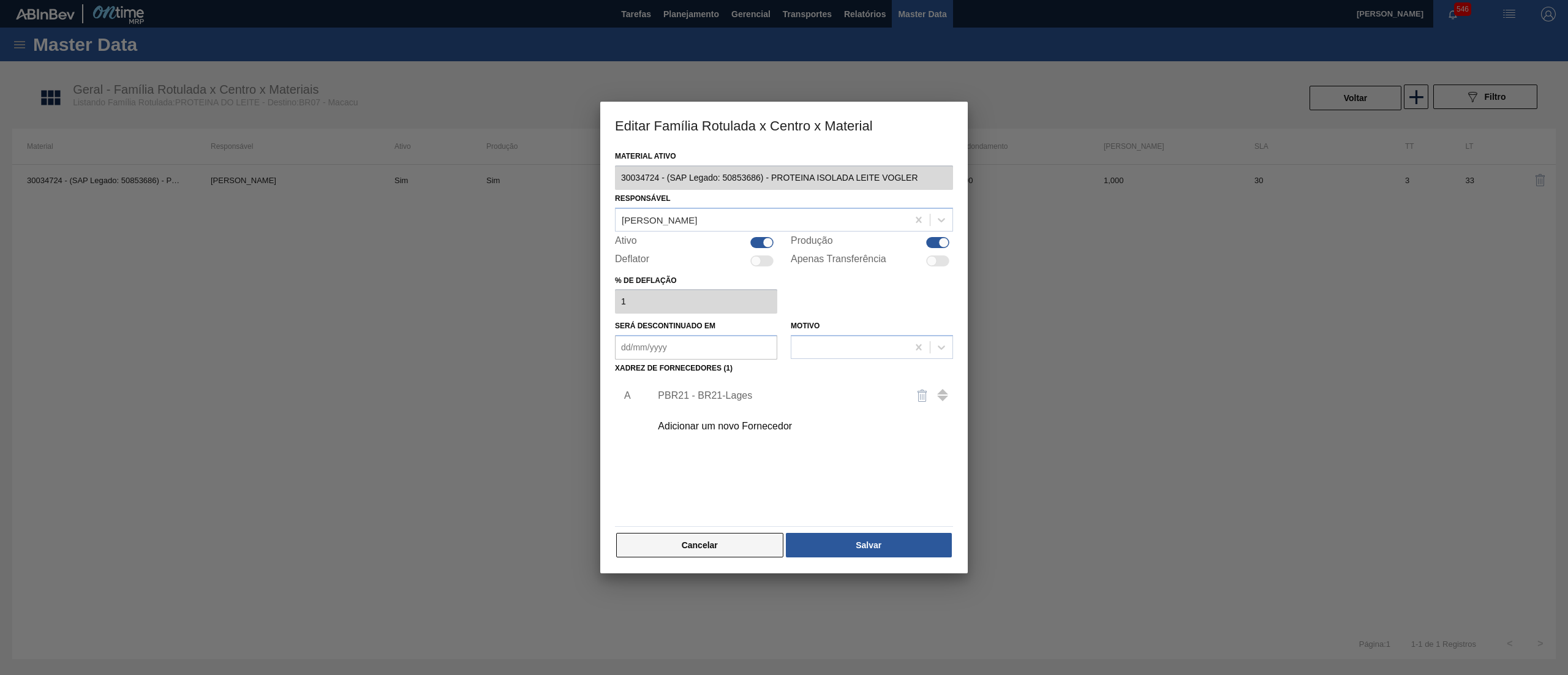
click at [747, 538] on button "Cancelar" at bounding box center [700, 544] width 168 height 24
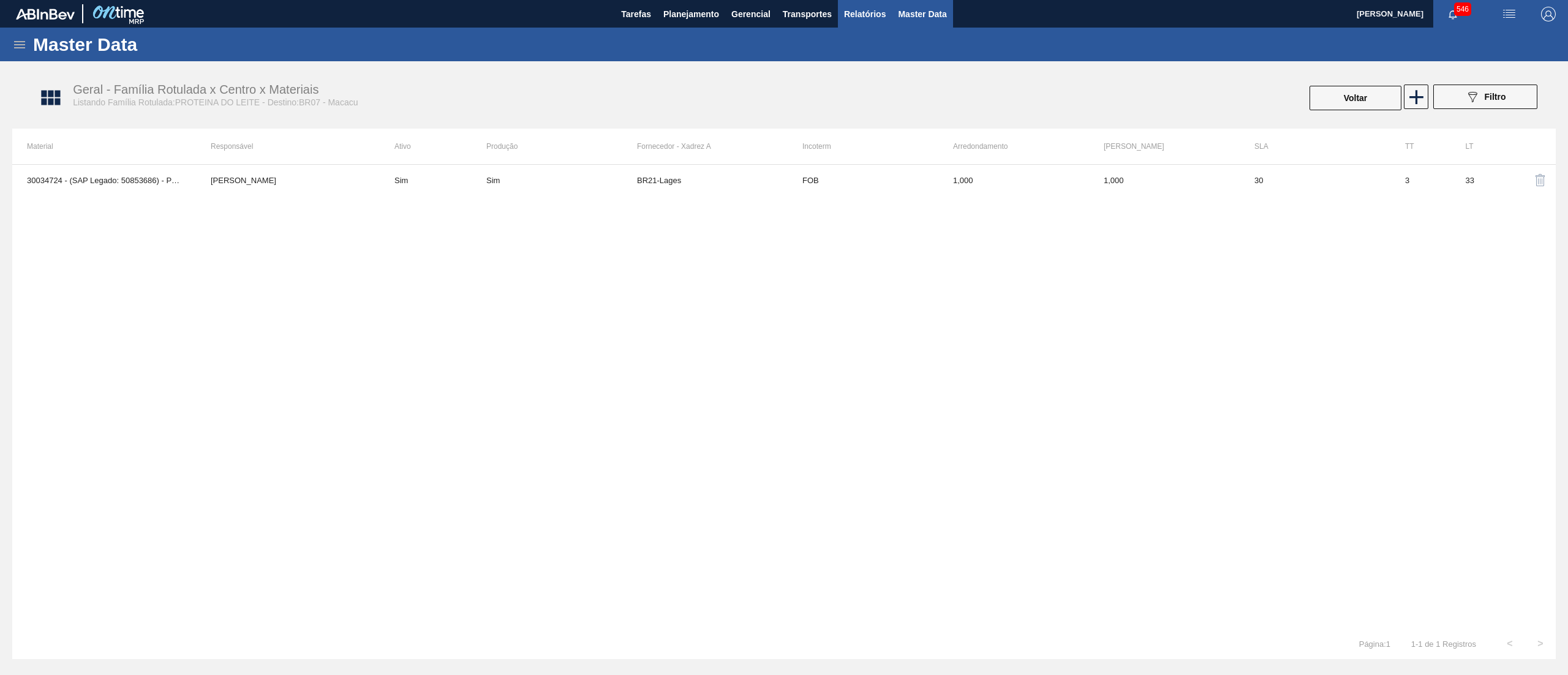
click at [868, 15] on span "Relatórios" at bounding box center [864, 14] width 42 height 15
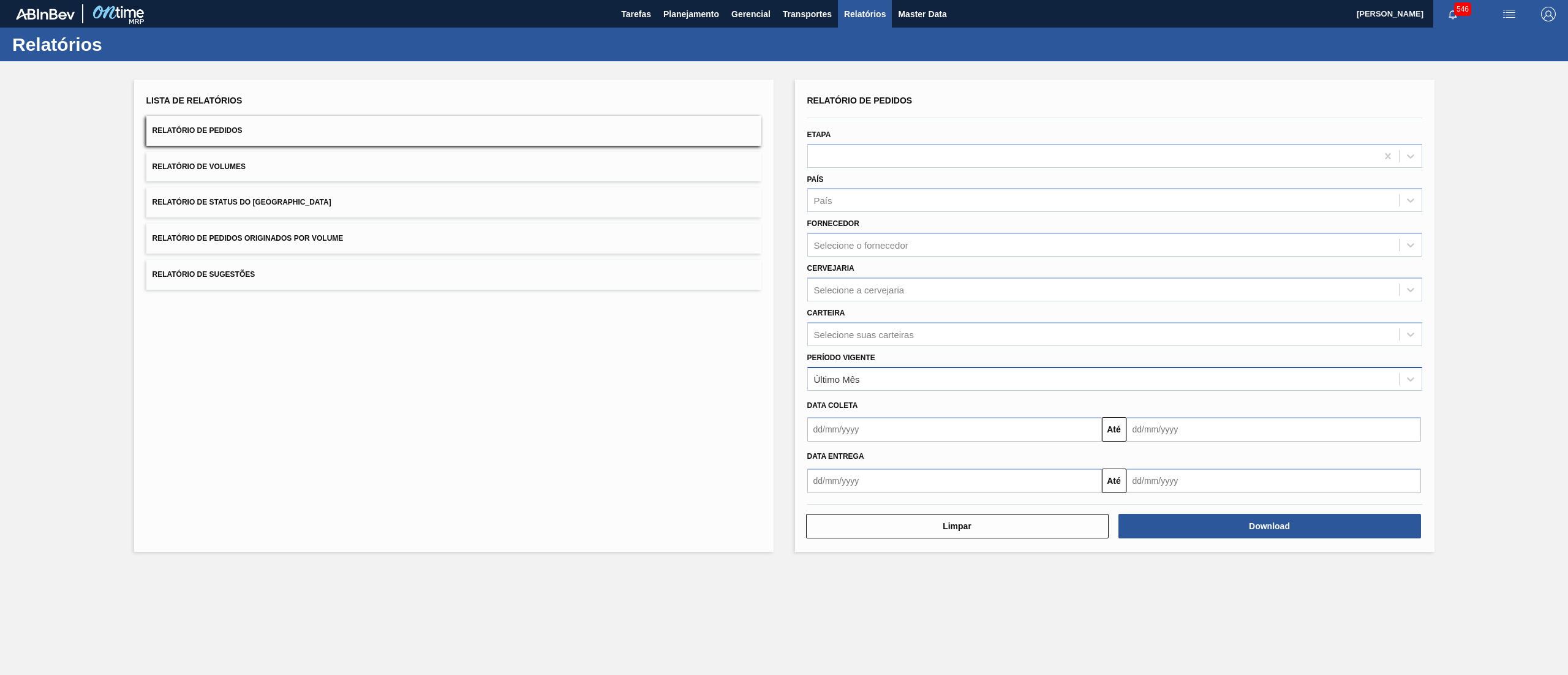
click at [919, 377] on div "Último Mês" at bounding box center [1104, 379] width 591 height 17
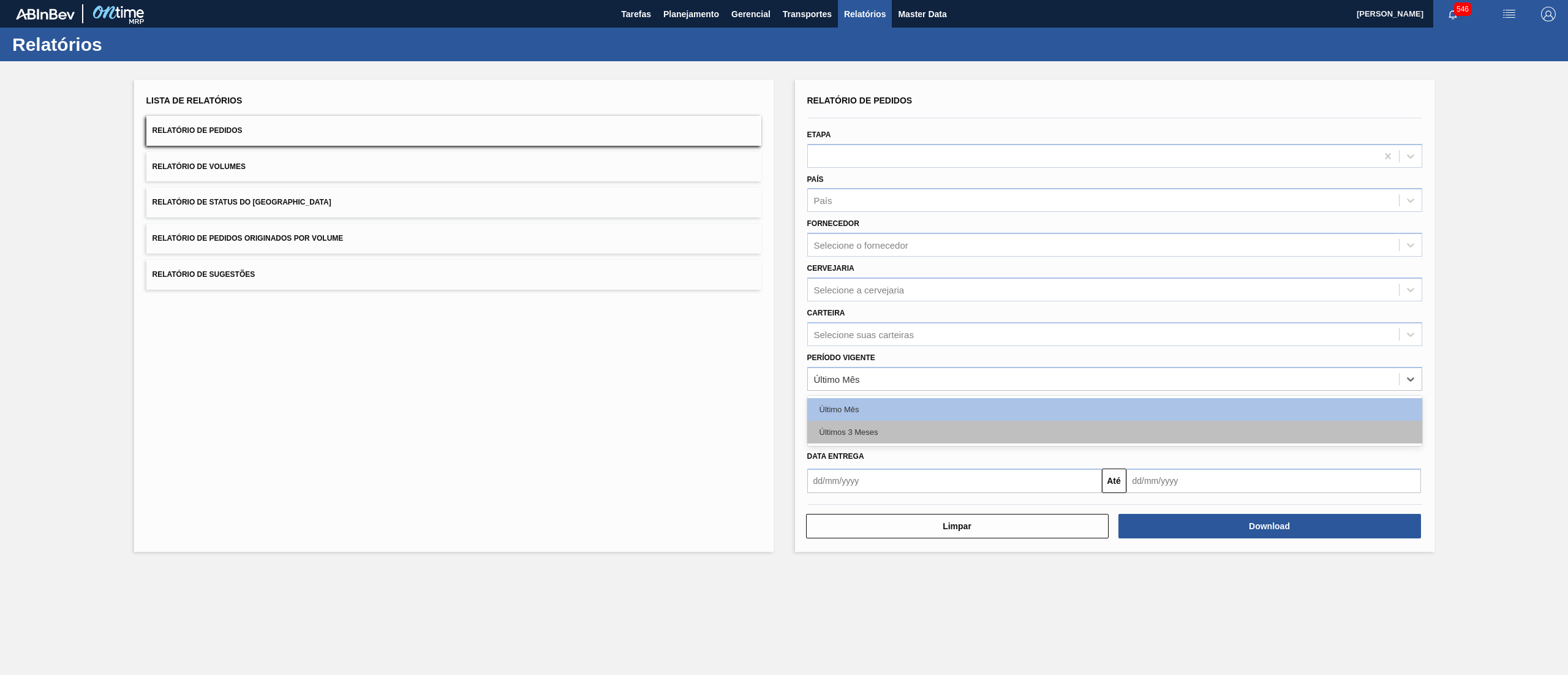
click at [902, 422] on div "Últimos 3 Meses" at bounding box center [1114, 431] width 615 height 22
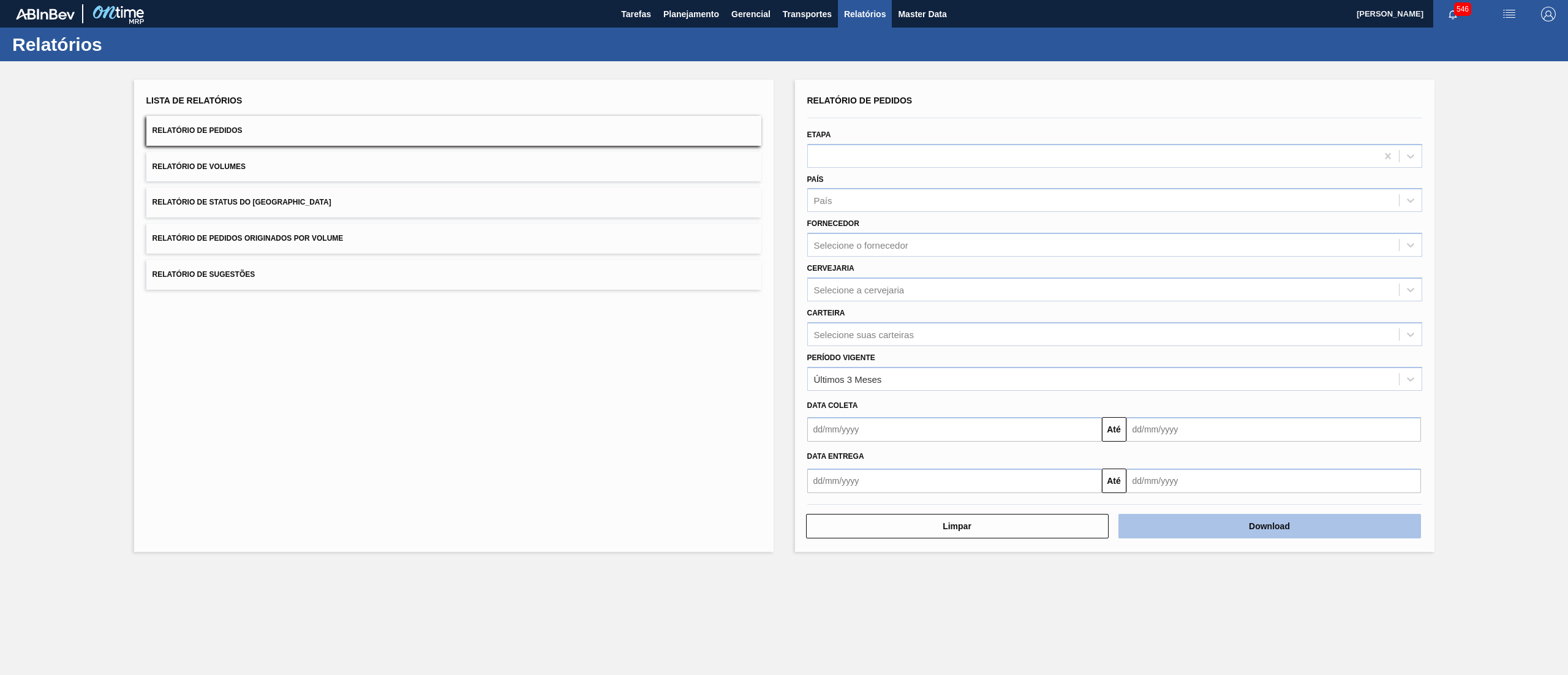
click at [1293, 520] on button "Download" at bounding box center [1270, 525] width 302 height 24
click at [1521, 202] on div "Lista de Relatórios Relatório de Pedidos Relatório de Volumes Relatório de Stat…" at bounding box center [784, 314] width 1568 height 506
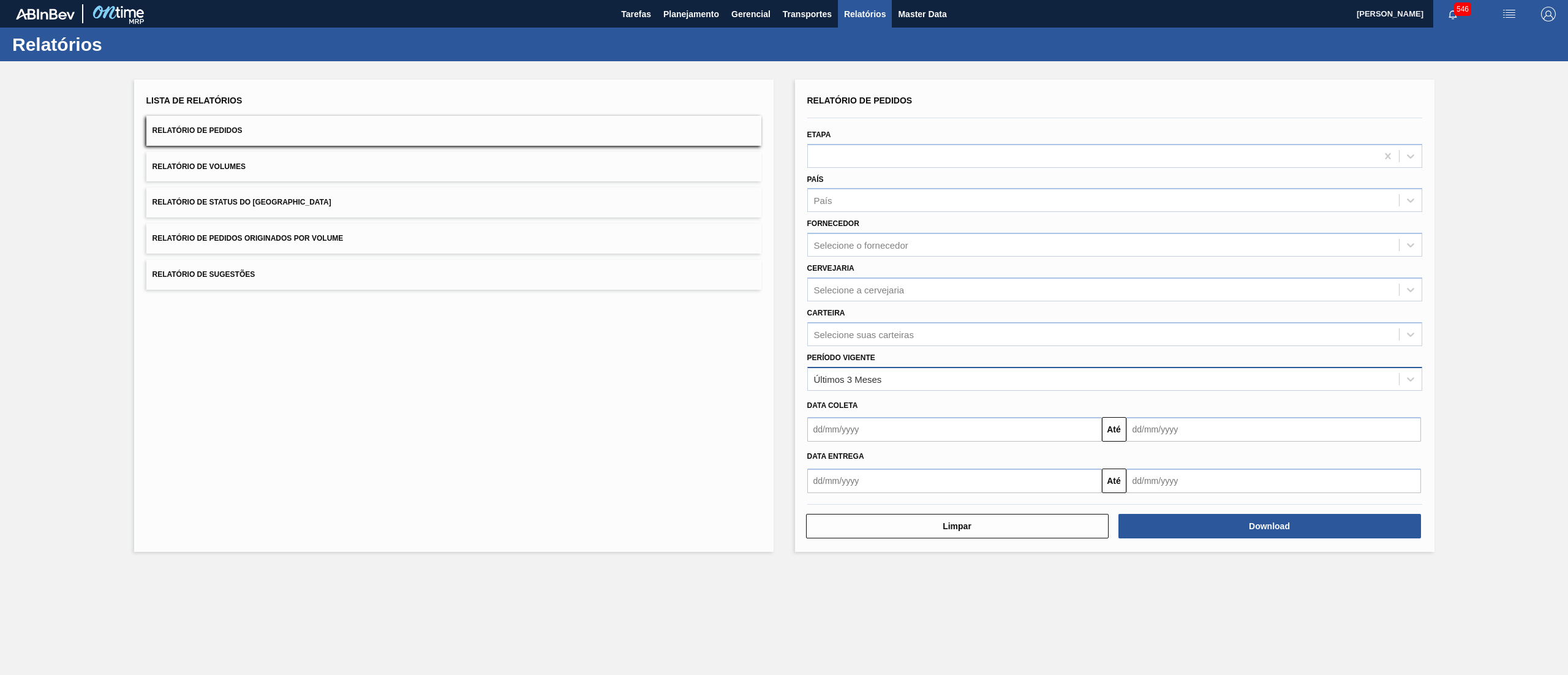
click at [875, 376] on div "Últimos 3 Meses" at bounding box center [848, 379] width 68 height 11
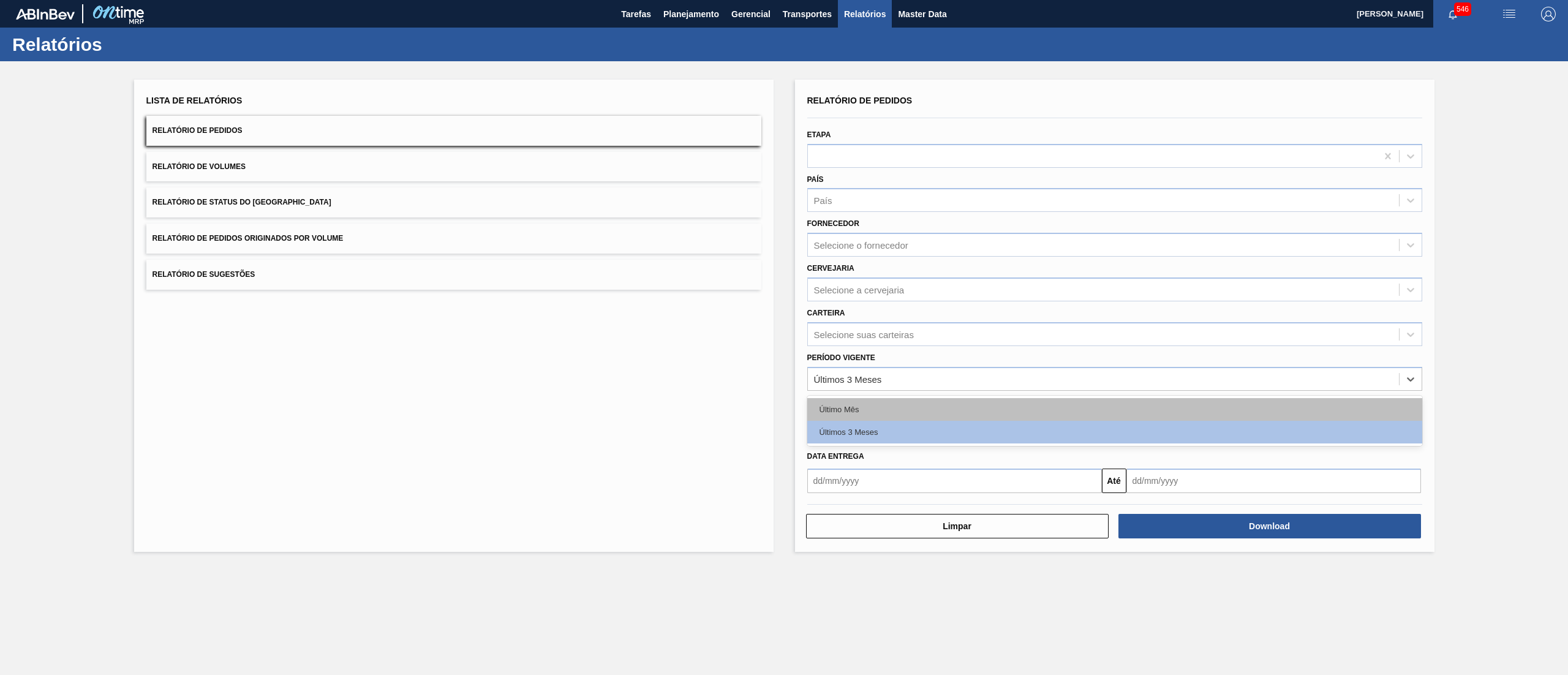
click at [854, 409] on div "Último Mês" at bounding box center [1114, 409] width 615 height 22
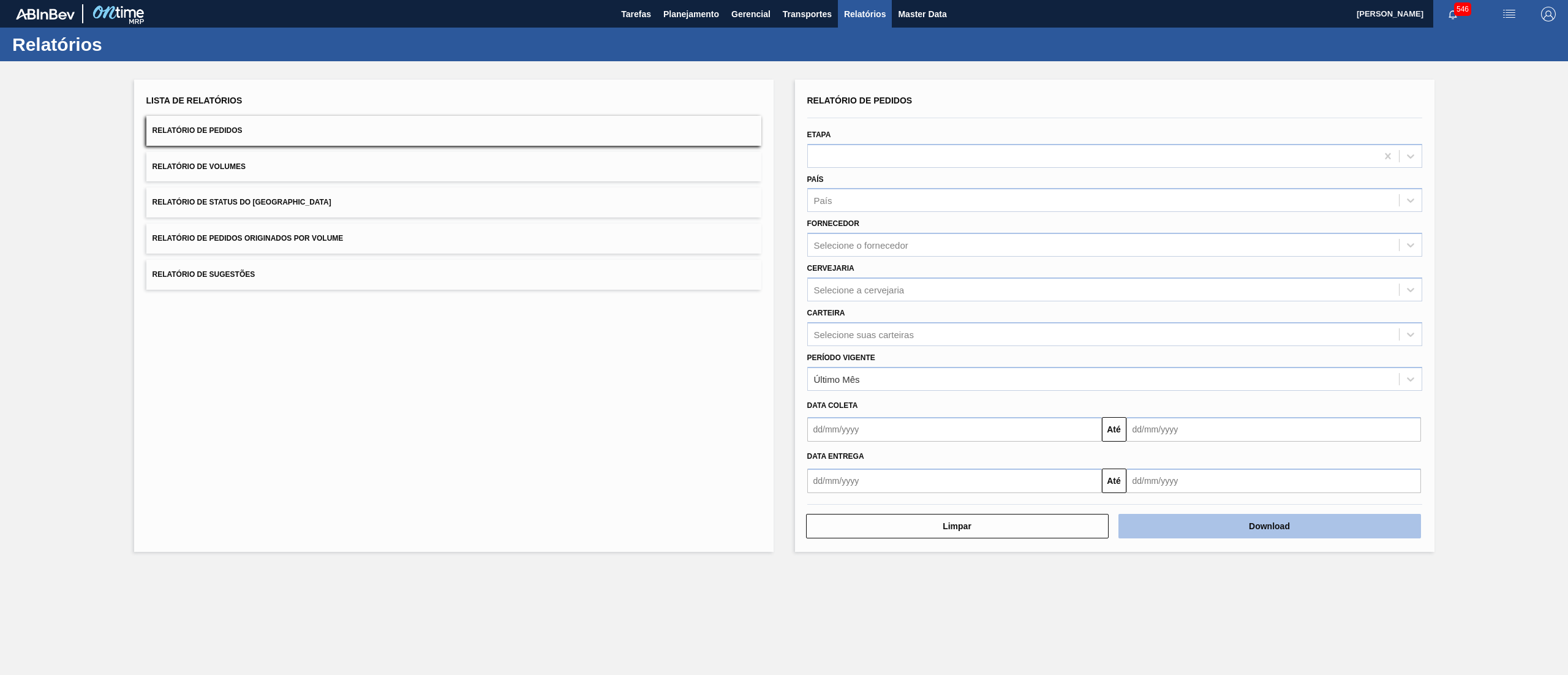
click at [1225, 528] on button "Download" at bounding box center [1270, 525] width 302 height 24
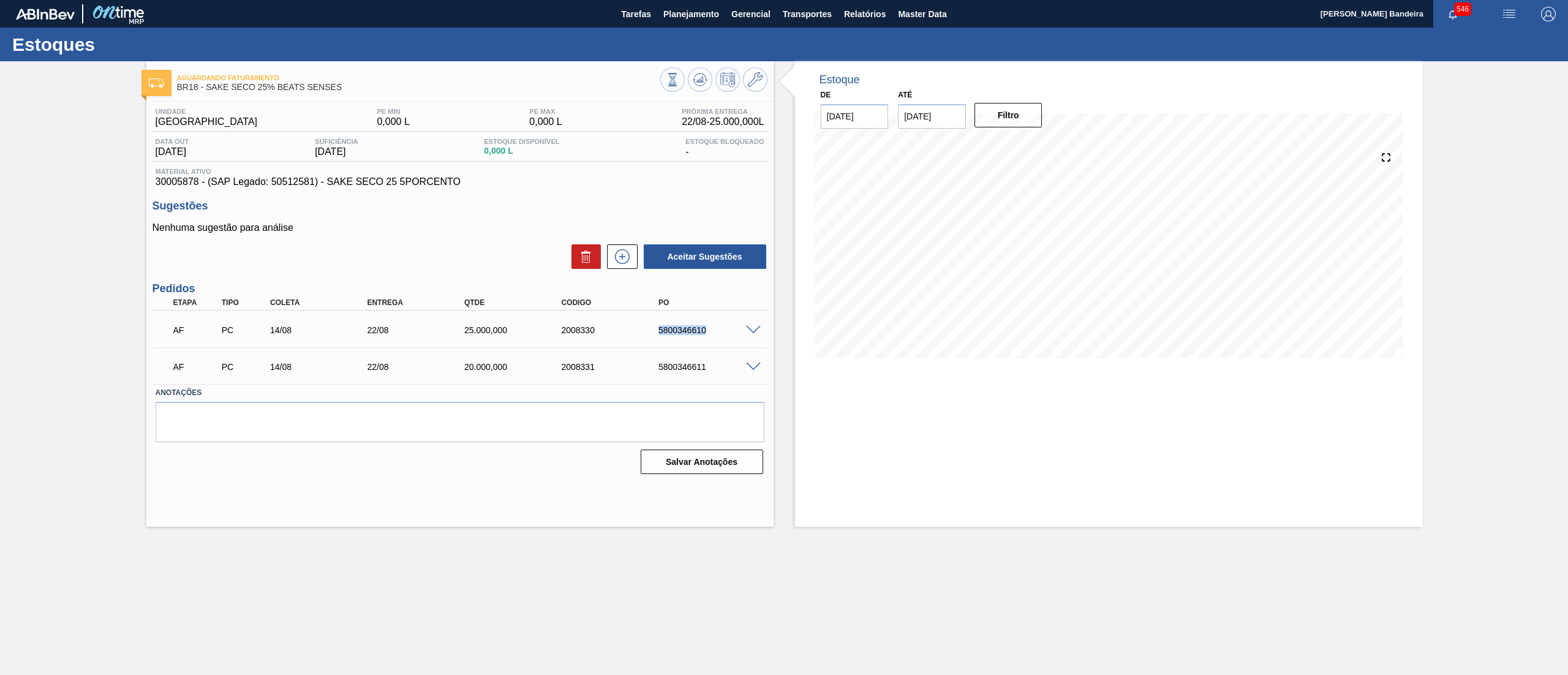
drag, startPoint x: 650, startPoint y: 332, endPoint x: 731, endPoint y: 332, distance: 81.0
click at [731, 332] on div "5800346610" at bounding box center [699, 330] width 97 height 10
copy div "5800346610"
drag, startPoint x: 708, startPoint y: 364, endPoint x: 647, endPoint y: 364, distance: 61.0
click at [647, 364] on div "AF PC 14/08 22/08 20.000,000 2008331 5800346611" at bounding box center [456, 365] width 582 height 24
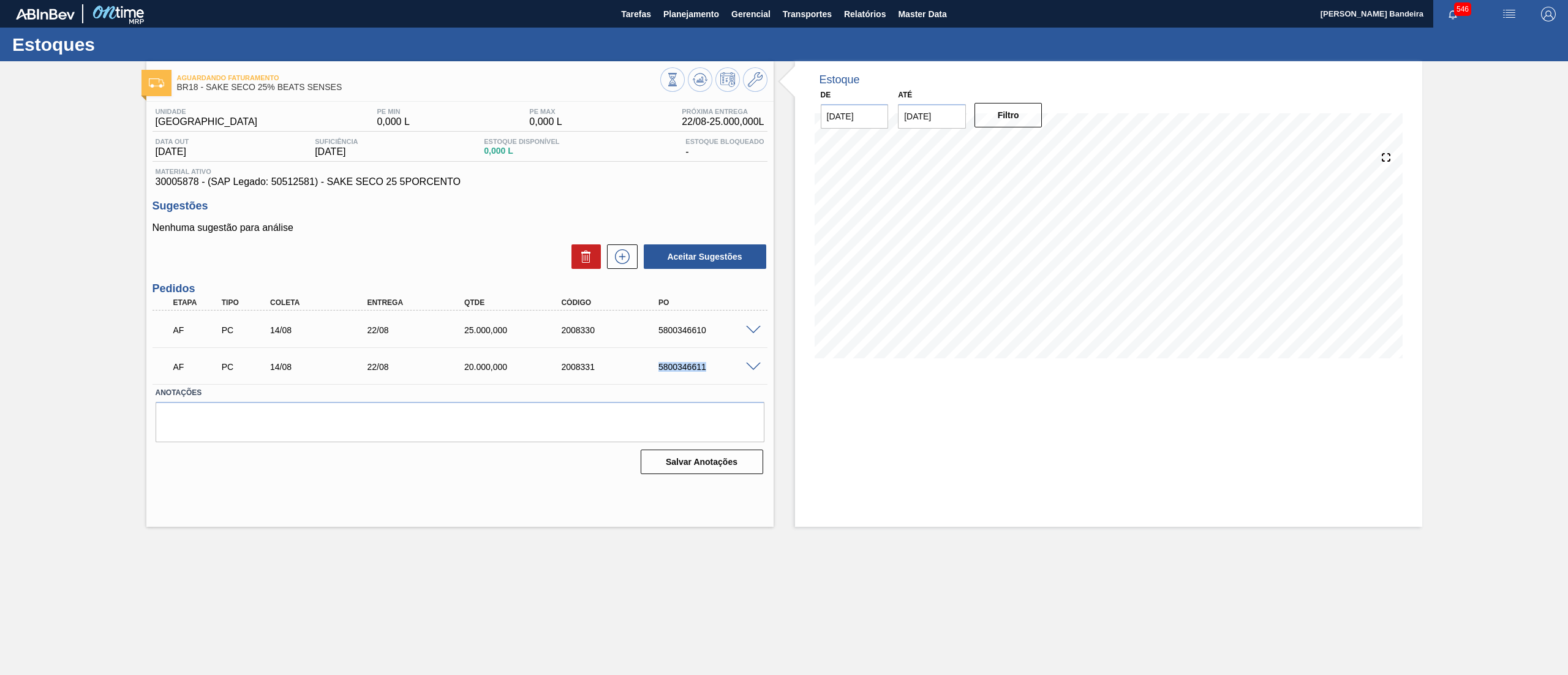
copy div "5800346611"
click at [689, 12] on span "Planejamento" at bounding box center [692, 14] width 56 height 15
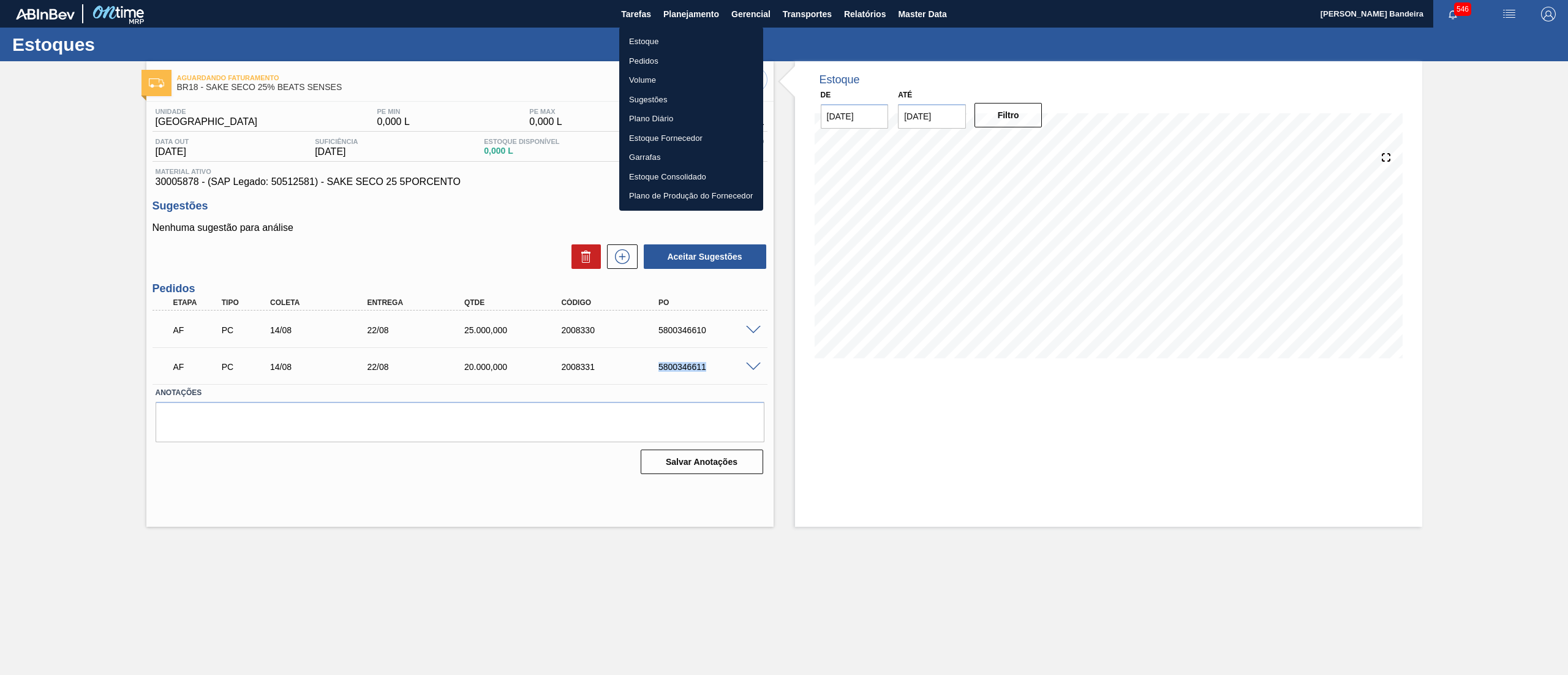
click at [667, 39] on li "Estoque" at bounding box center [691, 42] width 144 height 19
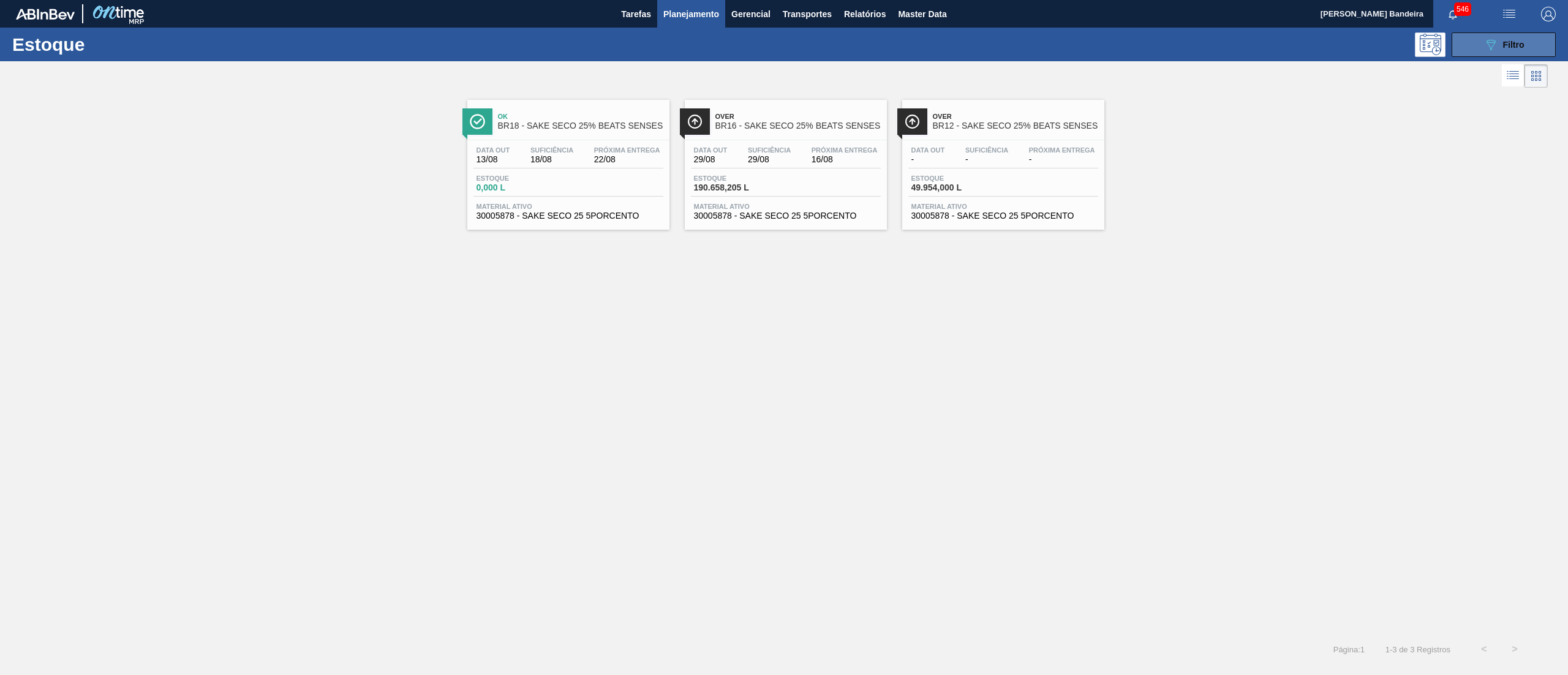
click at [1500, 46] on div "089F7B8B-B2A5-4AFE-B5C0-19BA573D28AC Filtro" at bounding box center [1504, 45] width 41 height 15
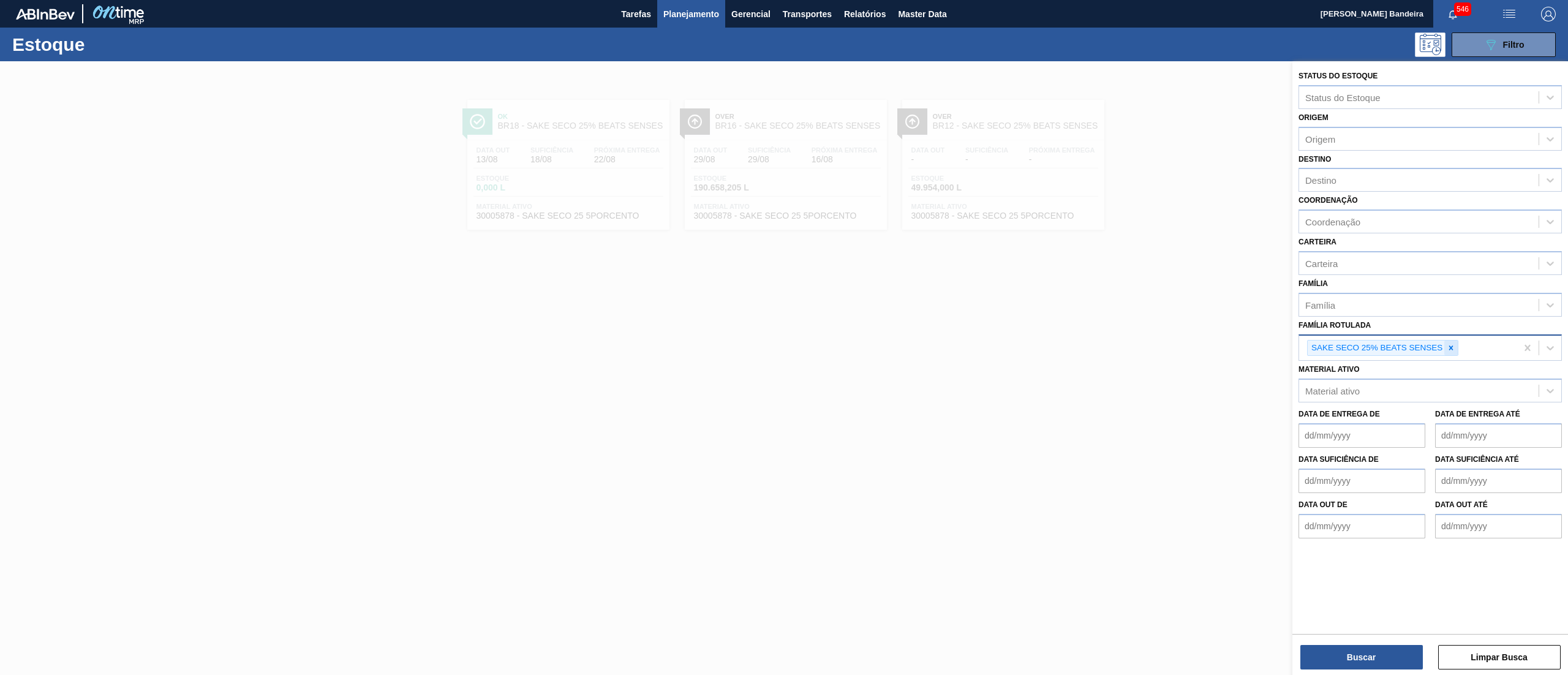
click at [1447, 344] on icon at bounding box center [1451, 348] width 9 height 9
type Rotulada "avi"
click at [1352, 288] on div "Família Família" at bounding box center [1430, 295] width 264 height 42
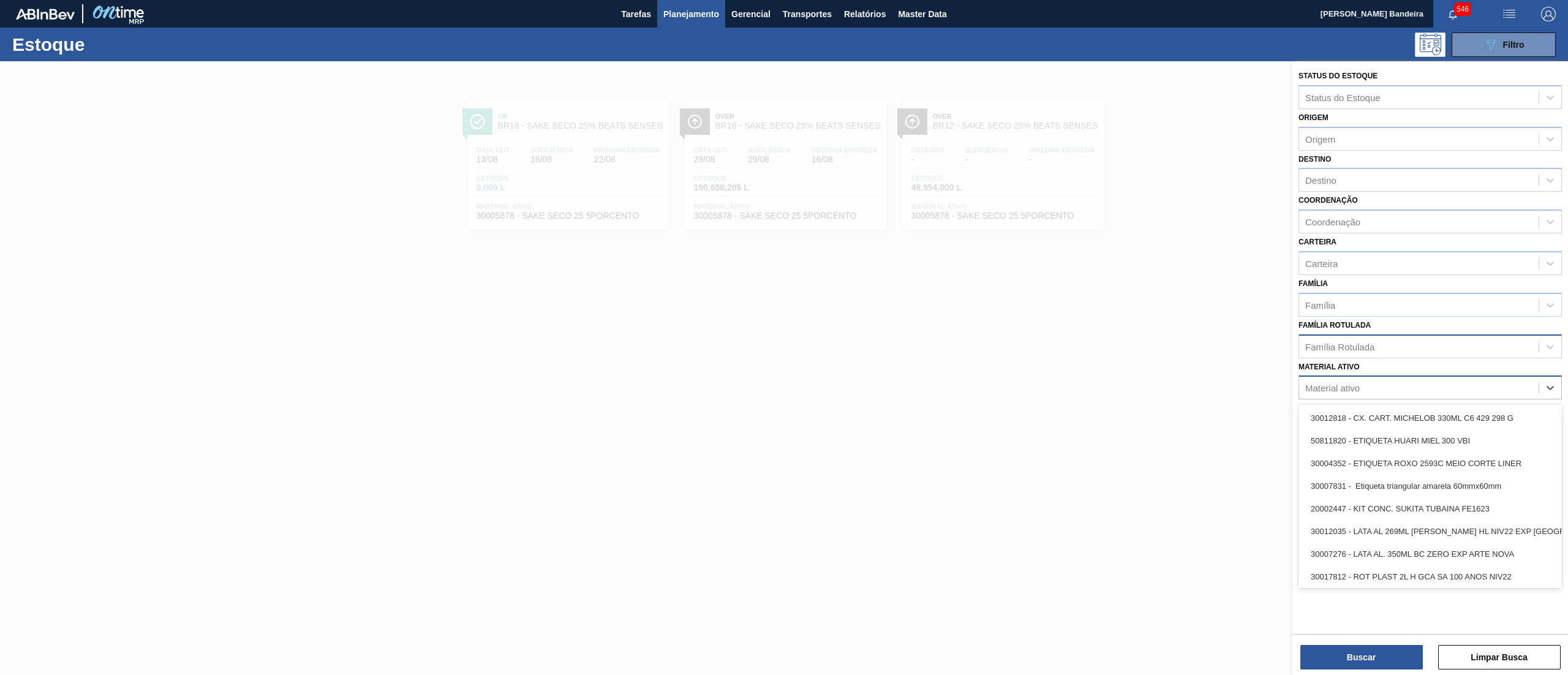
click at [1370, 384] on div "Material ativo" at bounding box center [1419, 387] width 239 height 17
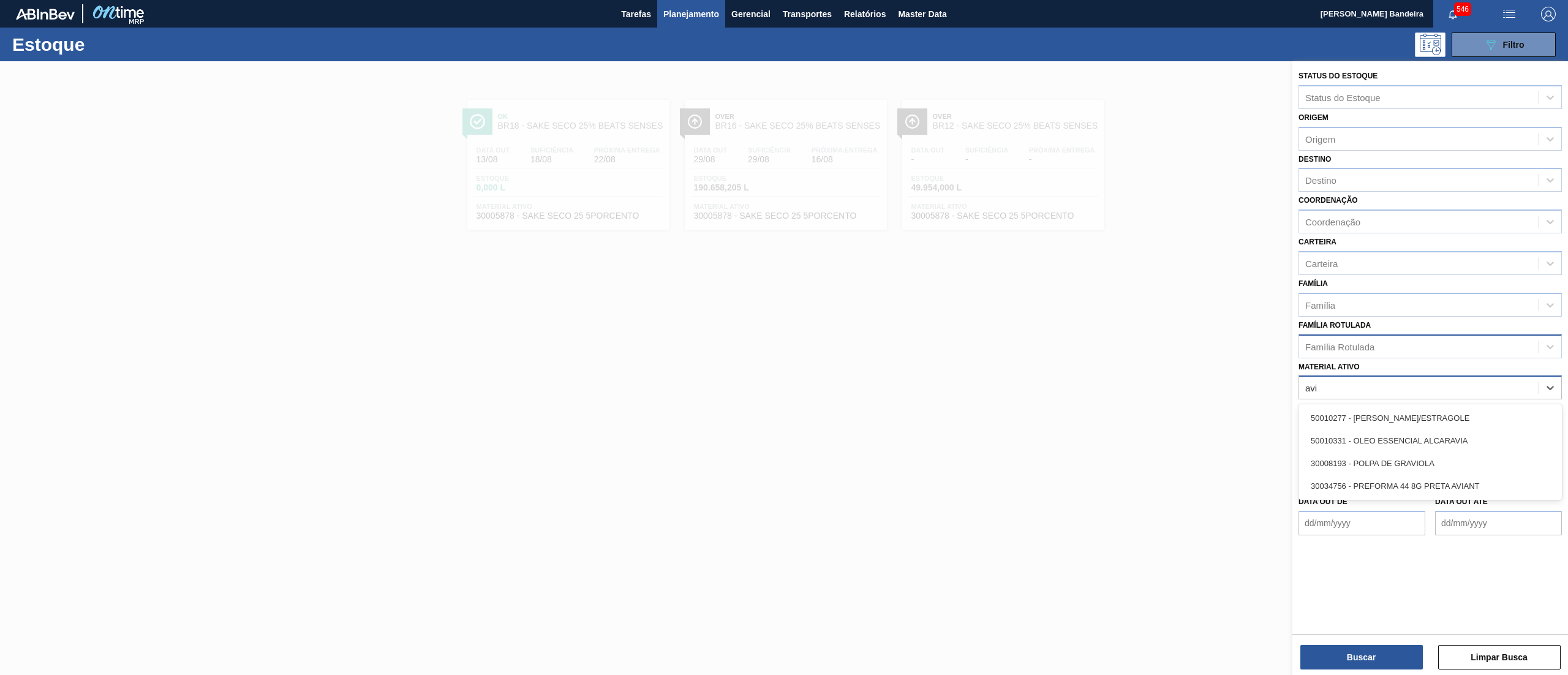
type ativo "avia"
click at [1395, 444] on div "30034756 - PREFORMA 44 8G PRETA AVIANT" at bounding box center [1430, 440] width 264 height 22
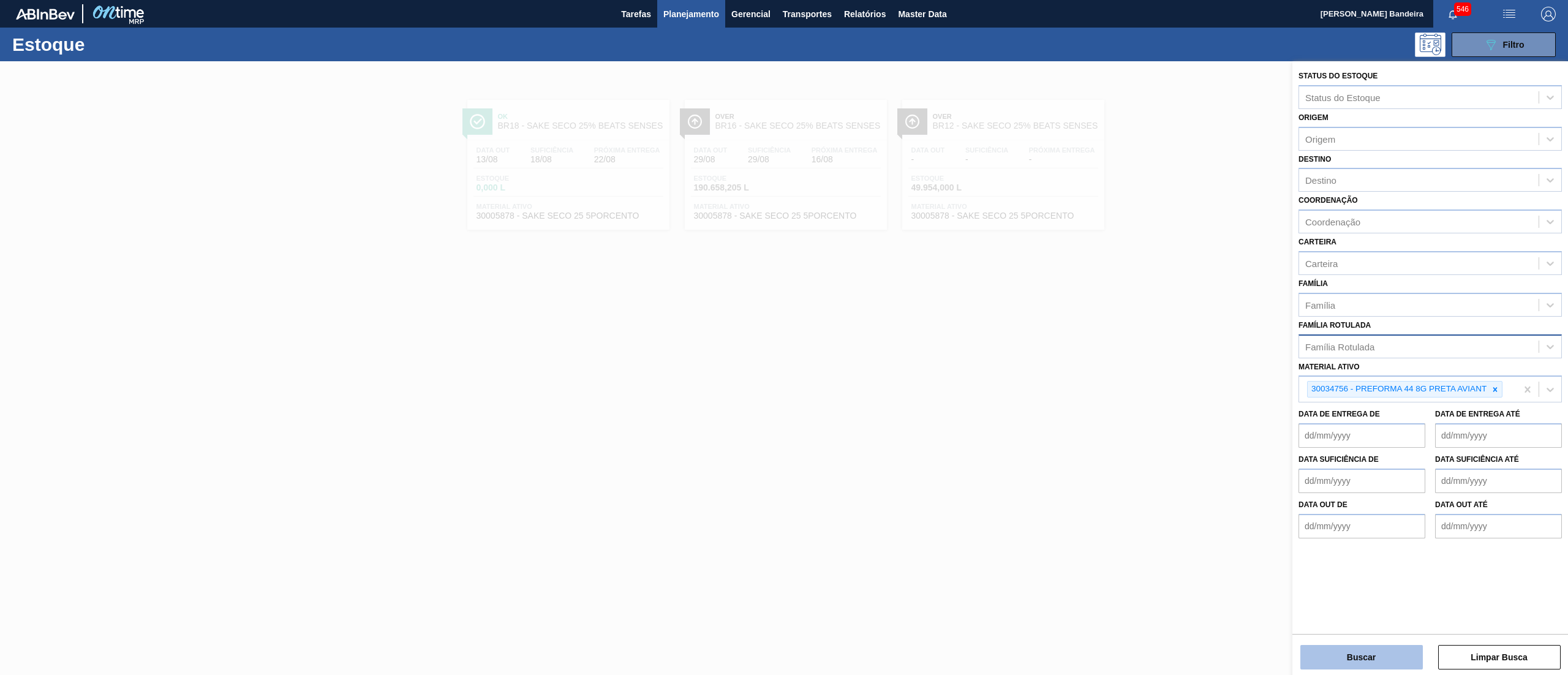
click at [1347, 645] on button "Buscar" at bounding box center [1362, 657] width 122 height 24
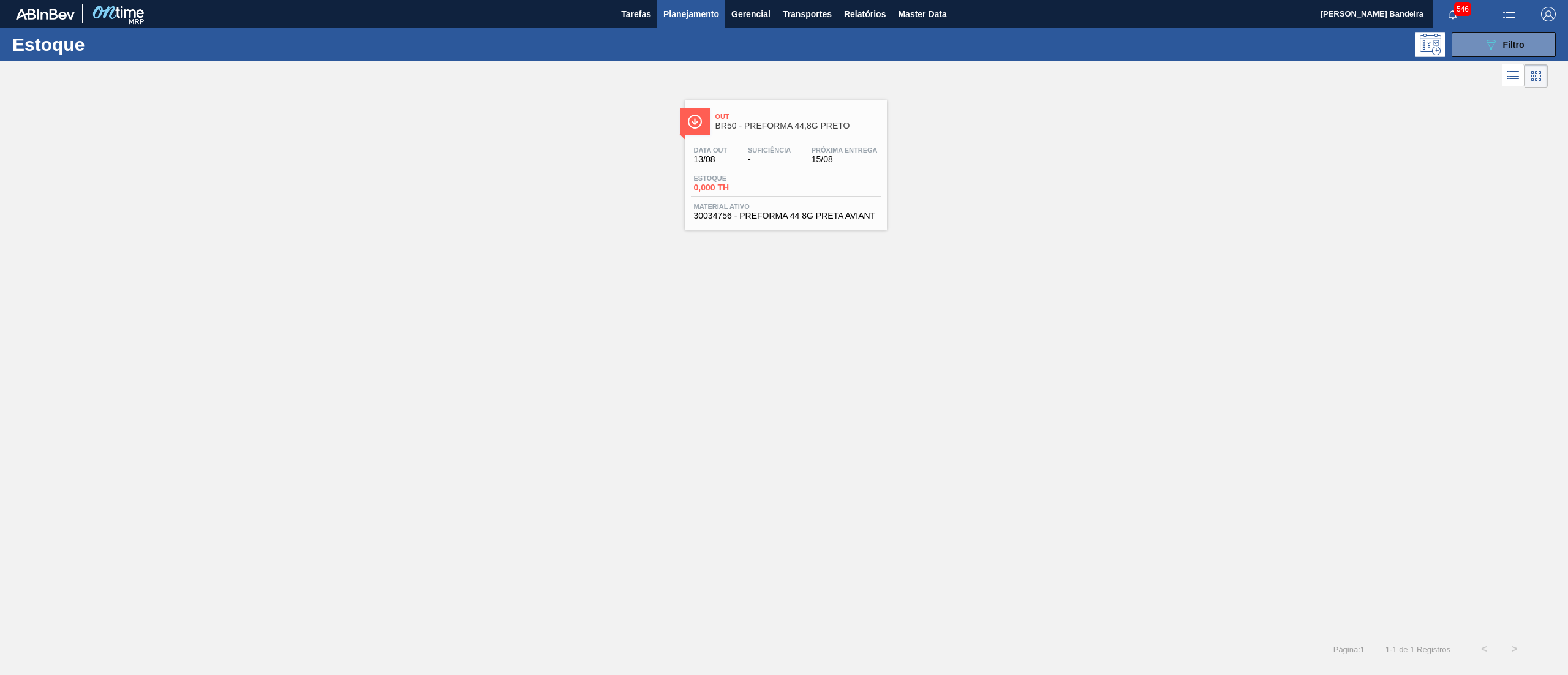
click at [794, 189] on div "Estoque 0,000 TH" at bounding box center [786, 185] width 190 height 22
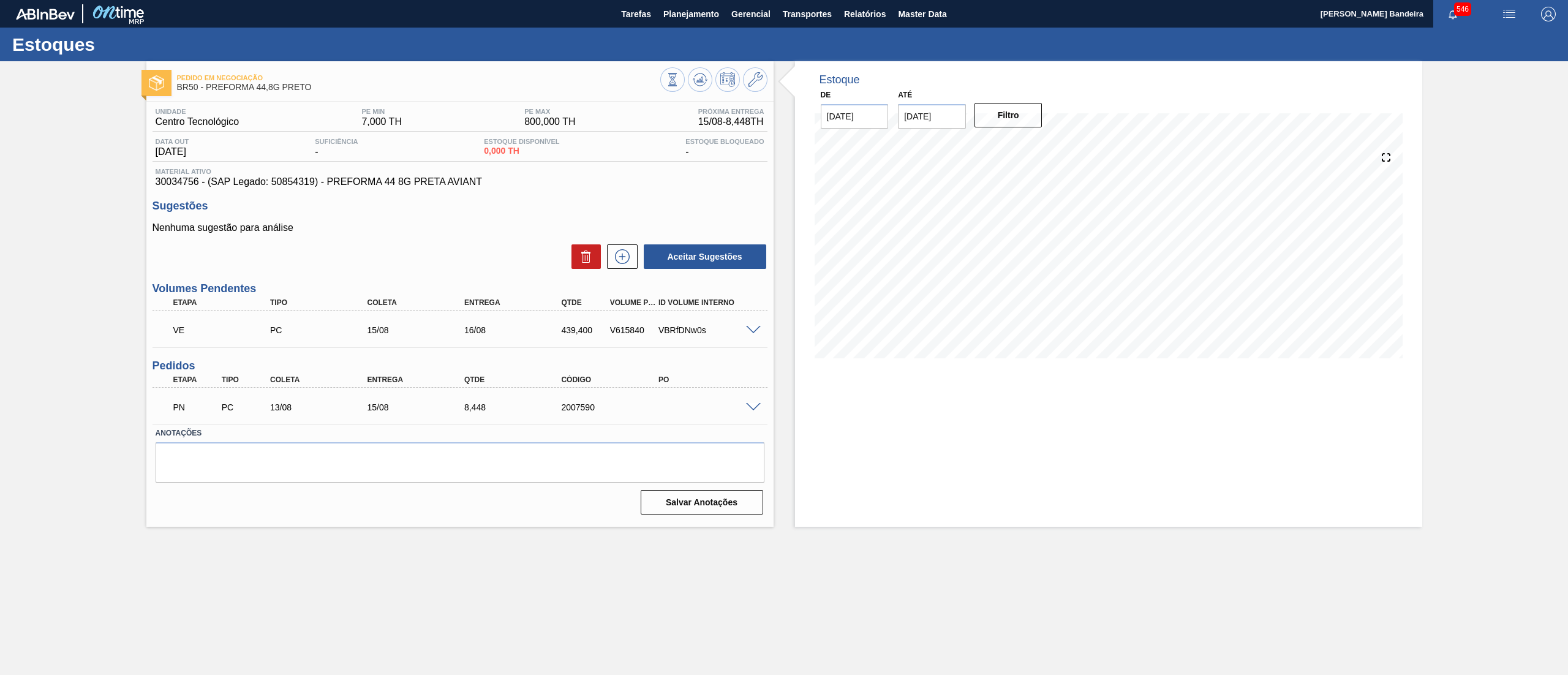
click at [751, 407] on span at bounding box center [753, 407] width 15 height 9
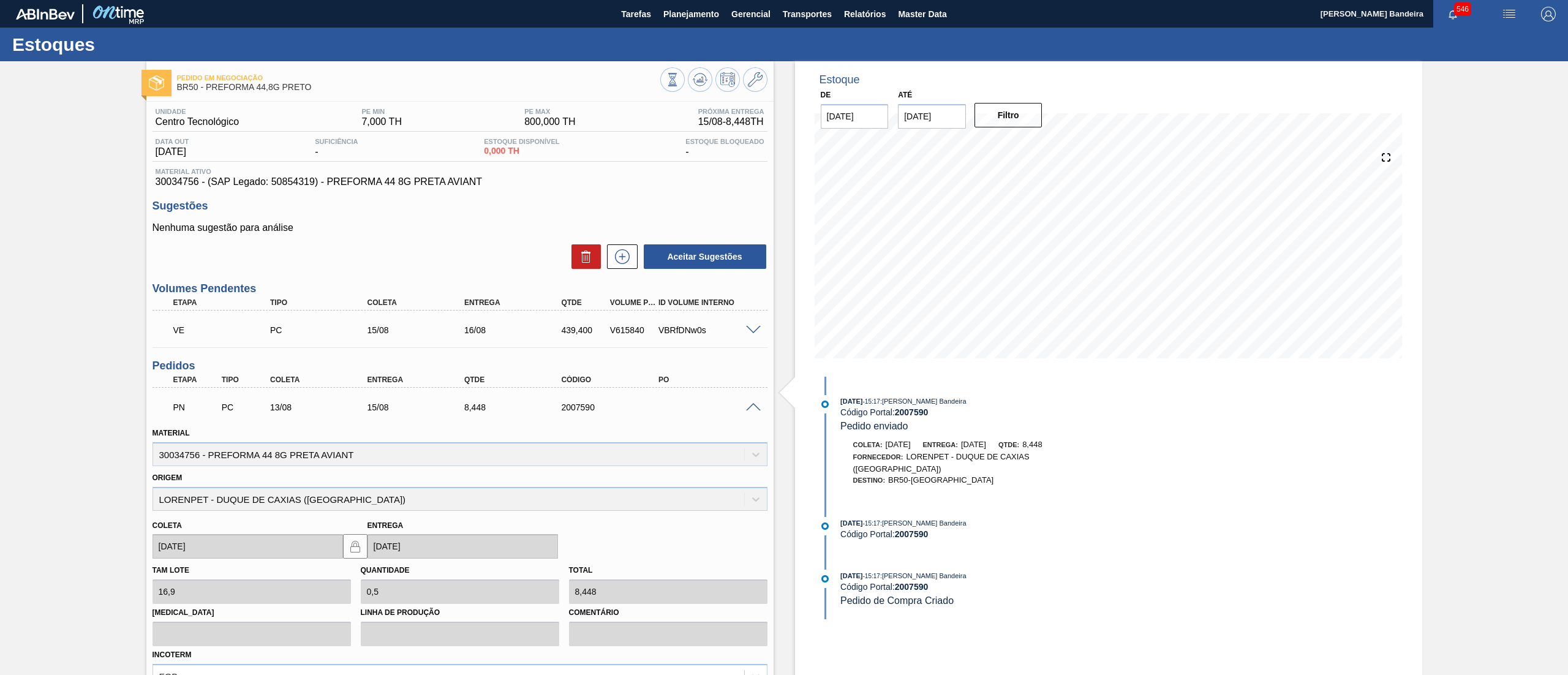
click at [751, 407] on span at bounding box center [753, 407] width 15 height 9
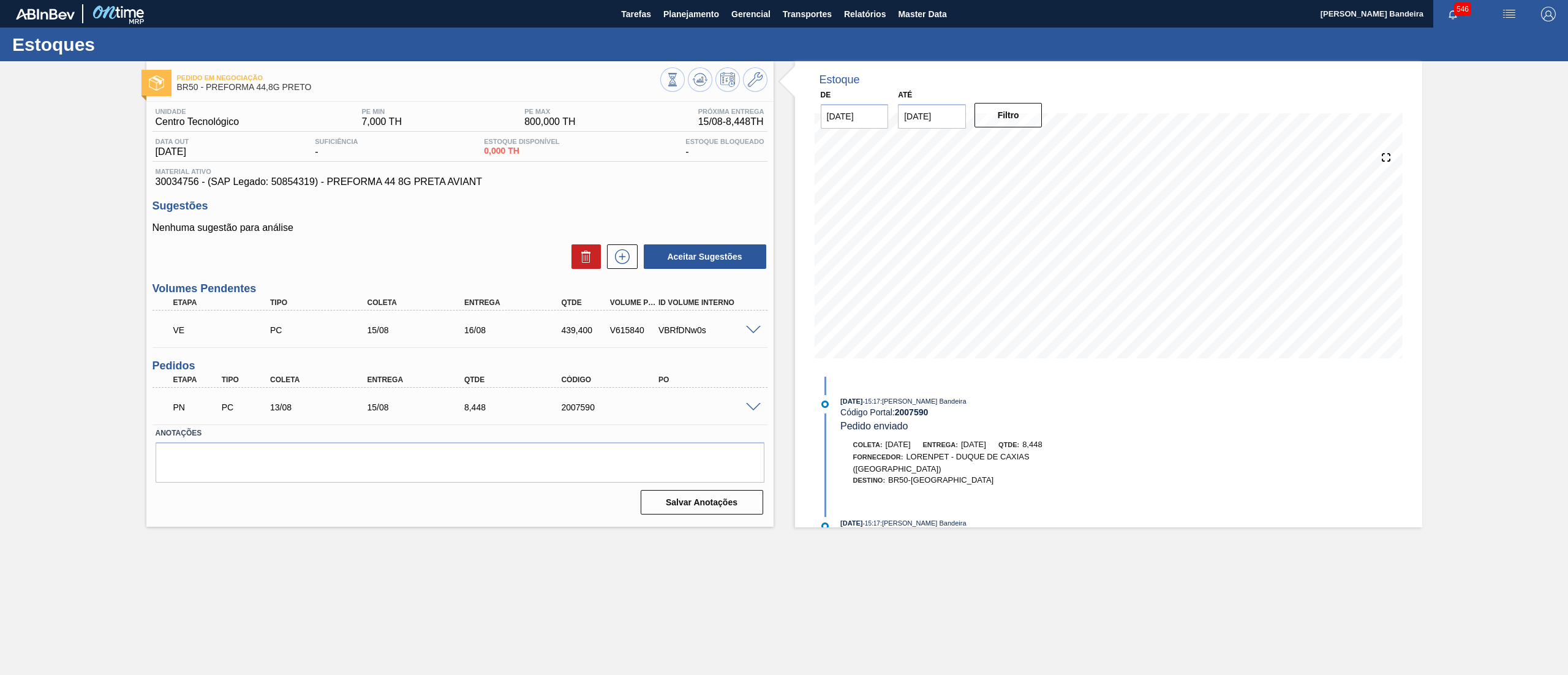
click at [756, 328] on span at bounding box center [753, 329] width 15 height 9
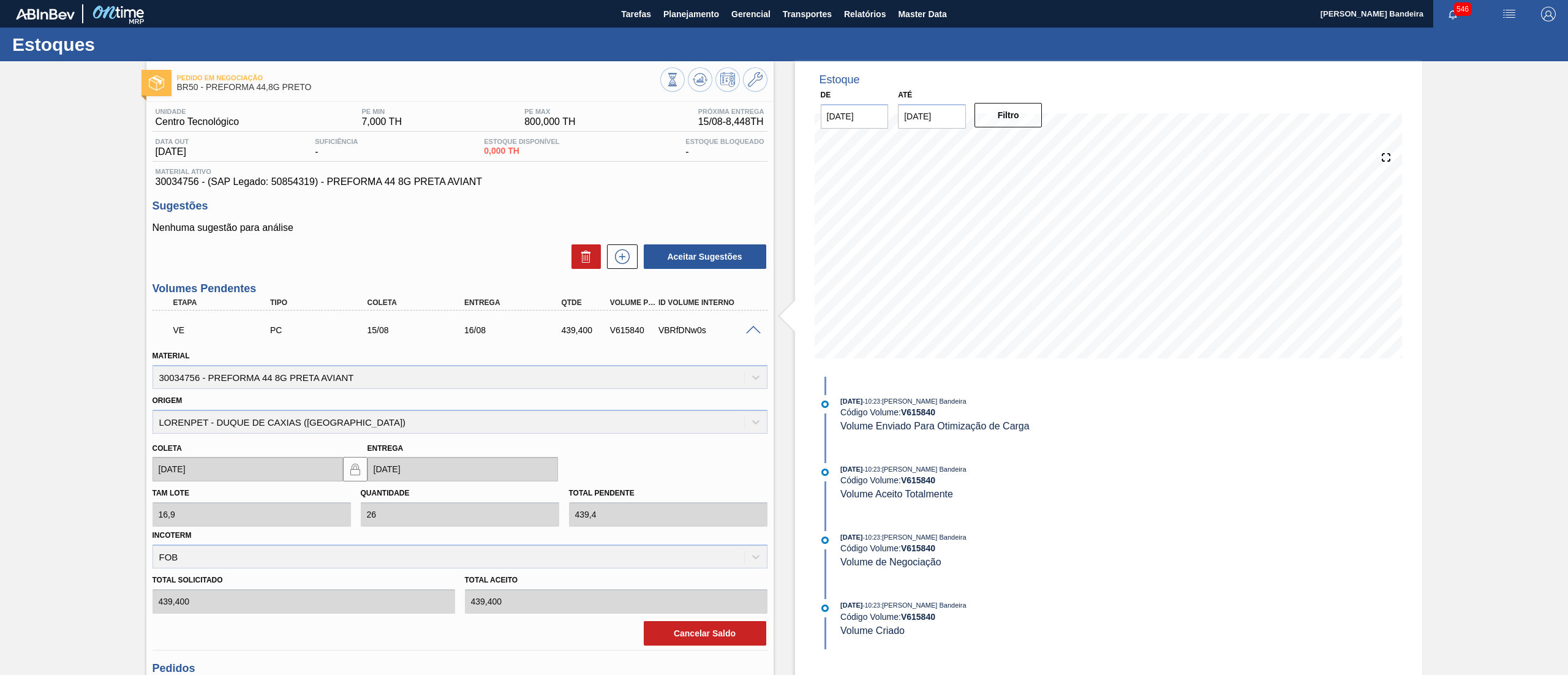
click at [756, 328] on span at bounding box center [753, 329] width 15 height 9
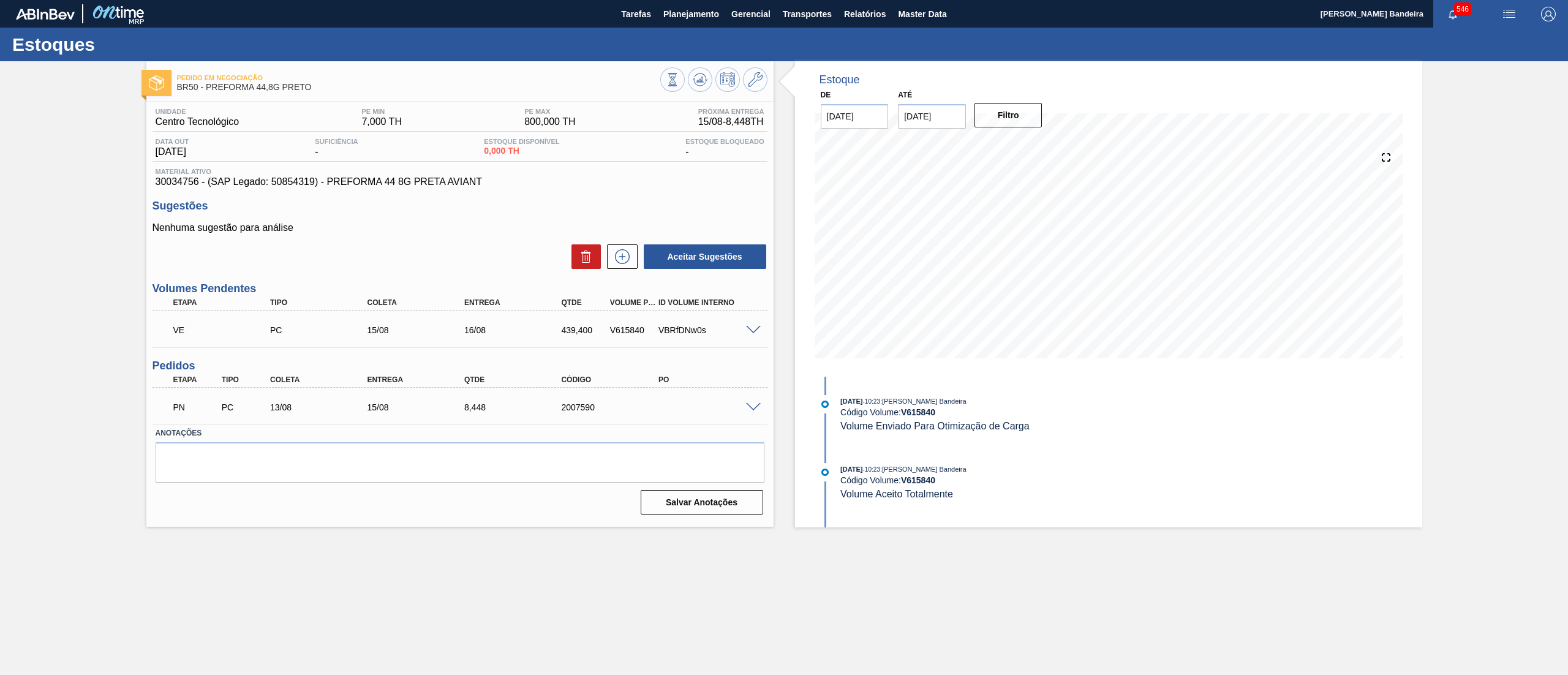
click at [756, 328] on span at bounding box center [753, 329] width 15 height 9
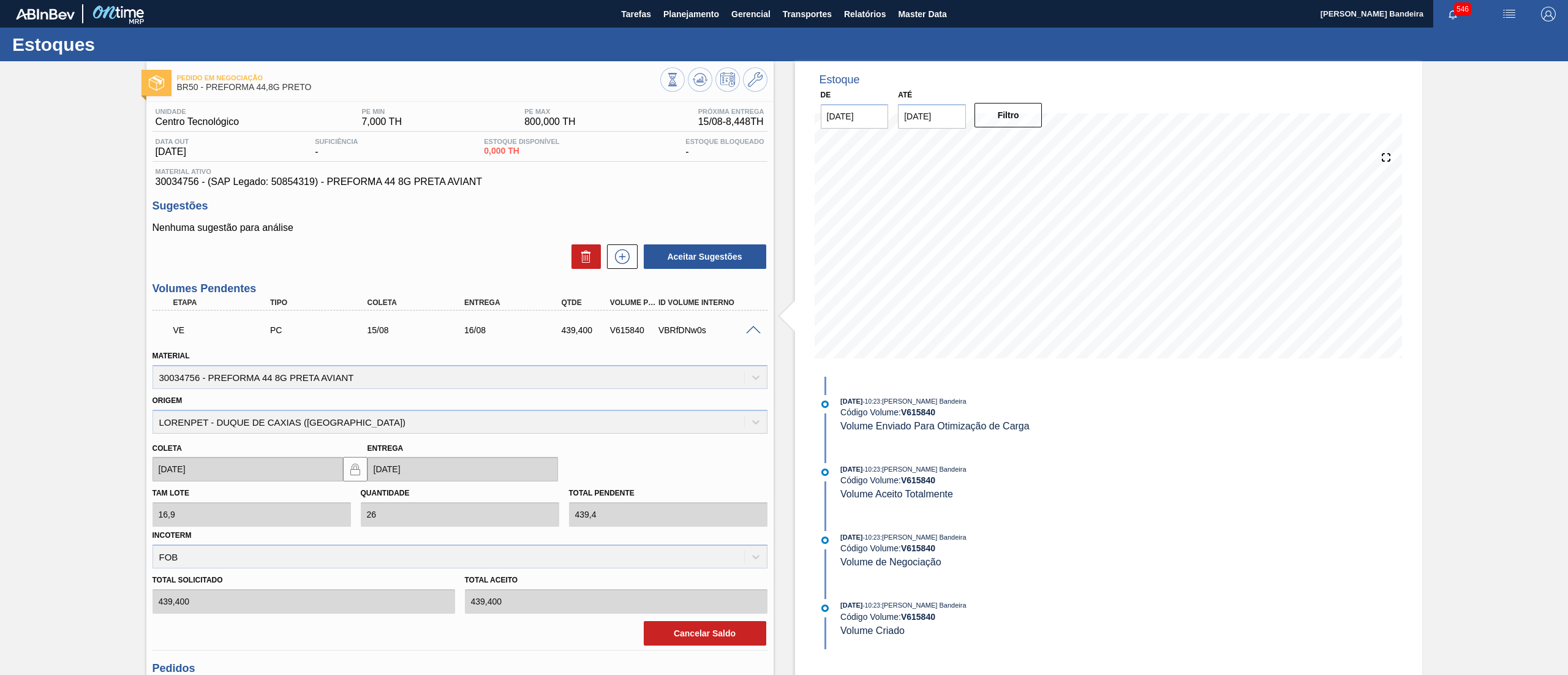
click at [755, 329] on span at bounding box center [753, 329] width 15 height 9
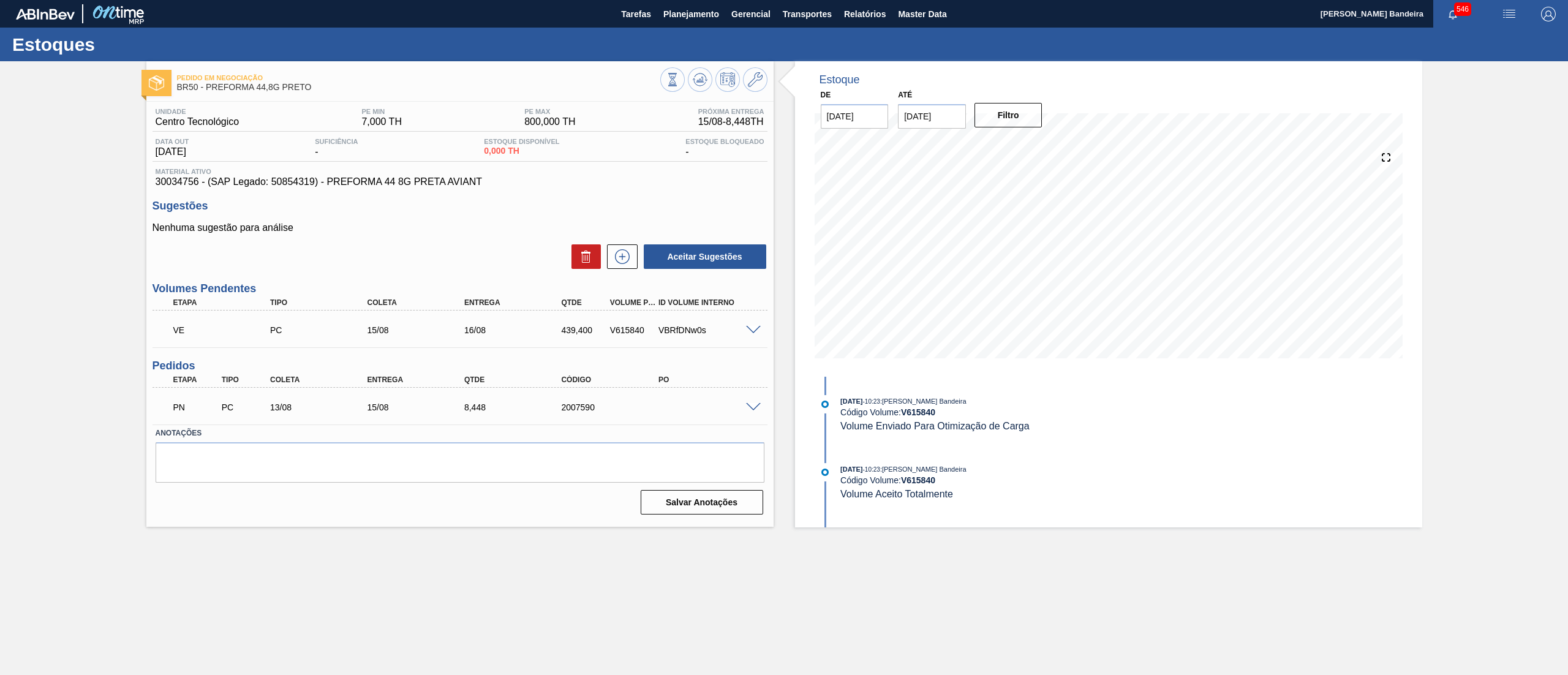
click at [751, 405] on span at bounding box center [753, 407] width 15 height 9
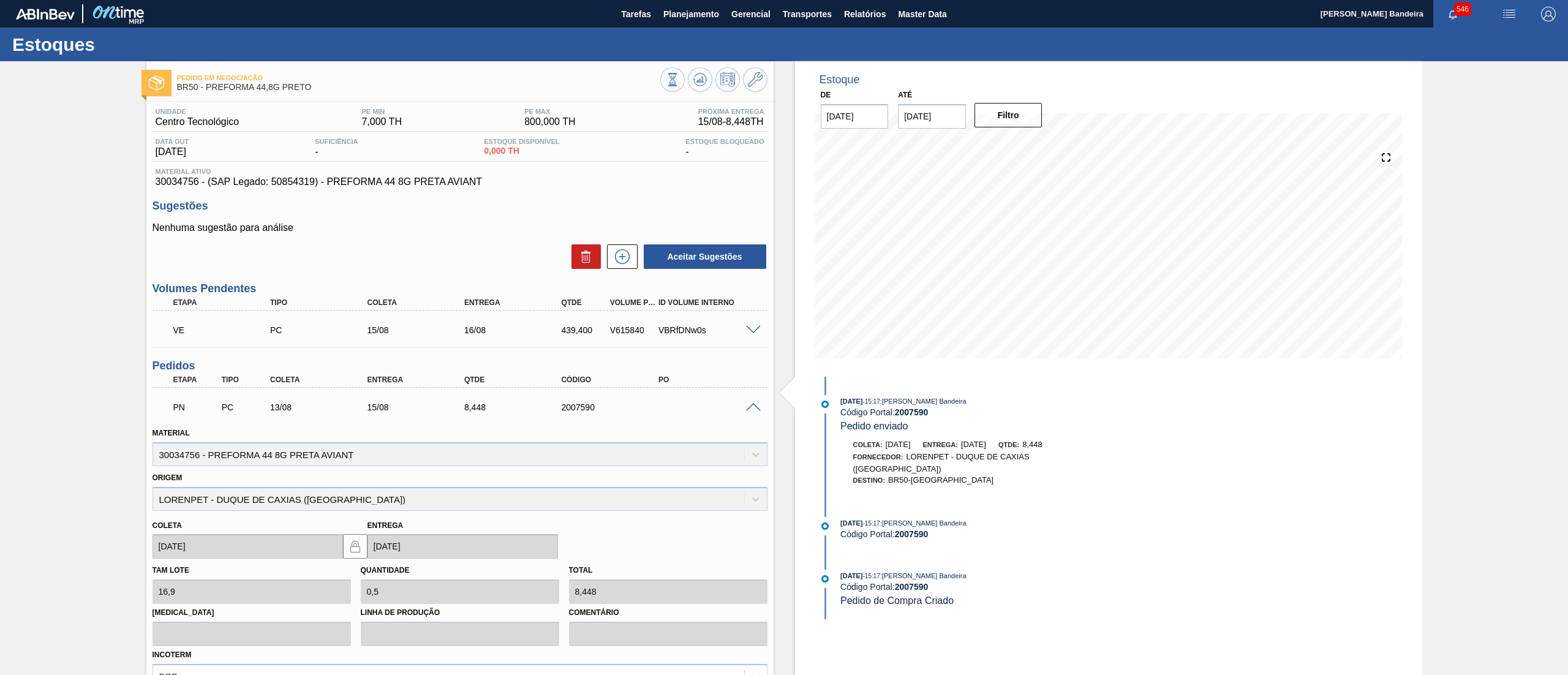
scroll to position [145, 0]
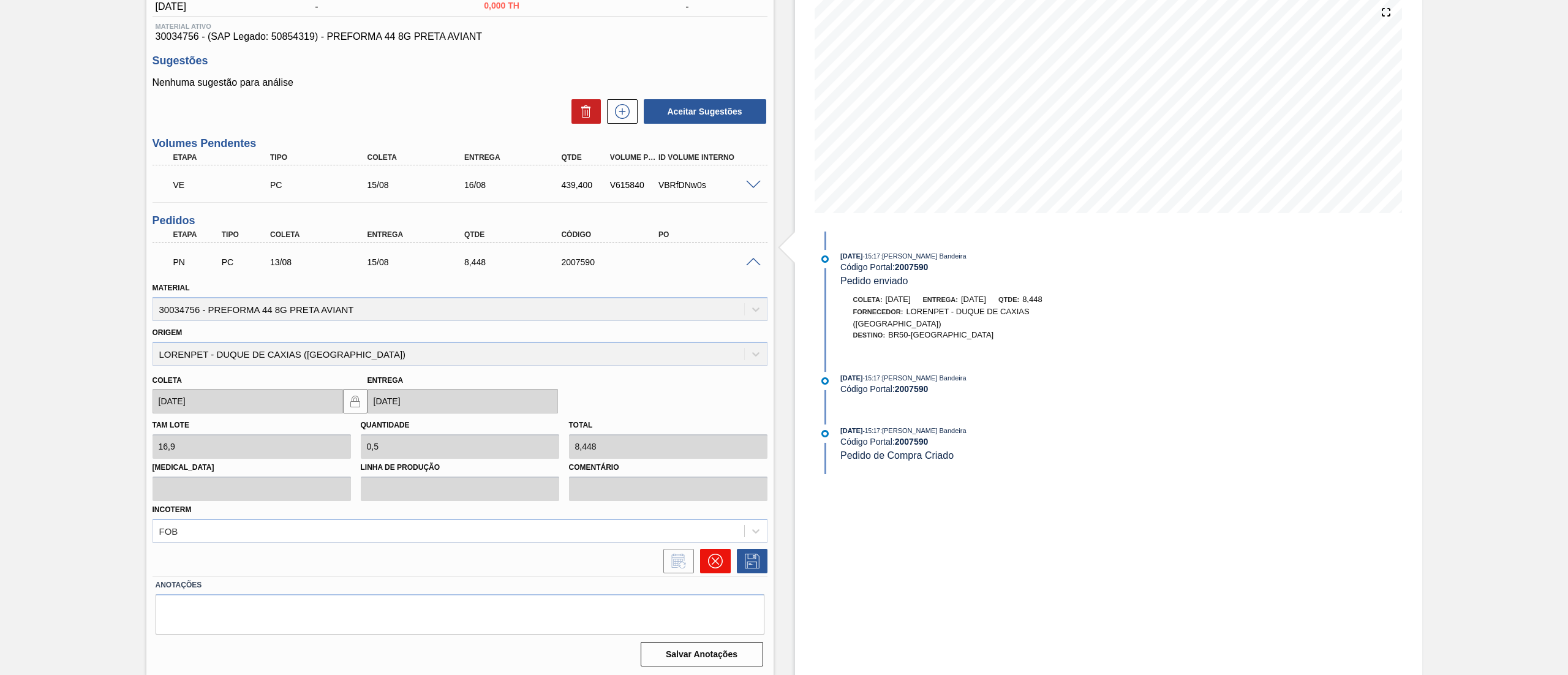
click at [712, 559] on icon at bounding box center [715, 560] width 15 height 15
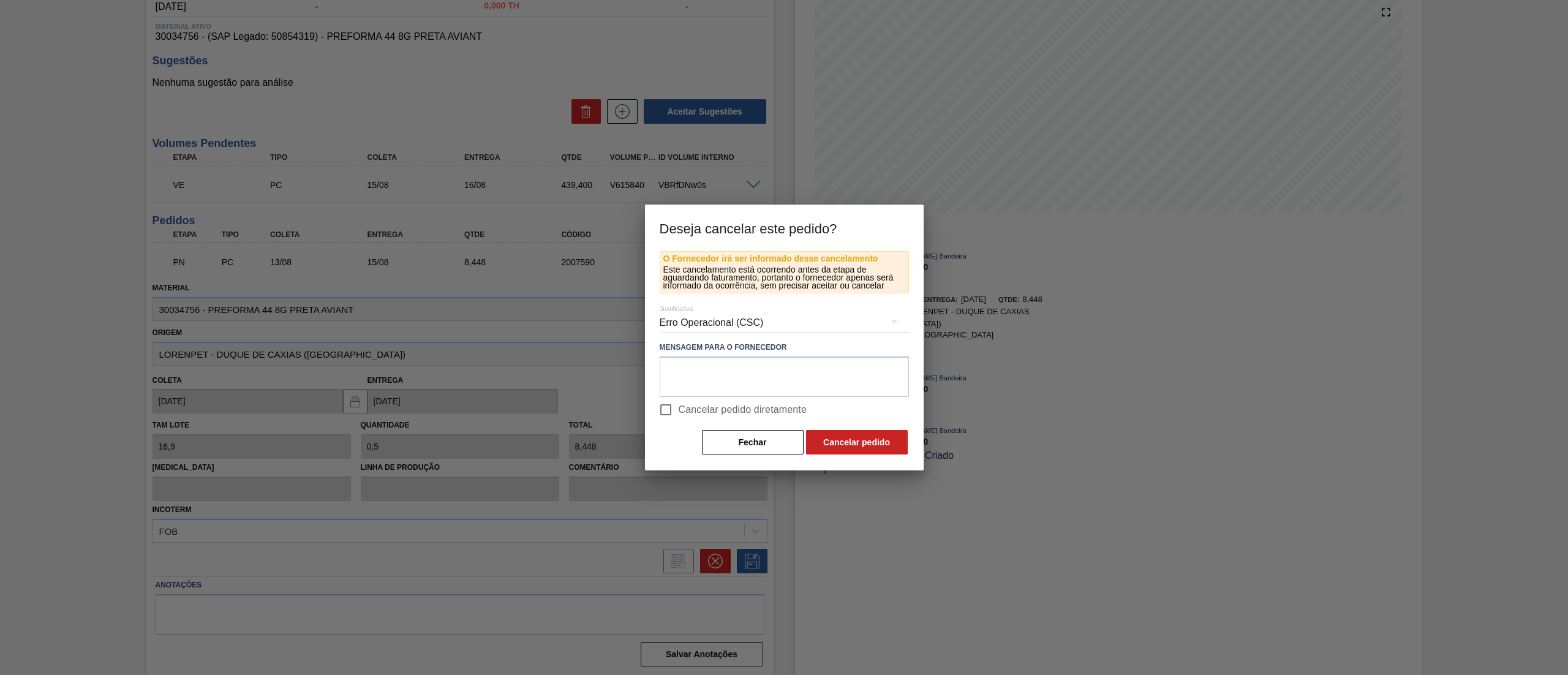
click at [723, 325] on div "Erro Operacional (CSC)" at bounding box center [784, 322] width 249 height 34
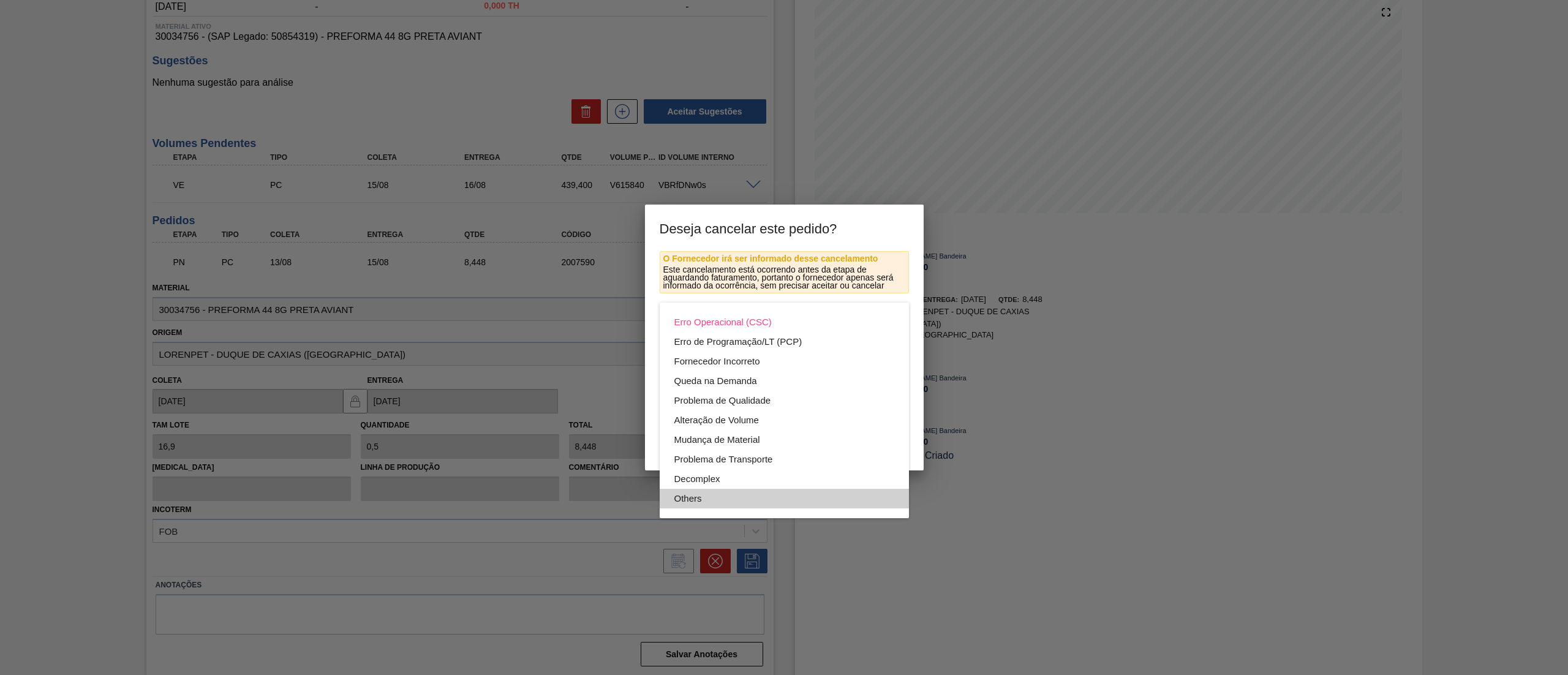
click at [706, 490] on div "Others" at bounding box center [784, 498] width 220 height 19
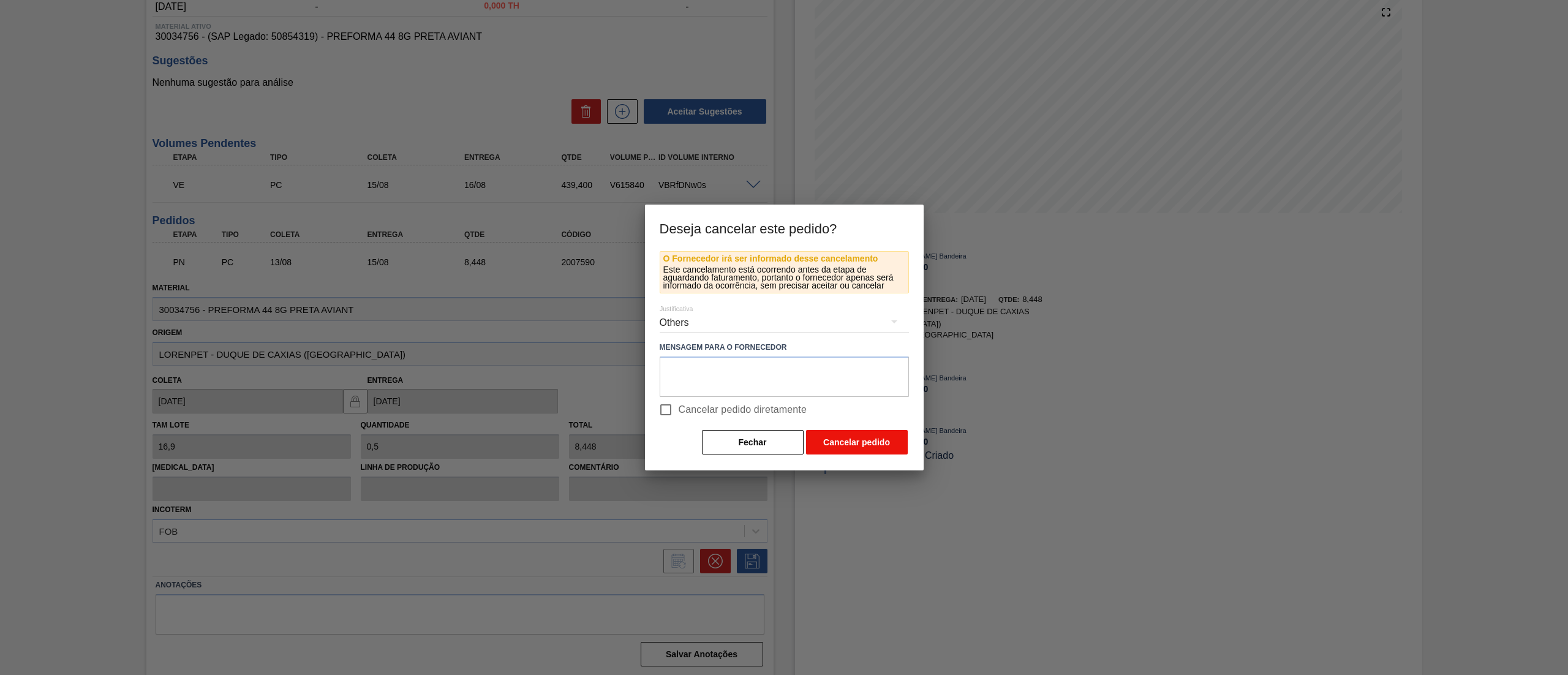
click at [837, 442] on button "Cancelar pedido" at bounding box center [857, 442] width 102 height 24
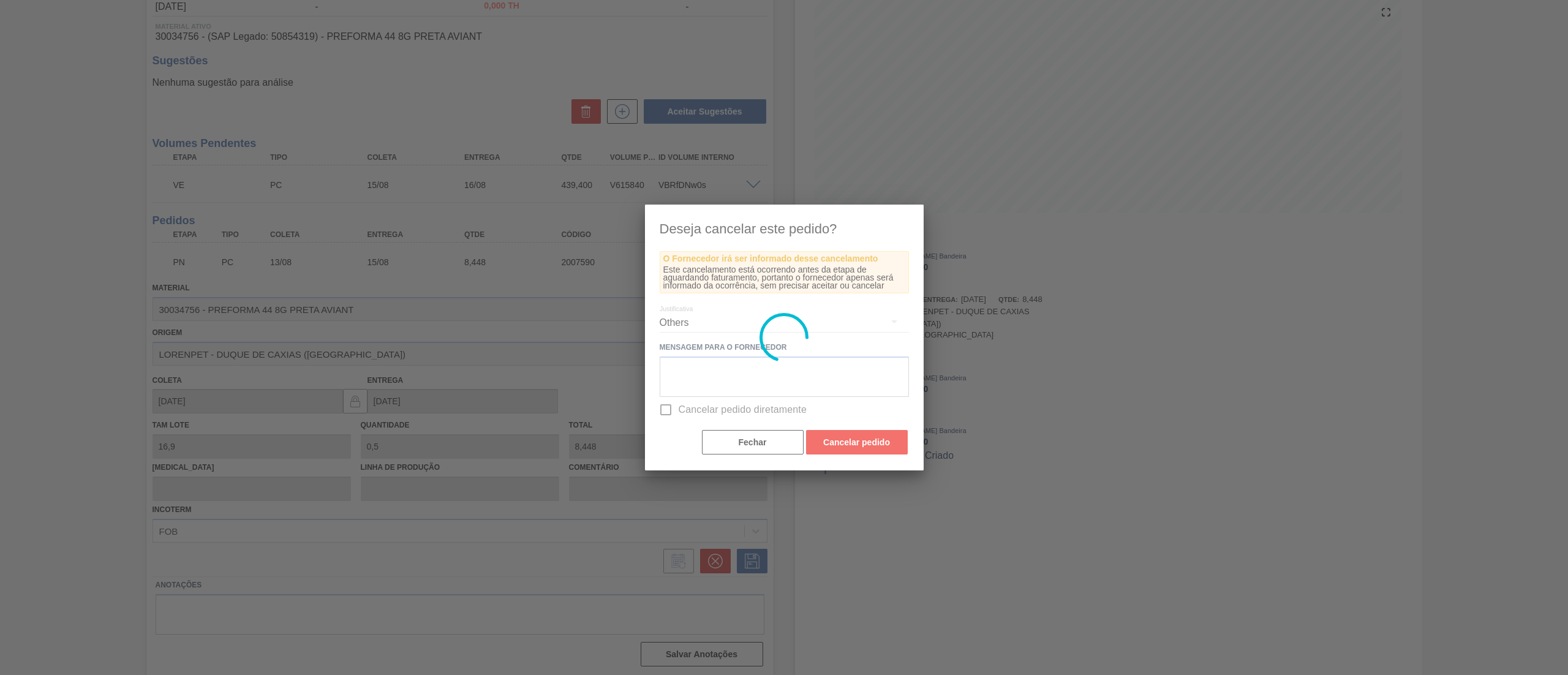
scroll to position [0, 0]
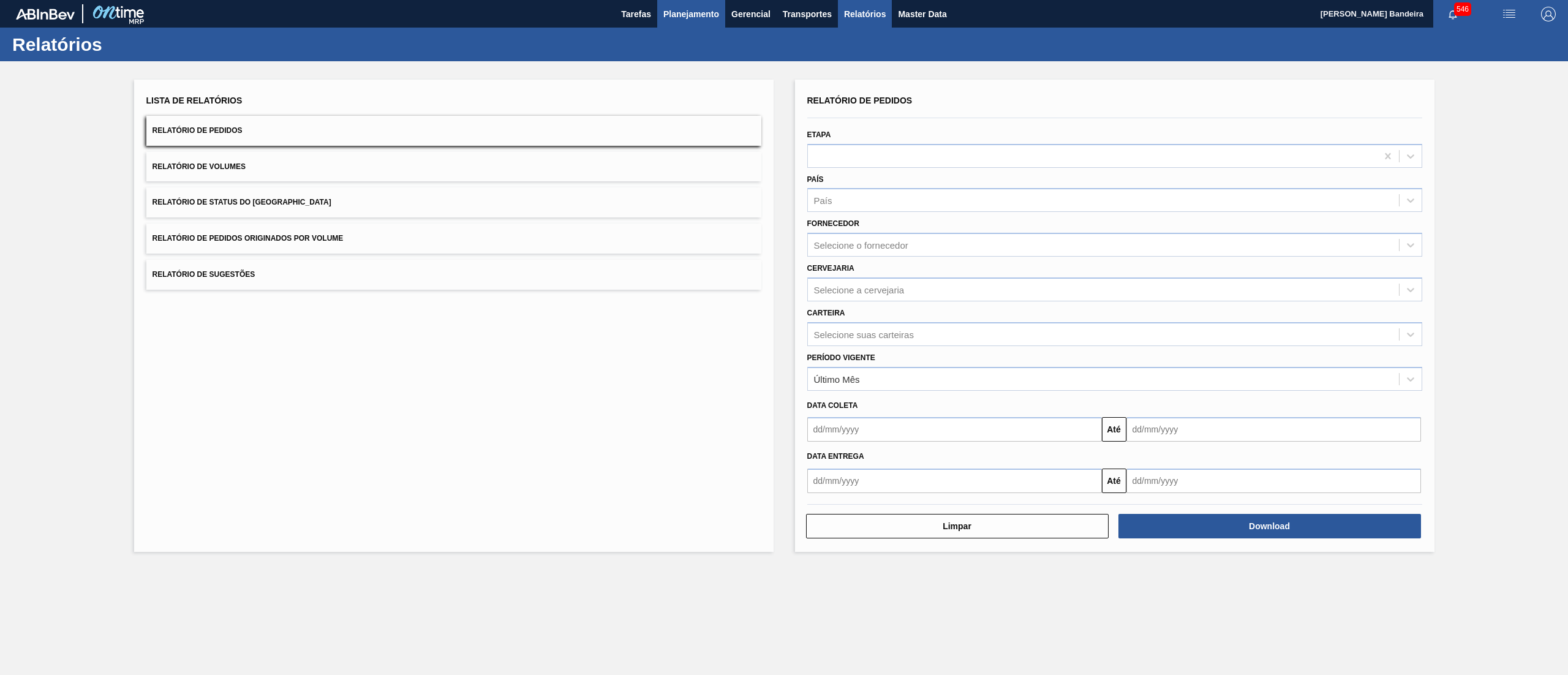
click at [694, 20] on span "Planejamento" at bounding box center [692, 14] width 56 height 15
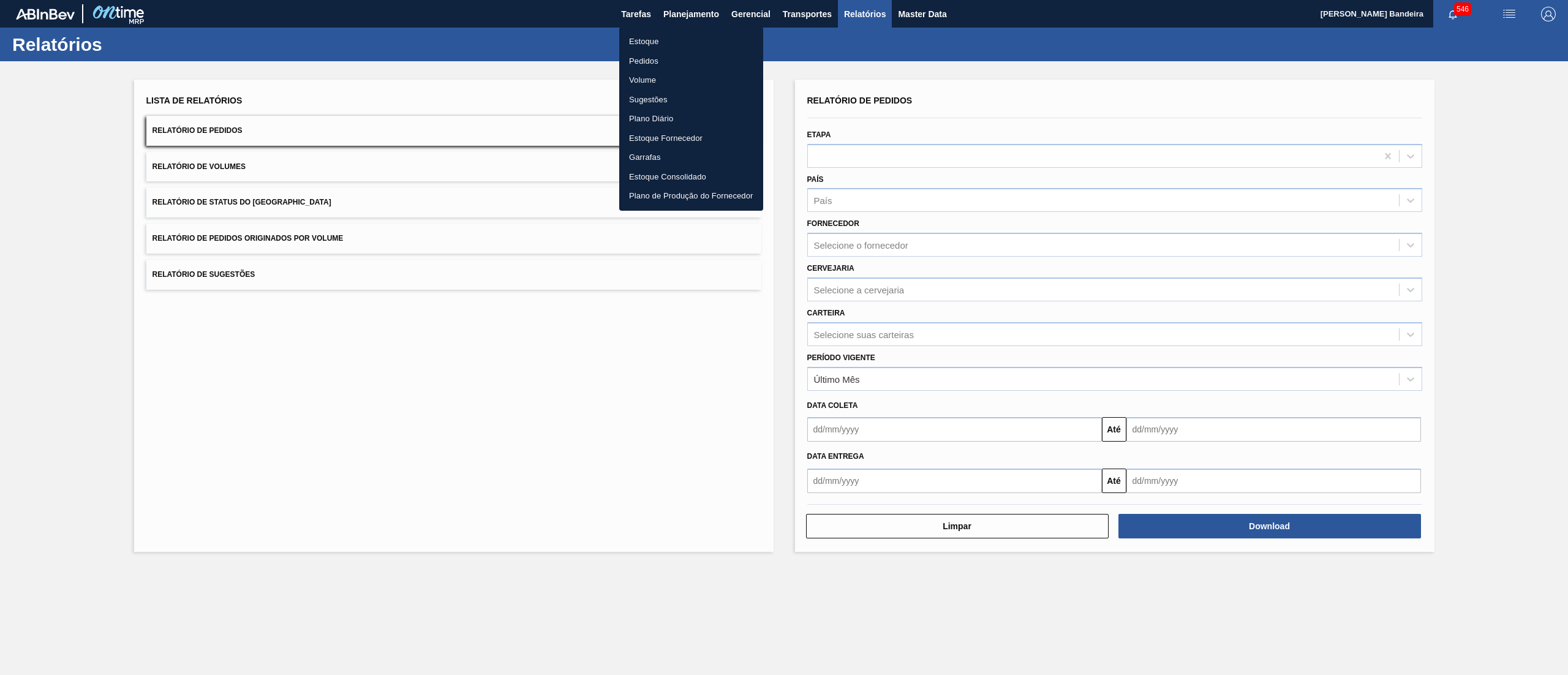
click at [684, 44] on li "Estoque" at bounding box center [691, 42] width 144 height 19
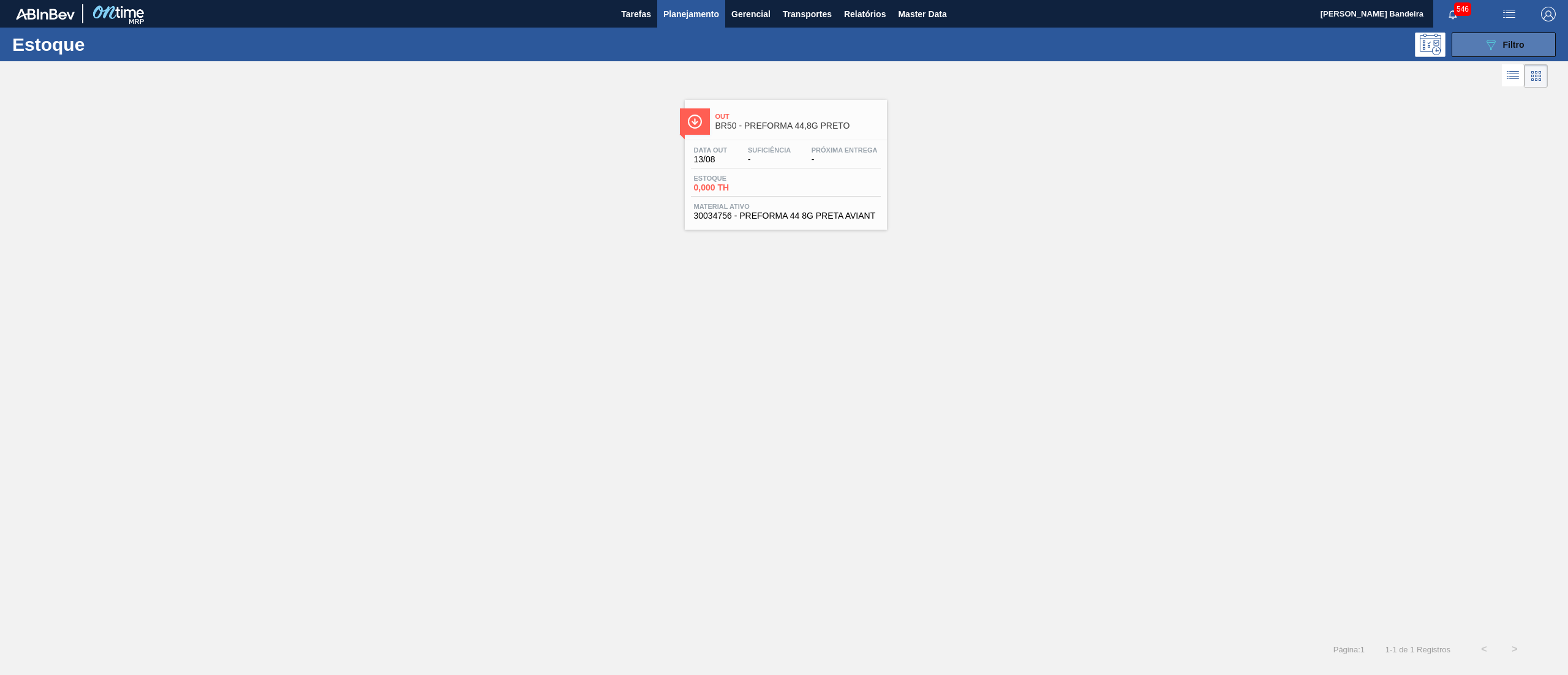
click at [1503, 53] on button "089F7B8B-B2A5-4AFE-B5C0-19BA573D28AC Filtro" at bounding box center [1503, 45] width 104 height 24
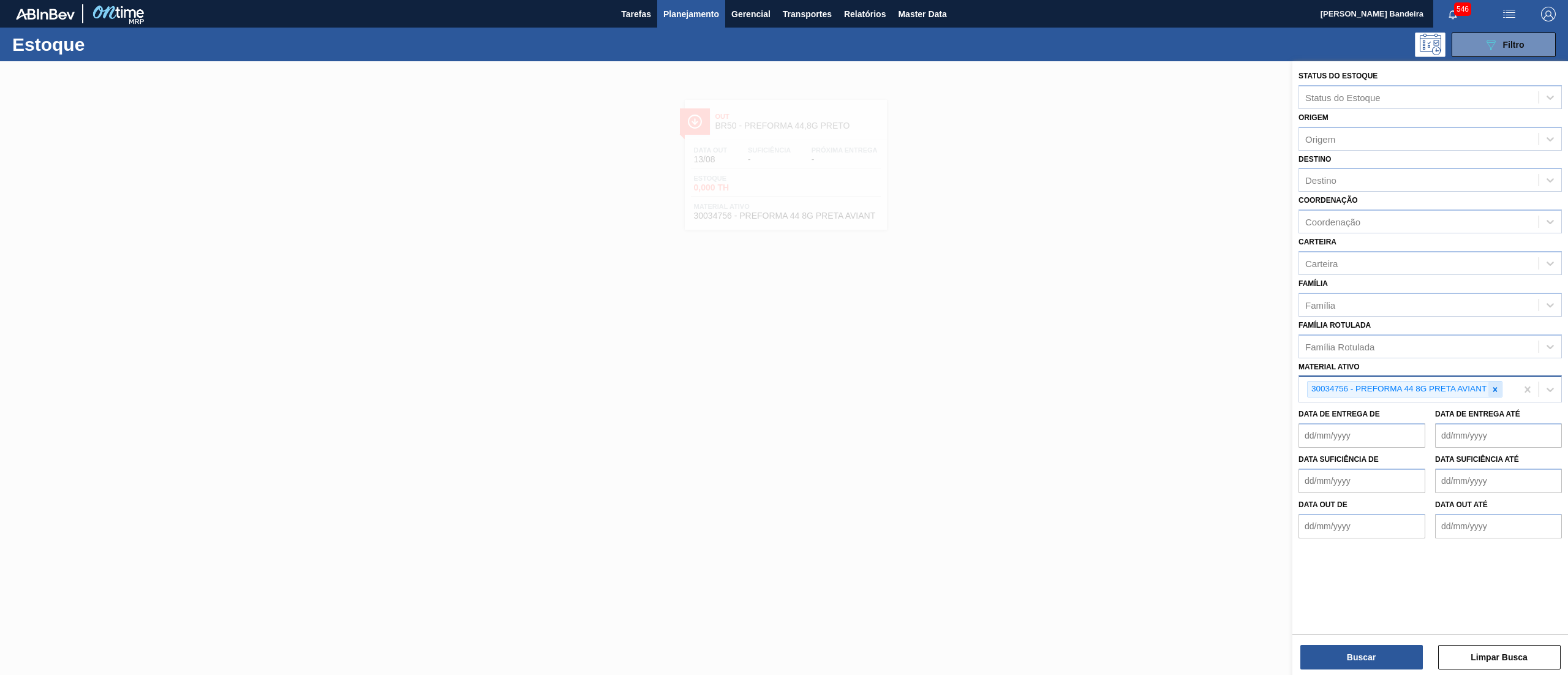
click at [1498, 386] on icon at bounding box center [1495, 389] width 9 height 9
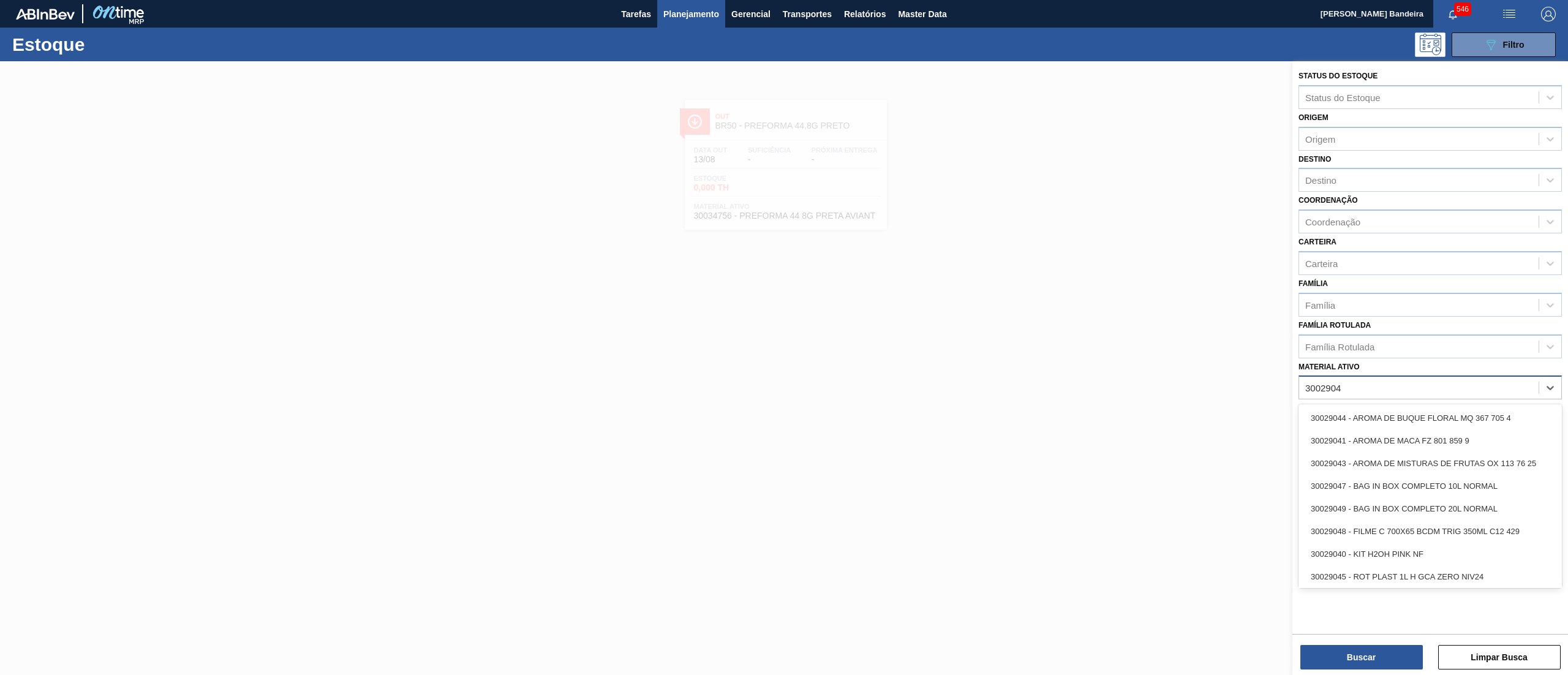
type ativo "30029045"
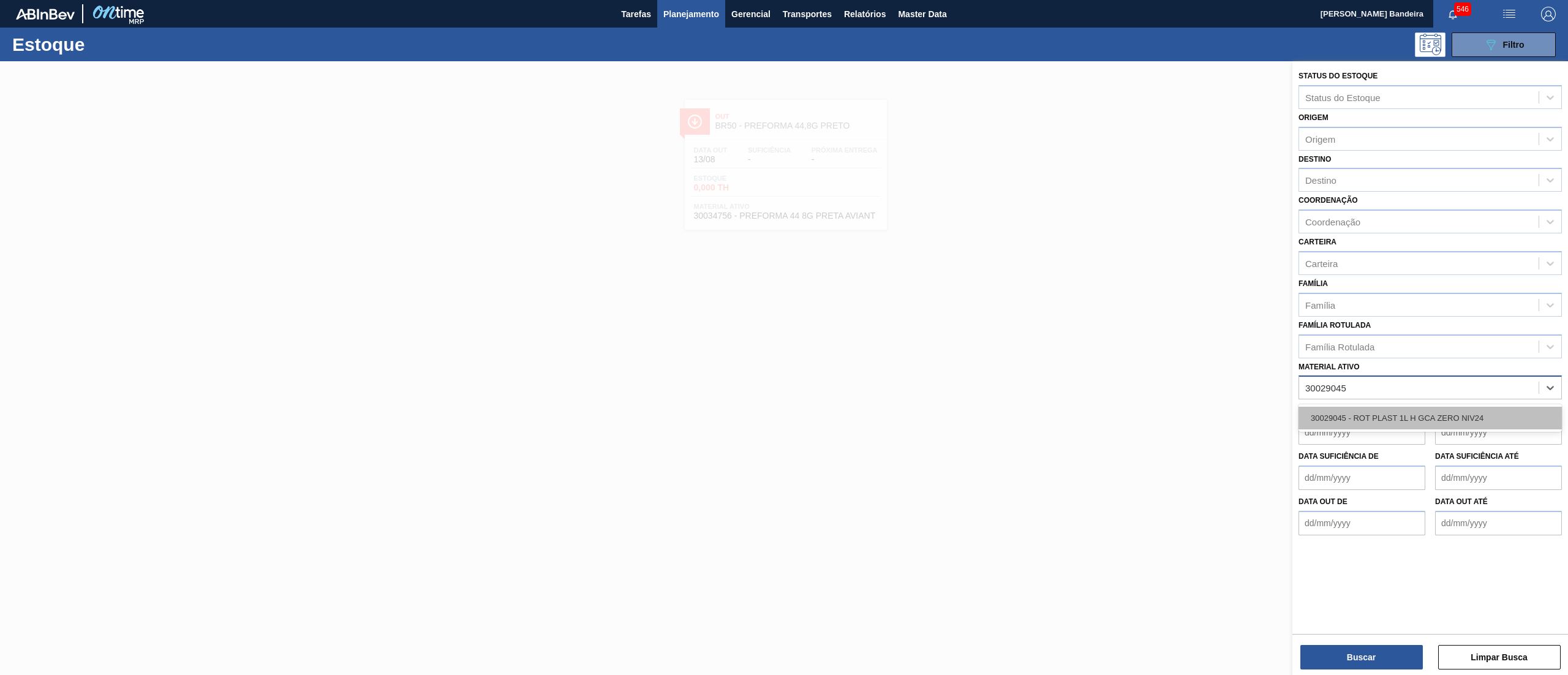
click at [1485, 407] on div "30029045 - ROT PLAST 1L H GCA ZERO NIV24" at bounding box center [1430, 417] width 264 height 22
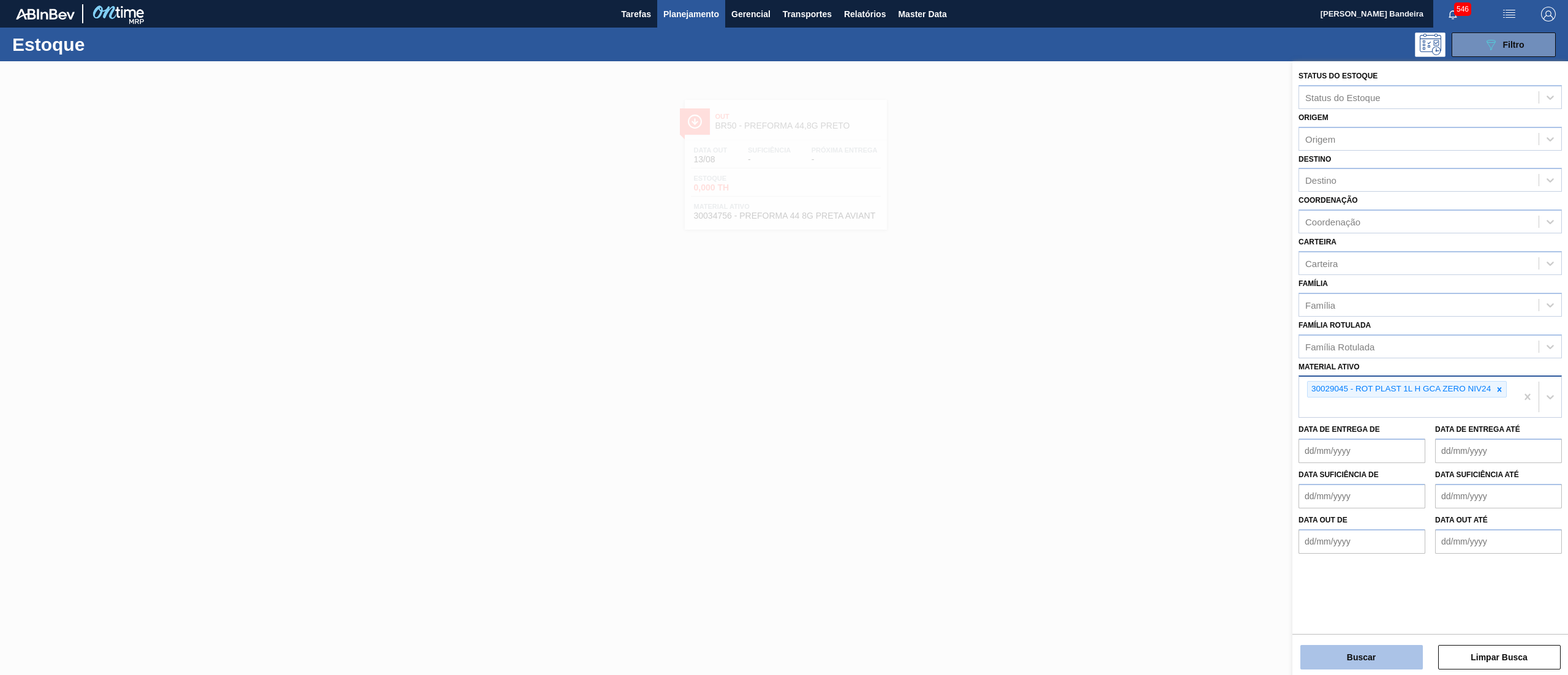
click at [1347, 660] on button "Buscar" at bounding box center [1362, 657] width 122 height 24
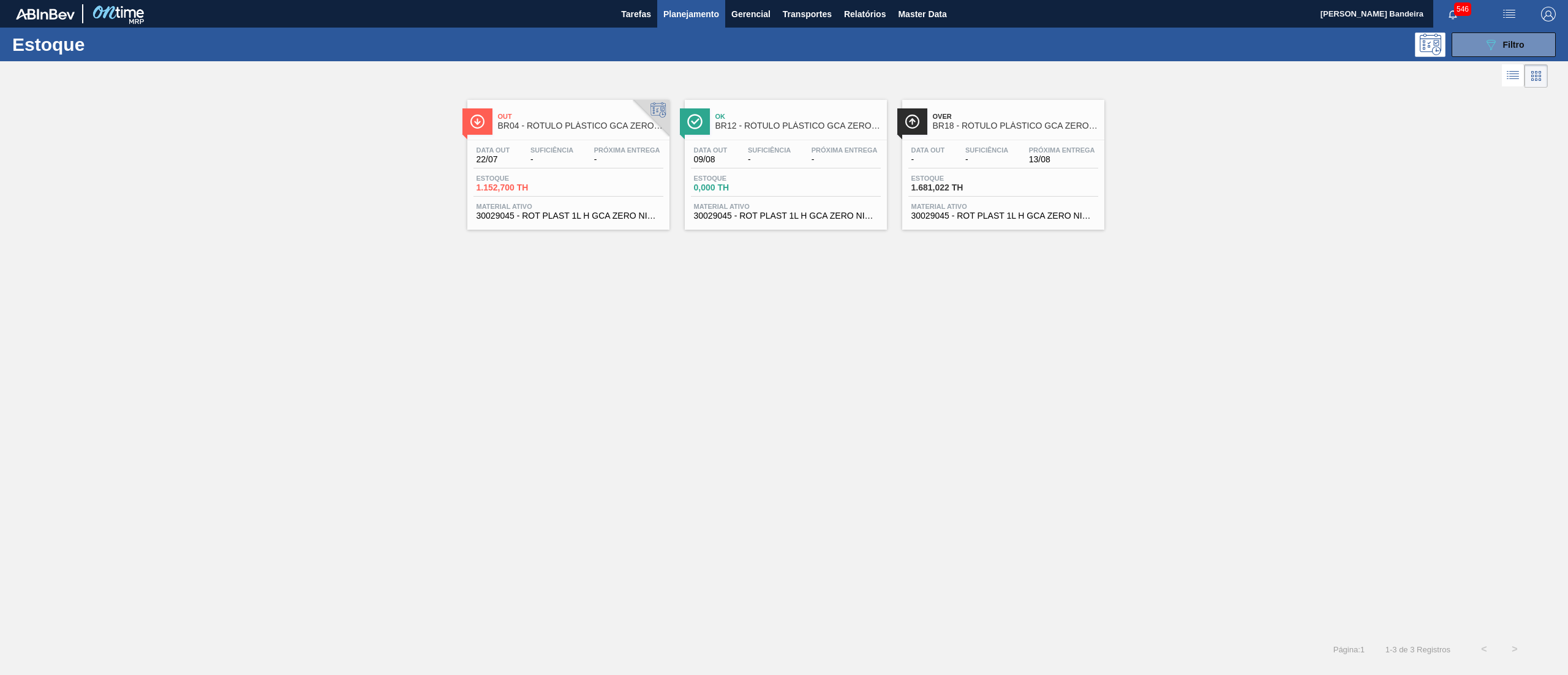
click at [569, 222] on div "Data [DATE] Suficiência - Próxima Entrega - Estoque 1.152,700 TH Material ativo…" at bounding box center [568, 182] width 203 height 83
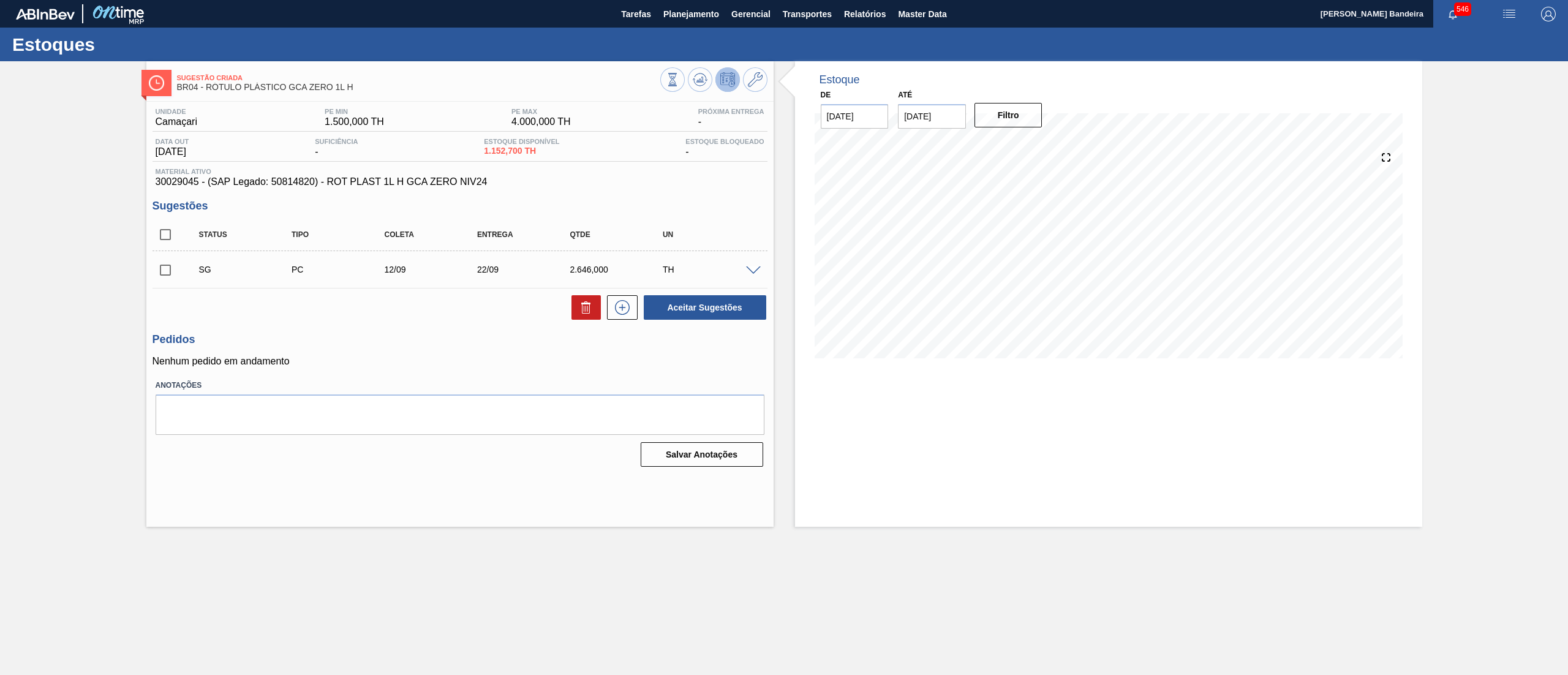
click at [944, 109] on input "[DATE]" at bounding box center [932, 115] width 68 height 24
click at [1030, 144] on div "agosto 2025" at bounding box center [972, 145] width 147 height 11
click at [1035, 144] on button "Next Month" at bounding box center [1035, 145] width 9 height 9
click at [1027, 208] on div "11" at bounding box center [1031, 204] width 16 height 16
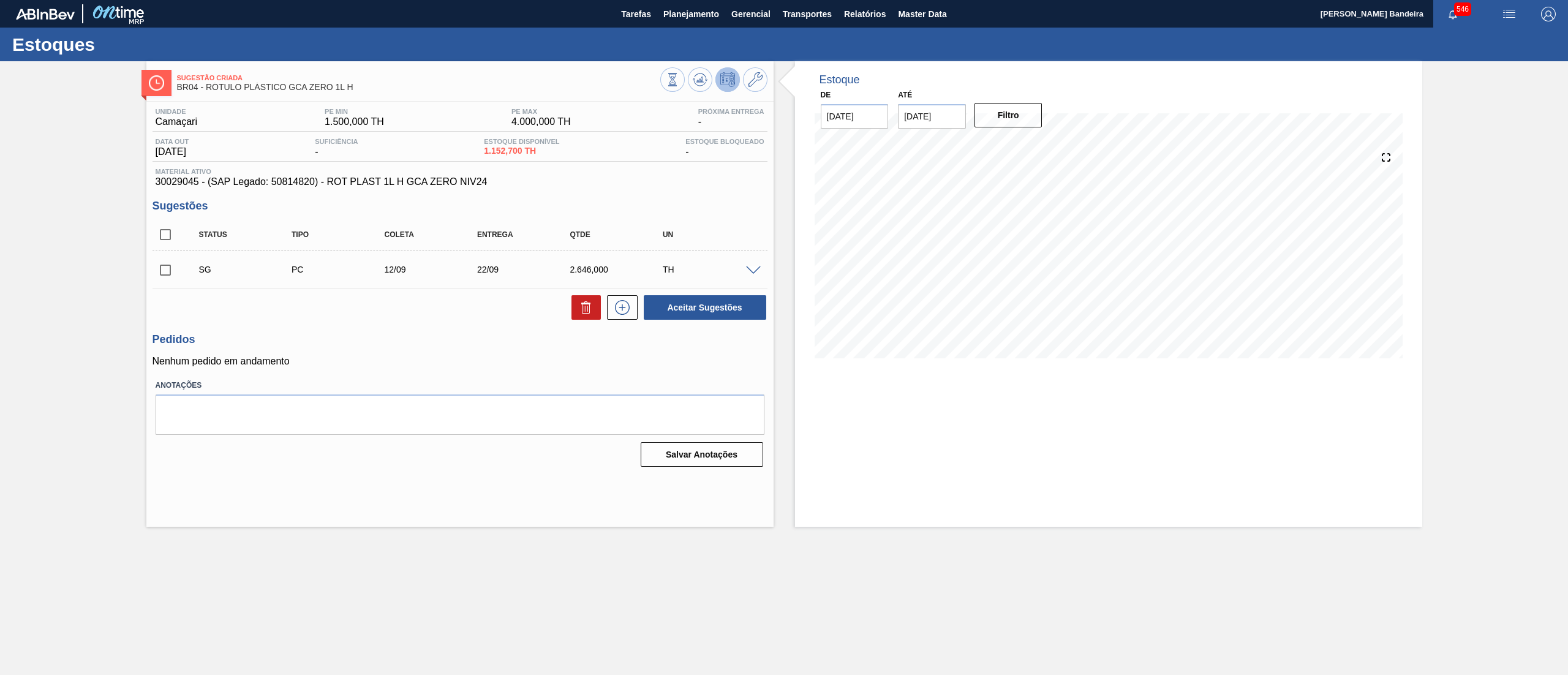
type input "[DATE]"
click at [1012, 112] on button "Filtro" at bounding box center [1009, 114] width 68 height 24
click at [758, 75] on icon at bounding box center [755, 79] width 15 height 15
click at [674, 79] on icon at bounding box center [673, 79] width 14 height 14
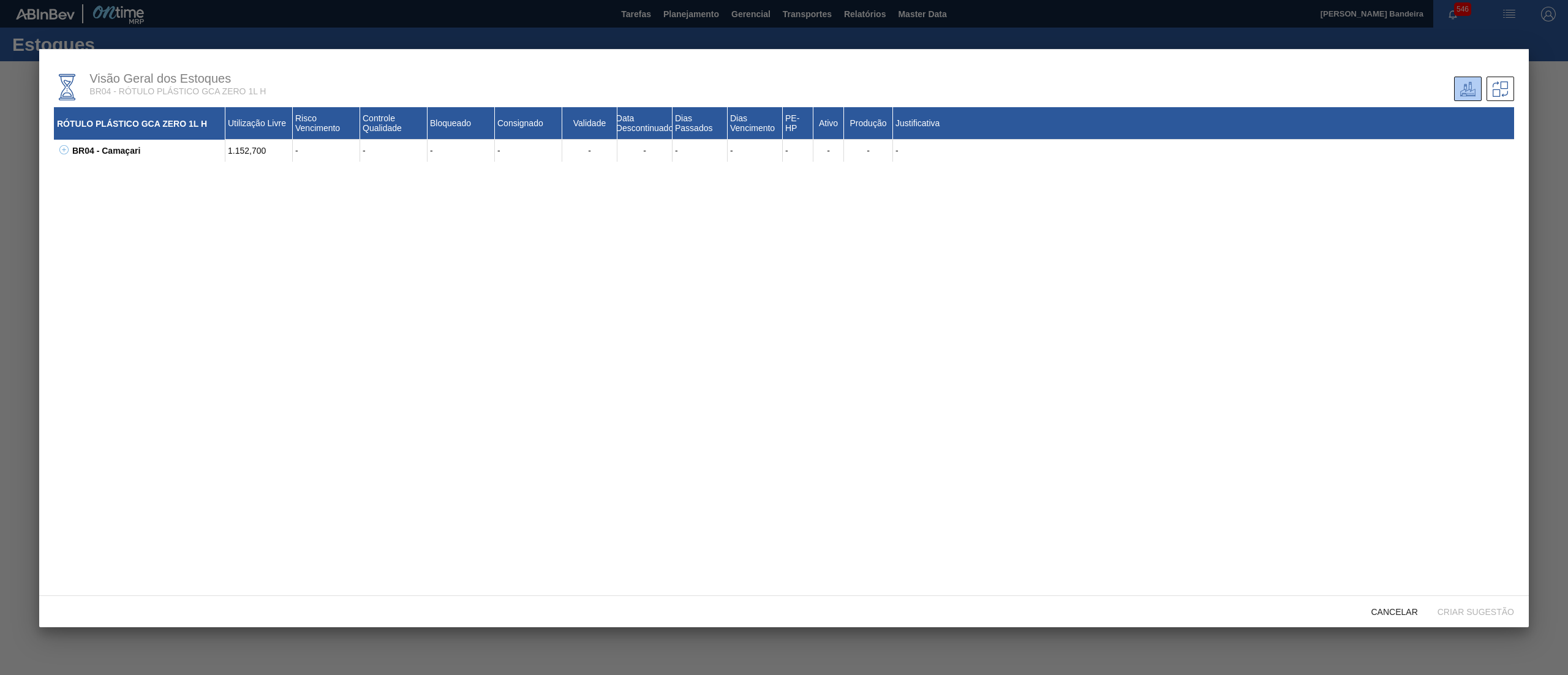
click at [66, 151] on icon at bounding box center [63, 149] width 9 height 9
drag, startPoint x: 86, startPoint y: 166, endPoint x: 141, endPoint y: 186, distance: 58.5
click at [141, 186] on div "RÓTULO PLÁSTICO GCA ZERO 1L H Utilização Livre Risco Vencimento Controle Qualid…" at bounding box center [784, 344] width 1460 height 474
copy div "30029045 - ROT PLAST 1L H GCA ZERO NIV24"
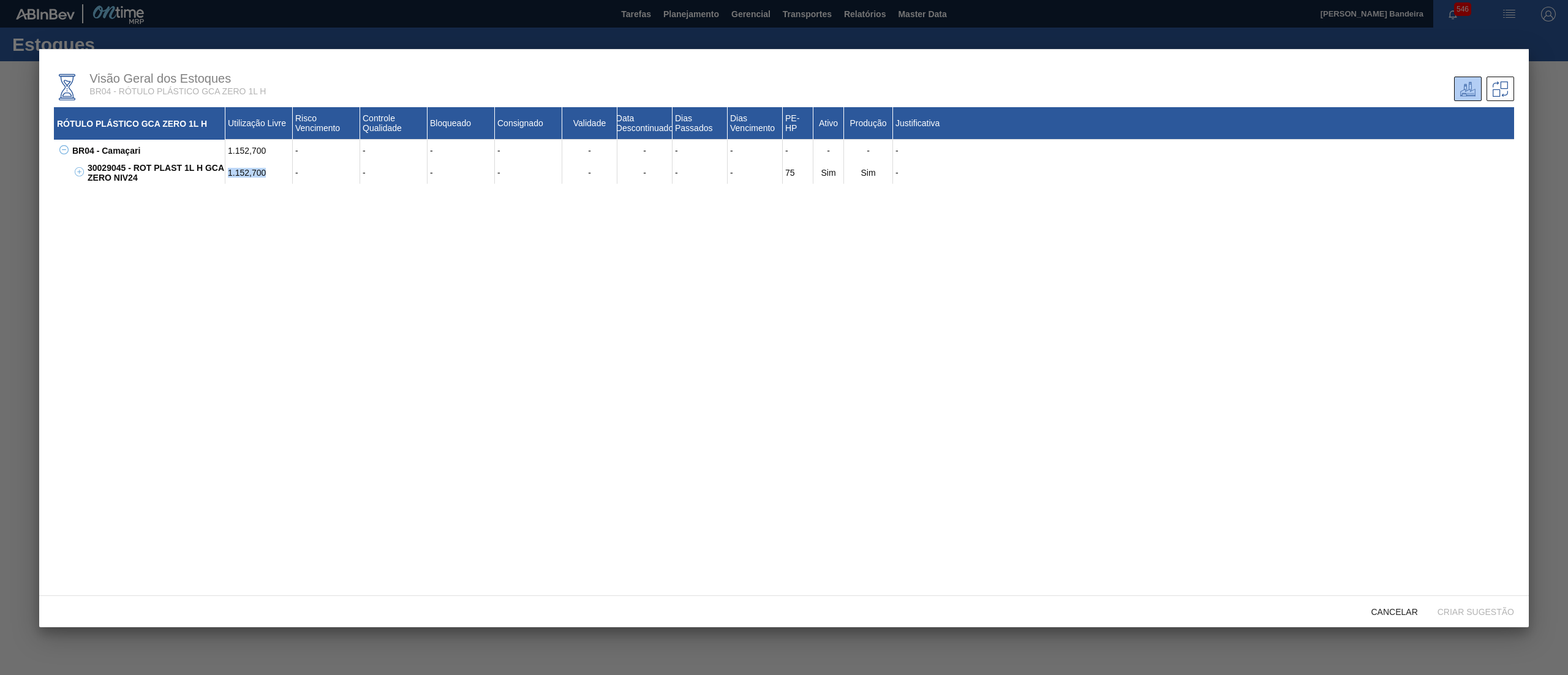
drag, startPoint x: 258, startPoint y: 174, endPoint x: 224, endPoint y: 174, distance: 34.0
click at [224, 174] on div "30029045 - ROT PLAST 1L H GCA ZERO NIV24 1.152,700 - - - - - - - - 75 Sim Sim -" at bounding box center [799, 172] width 1429 height 22
copy div "1.152,700"
drag, startPoint x: 126, startPoint y: 164, endPoint x: 79, endPoint y: 164, distance: 47.0
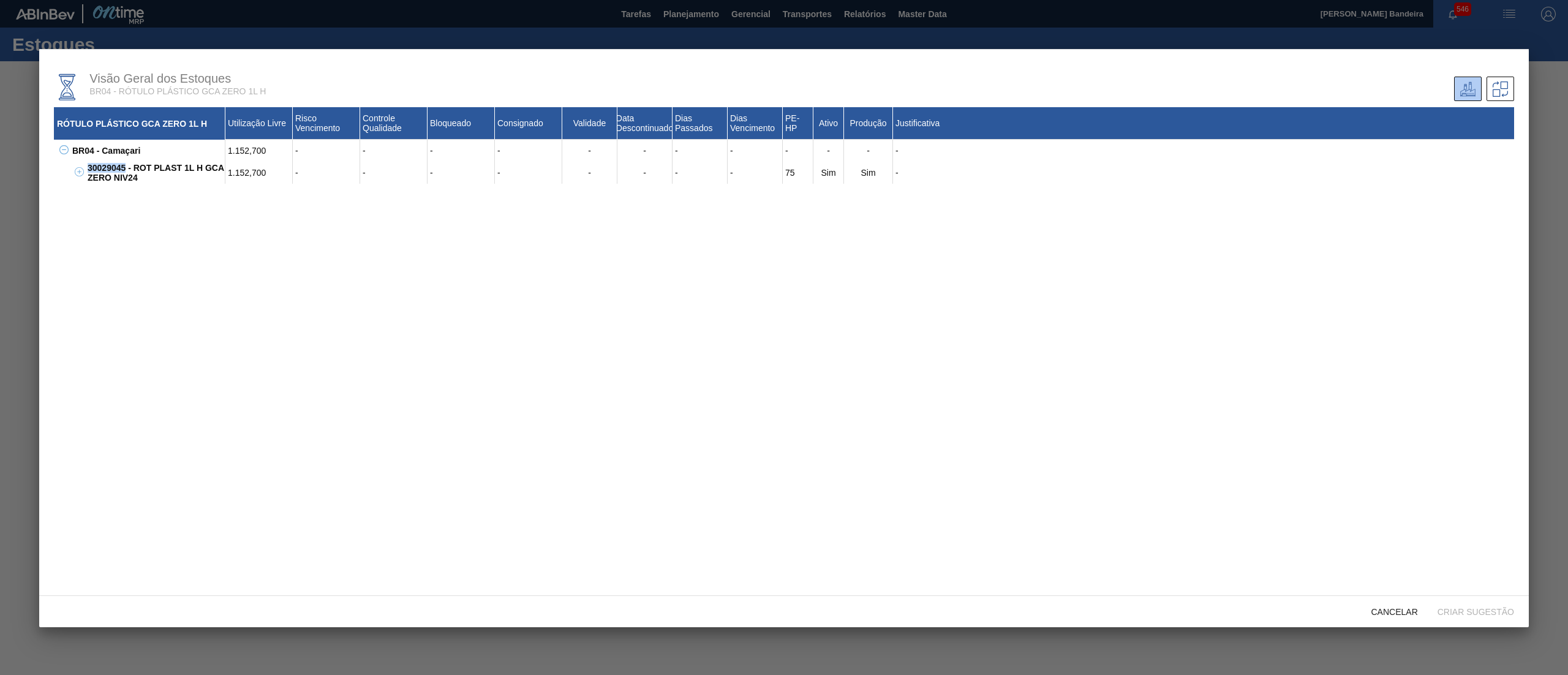
click at [79, 164] on div "30029045 - ROT PLAST 1L H GCA ZERO NIV24 1.152,700 - - - - - - - - 75 Sim Sim -…" at bounding box center [791, 172] width 1445 height 22
copy div "30029045"
drag, startPoint x: 265, startPoint y: 169, endPoint x: 228, endPoint y: 170, distance: 37.0
click at [228, 170] on div "1.152,700" at bounding box center [260, 172] width 68 height 22
copy div "1.152,700"
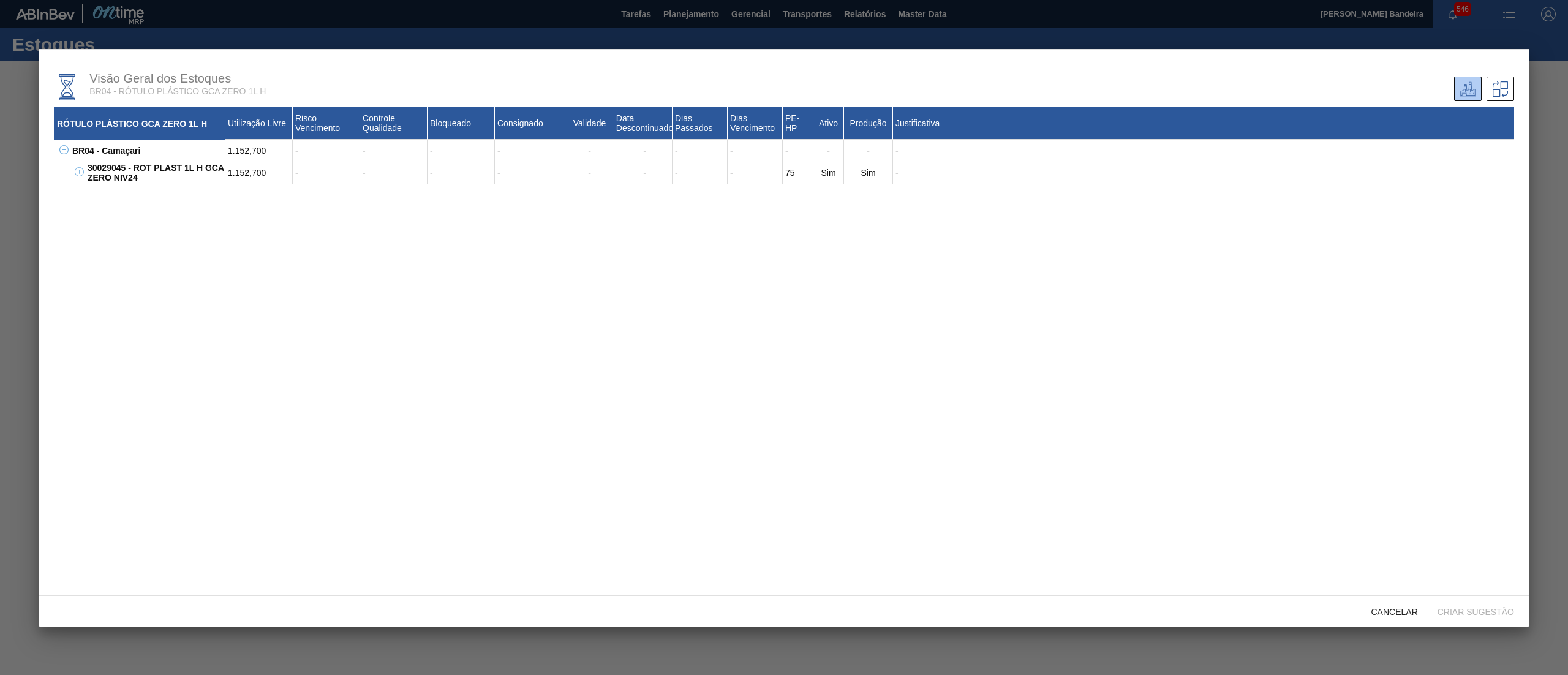
click at [1383, 627] on div "Cancelar Criar sugestão" at bounding box center [783, 610] width 1490 height 32
click at [1385, 613] on span "Cancelar" at bounding box center [1395, 611] width 66 height 10
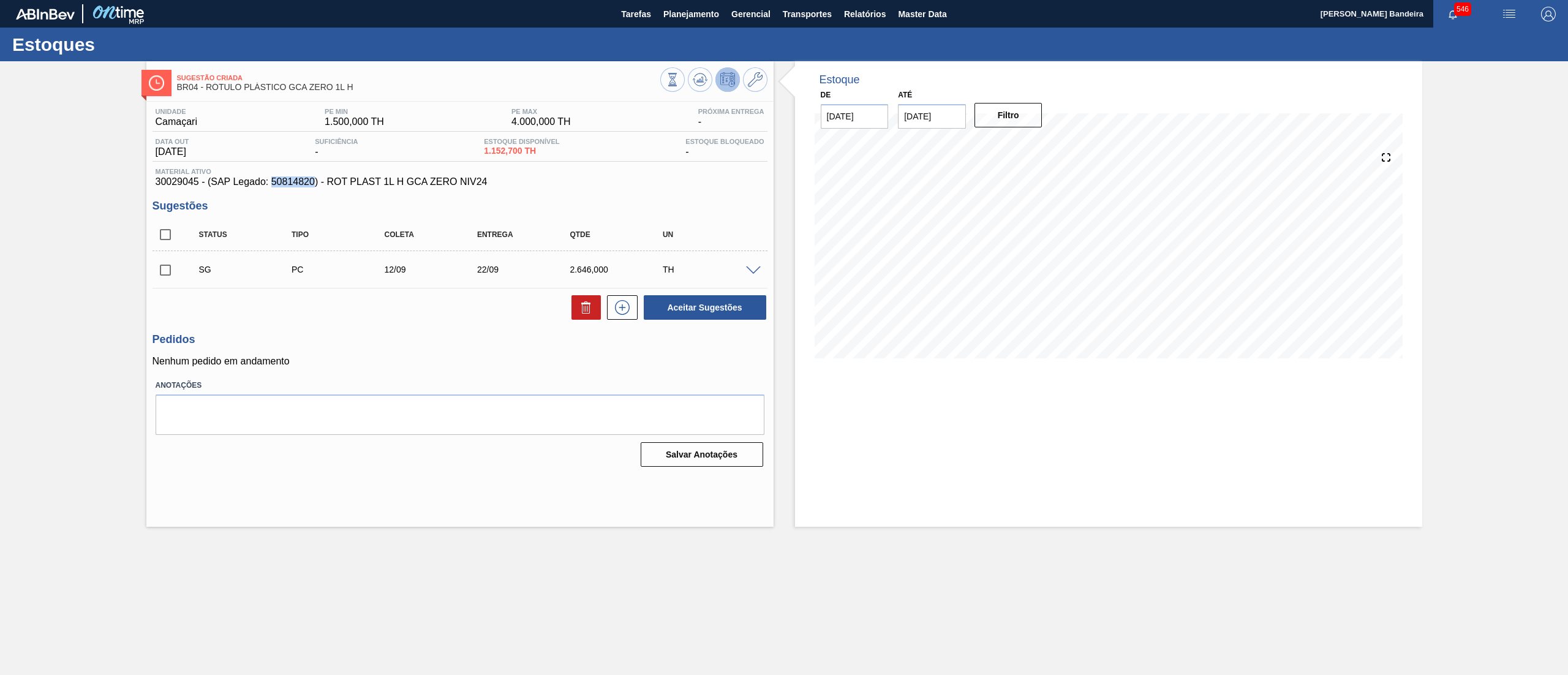
drag, startPoint x: 272, startPoint y: 183, endPoint x: 315, endPoint y: 183, distance: 43.0
click at [315, 183] on span "30029045 - (SAP Legado: 50814820) - ROT PLAST 1L H GCA ZERO NIV24" at bounding box center [460, 181] width 609 height 11
copy span "50814820"
click at [476, 166] on div "Unidade Camaçari PE MIN 1.500,000 TH PE MAX 4.000,000 TH Próxima Entrega - Data…" at bounding box center [459, 147] width 615 height 79
drag, startPoint x: 486, startPoint y: 152, endPoint x: 517, endPoint y: 152, distance: 31.0
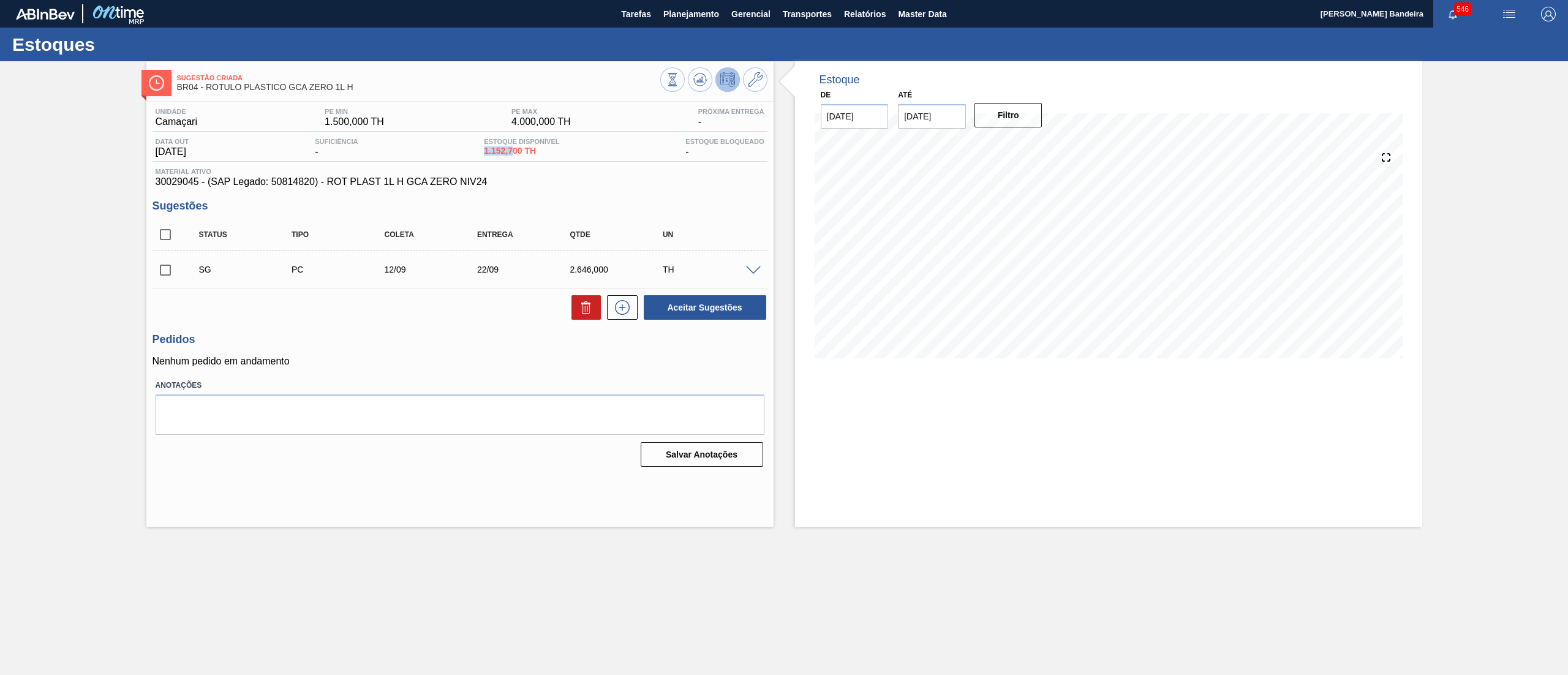
click at [517, 152] on div "Data out 22/07/2025 Suficiência - Estoque Disponível 1.152,700 TH Estoque Bloqu…" at bounding box center [459, 149] width 615 height 24
copy span "1.152,7"
drag, startPoint x: 148, startPoint y: 185, endPoint x: 199, endPoint y: 182, distance: 51.1
click at [199, 182] on div "Unidade Camaçari PE MIN 1.500,000 TH PE MAX 4.000,000 TH Próxima Entrega - Data…" at bounding box center [459, 286] width 627 height 369
copy span "30029045"
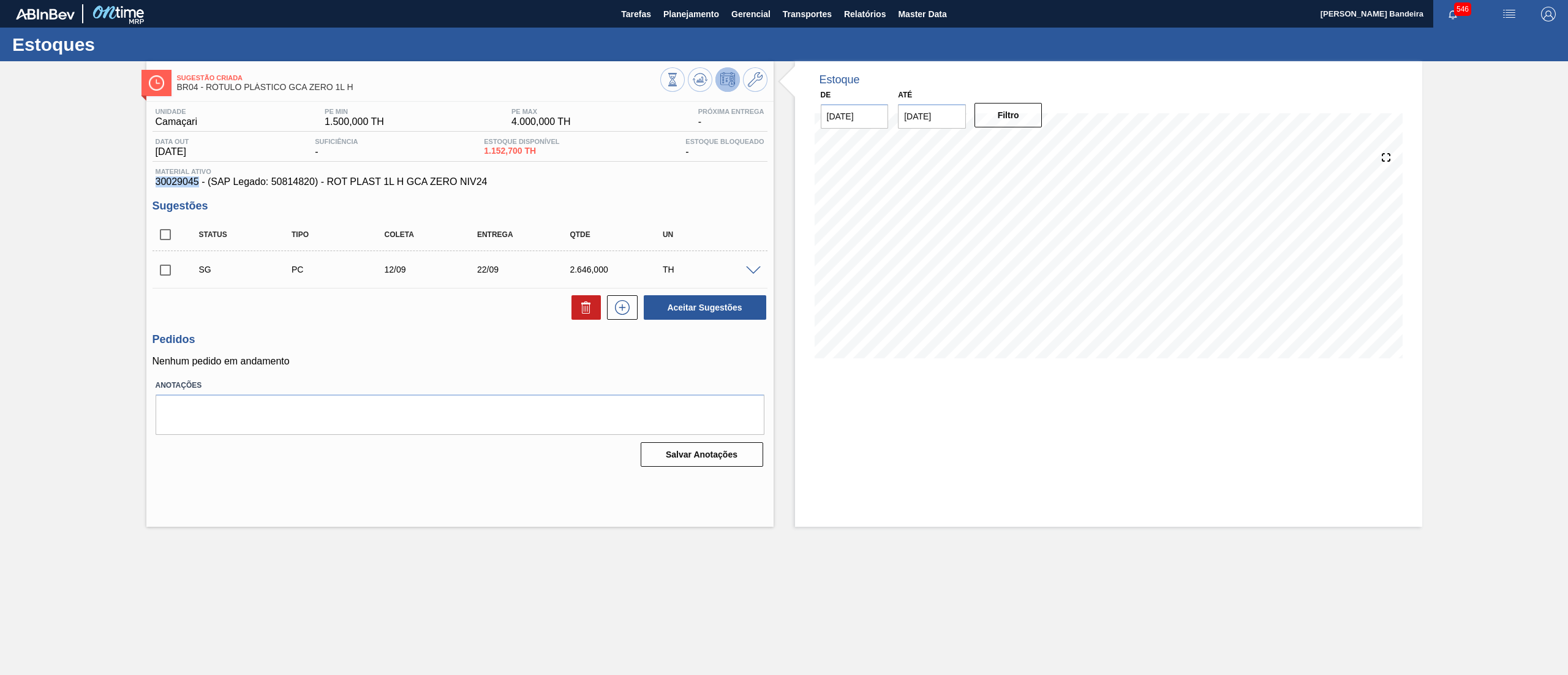
copy span "30029045"
drag, startPoint x: 481, startPoint y: 156, endPoint x: 517, endPoint y: 154, distance: 36.1
click at [517, 154] on div "Data out [DATE] Suficiência - Estoque Disponível 1.152,700 TH Estoque Bloqueado…" at bounding box center [459, 149] width 615 height 24
copy span "1.152,7"
